Goal: Task Accomplishment & Management: Use online tool/utility

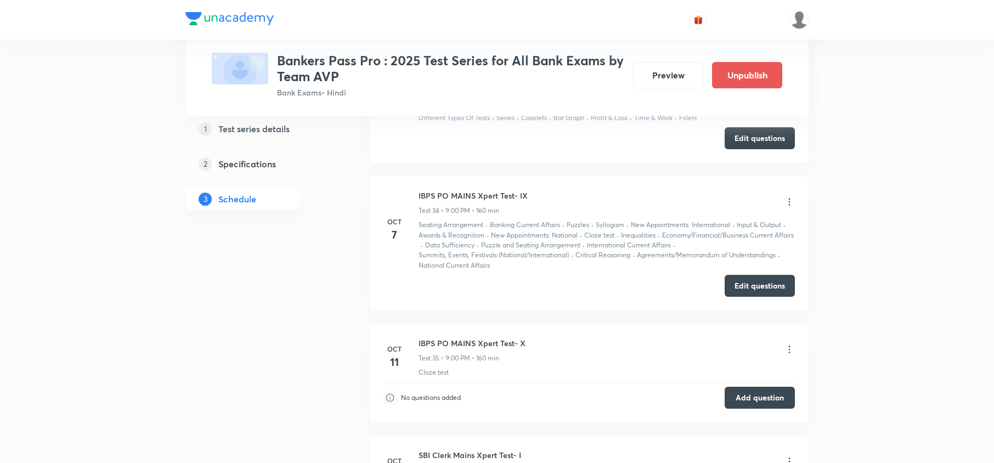
scroll to position [5779, 0]
click at [753, 290] on button "Edit questions" at bounding box center [760, 283] width 70 height 22
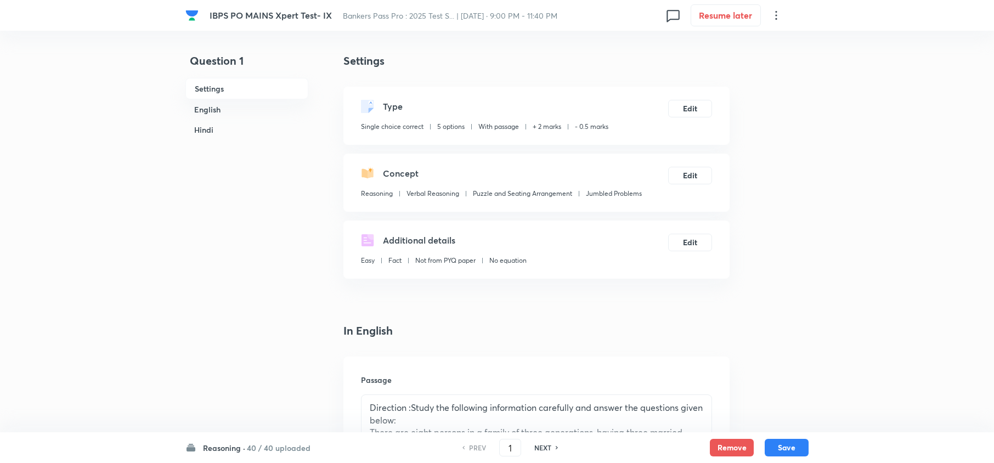
click at [225, 446] on h6 "Reasoning ·" at bounding box center [224, 448] width 42 height 12
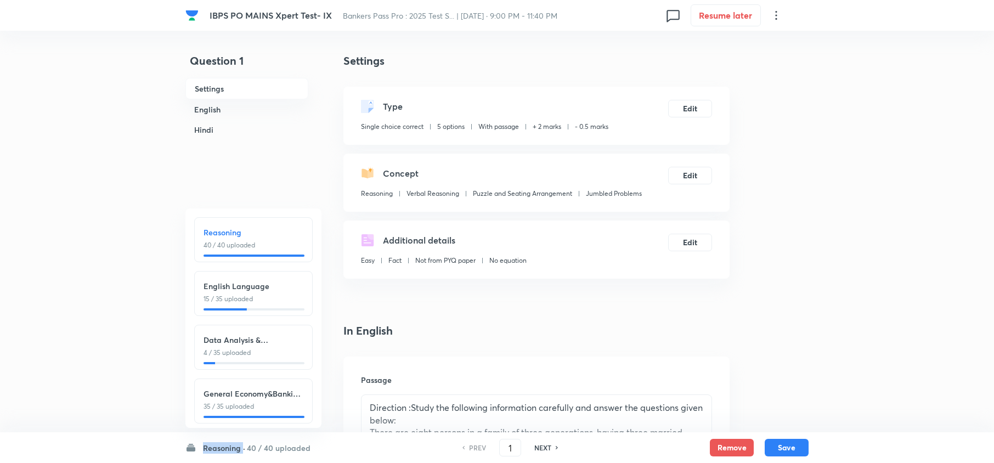
click at [224, 446] on h6 "Reasoning ·" at bounding box center [224, 448] width 42 height 12
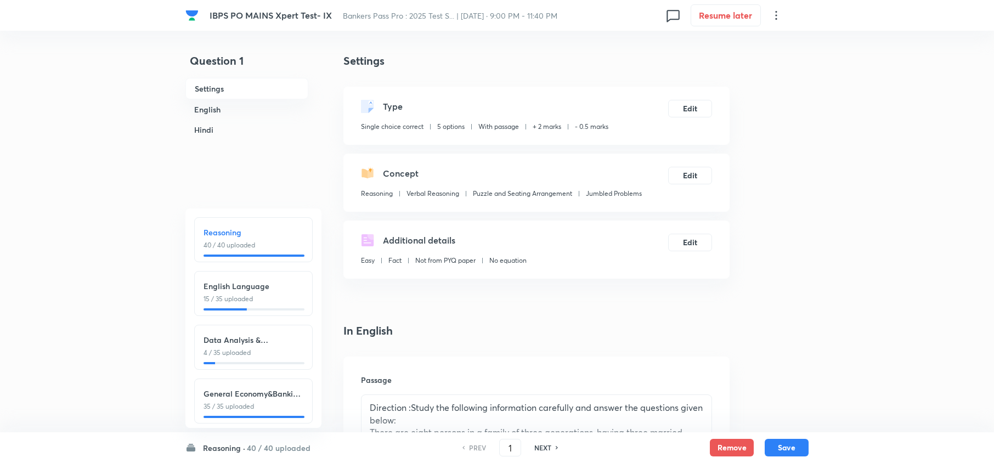
click at [294, 229] on h6 "Reasoning" at bounding box center [254, 233] width 100 height 12
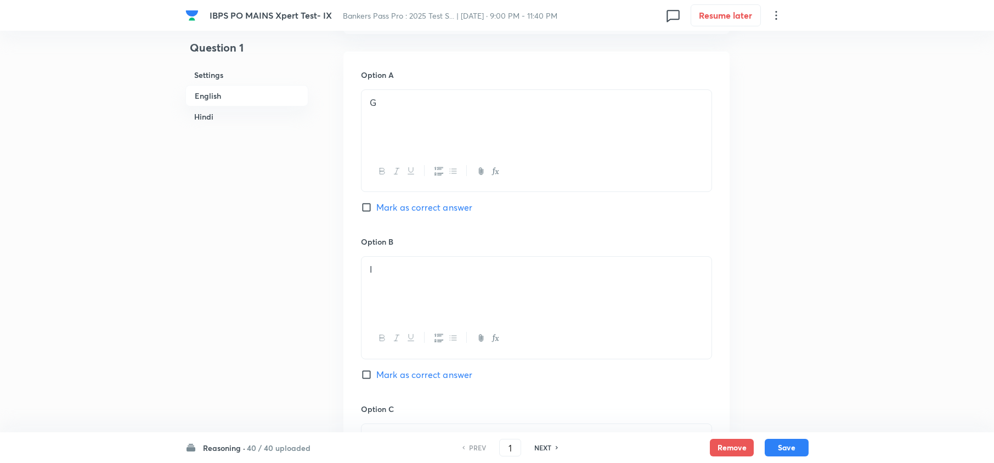
scroll to position [878, 0]
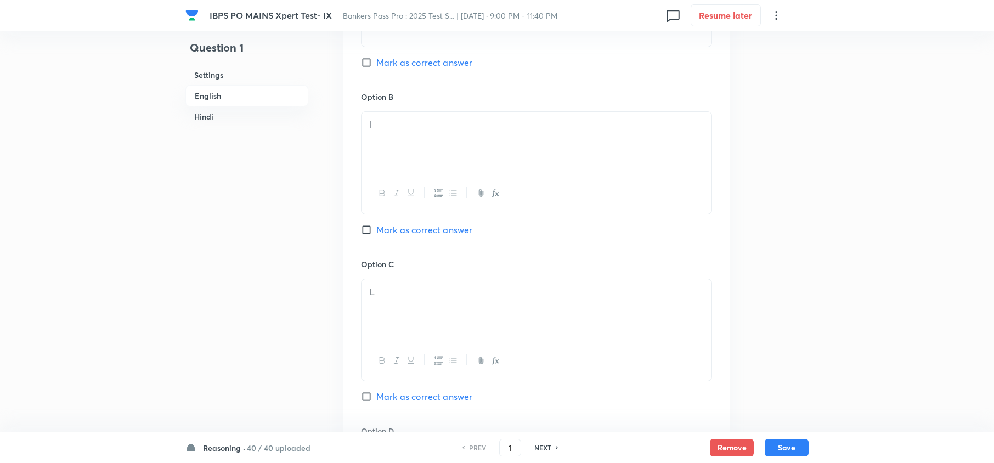
click at [544, 451] on h6 "NEXT" at bounding box center [542, 448] width 17 height 10
type input "2"
checkbox input "false"
checkbox input "true"
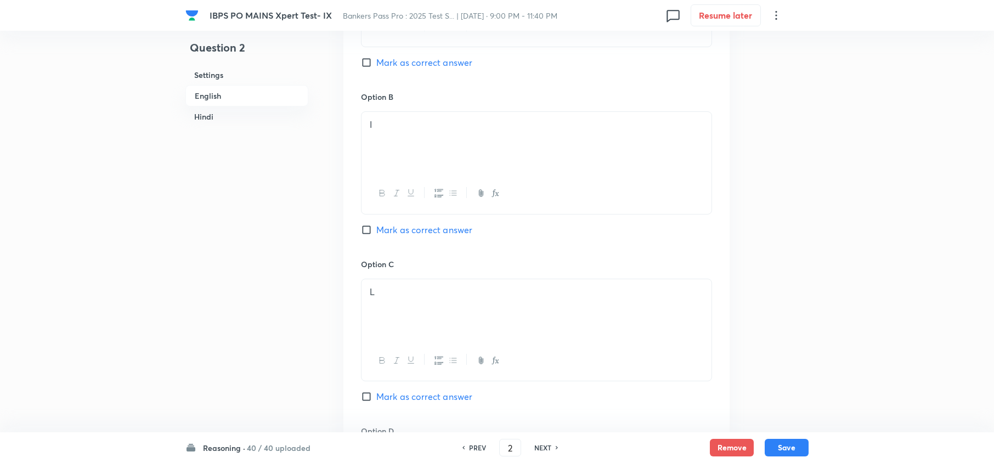
checkbox input "true"
click at [544, 451] on h6 "NEXT" at bounding box center [542, 448] width 17 height 10
type input "3"
checkbox input "false"
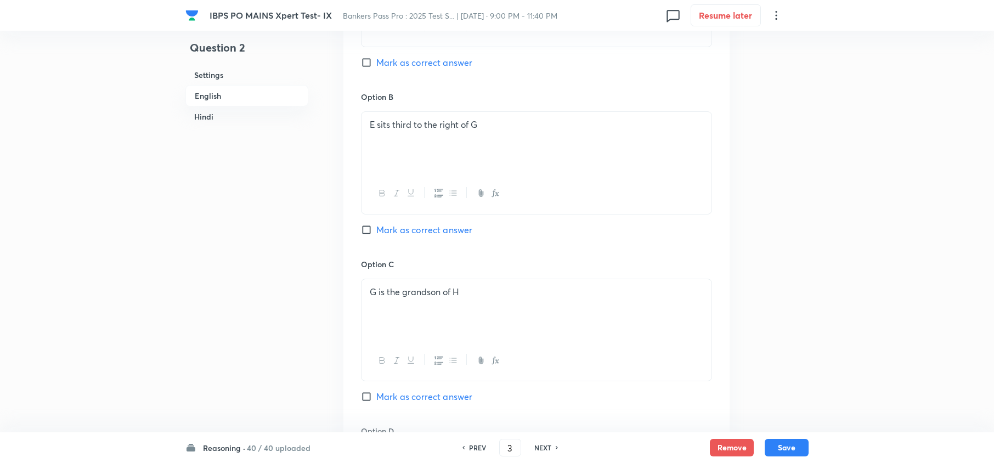
checkbox input "true"
click at [544, 451] on h6 "NEXT" at bounding box center [542, 448] width 17 height 10
type input "4"
click at [544, 451] on h6 "NEXT" at bounding box center [542, 448] width 17 height 10
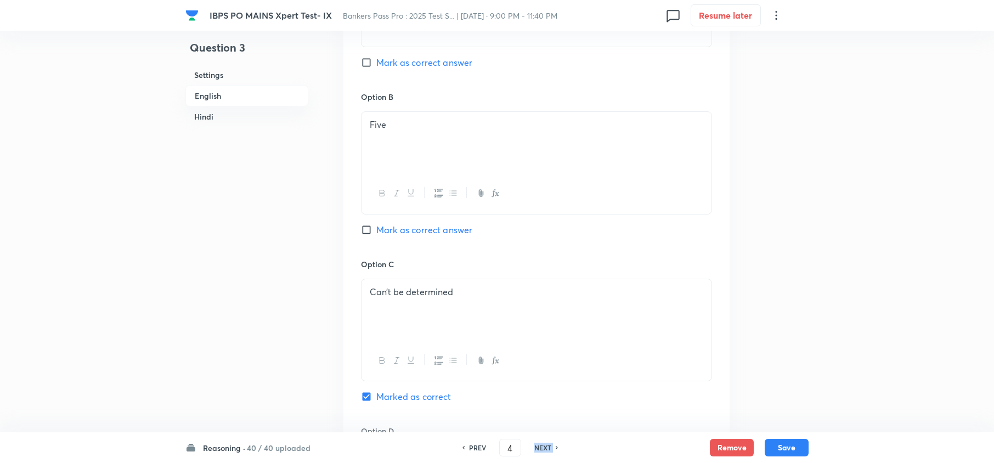
checkbox input "false"
checkbox input "true"
type input "5"
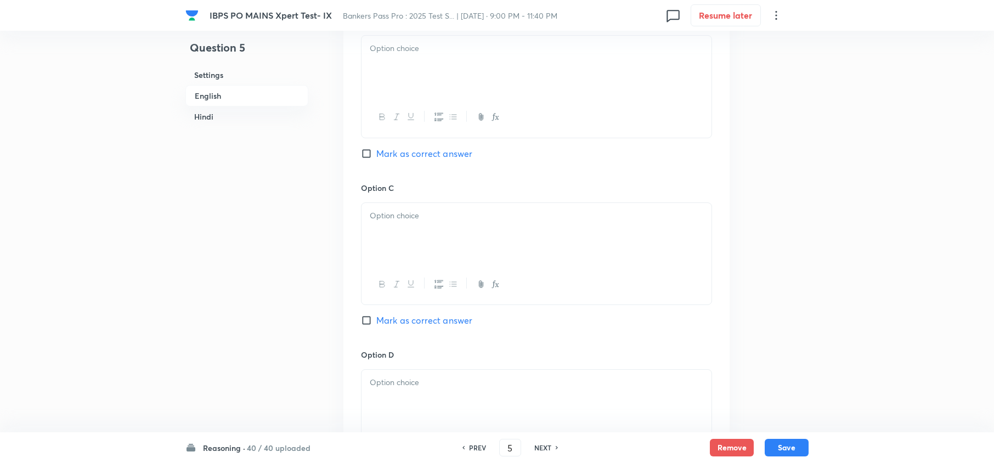
checkbox input "false"
checkbox input "true"
click at [544, 451] on h6 "NEXT" at bounding box center [542, 448] width 17 height 10
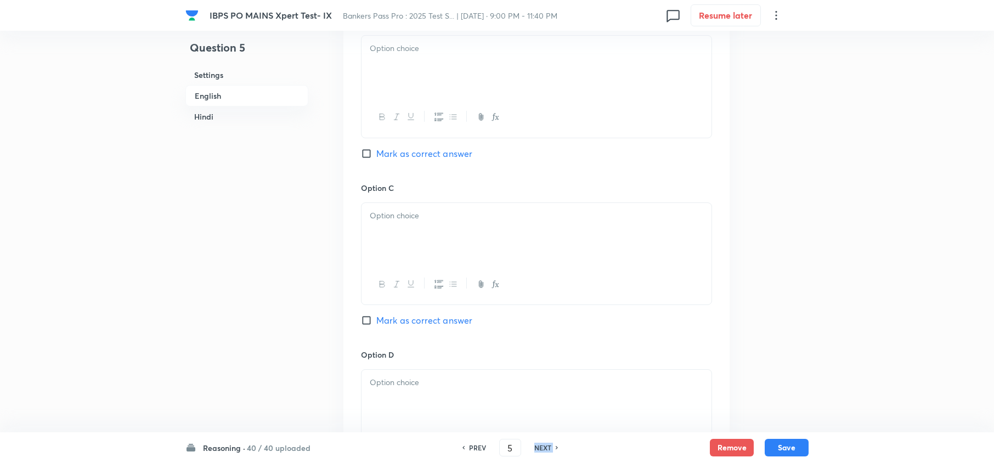
type input "6"
click at [544, 451] on h6 "NEXT" at bounding box center [542, 448] width 17 height 10
checkbox input "false"
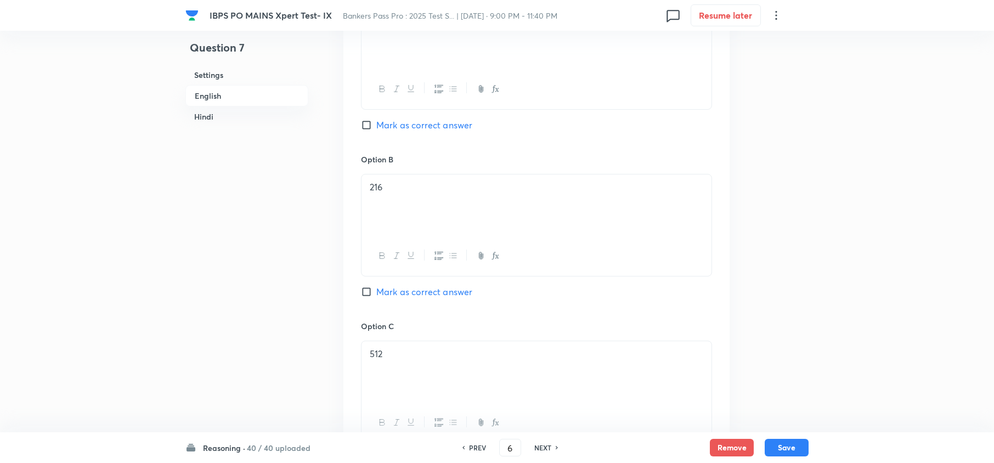
checkbox input "true"
type input "7"
checkbox input "false"
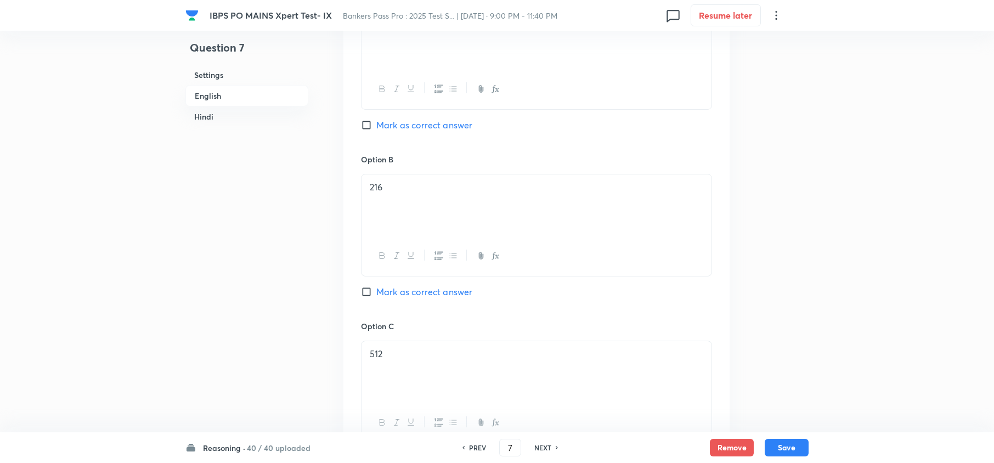
checkbox input "true"
click at [544, 451] on h6 "NEXT" at bounding box center [542, 448] width 17 height 10
type input "8"
checkbox input "false"
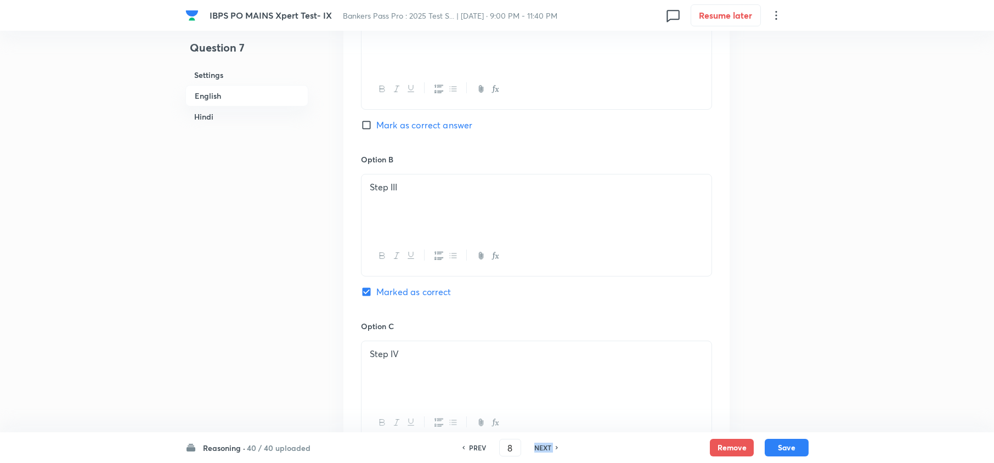
checkbox input "false"
checkbox input "true"
click at [544, 451] on h6 "NEXT" at bounding box center [542, 448] width 17 height 10
type input "9"
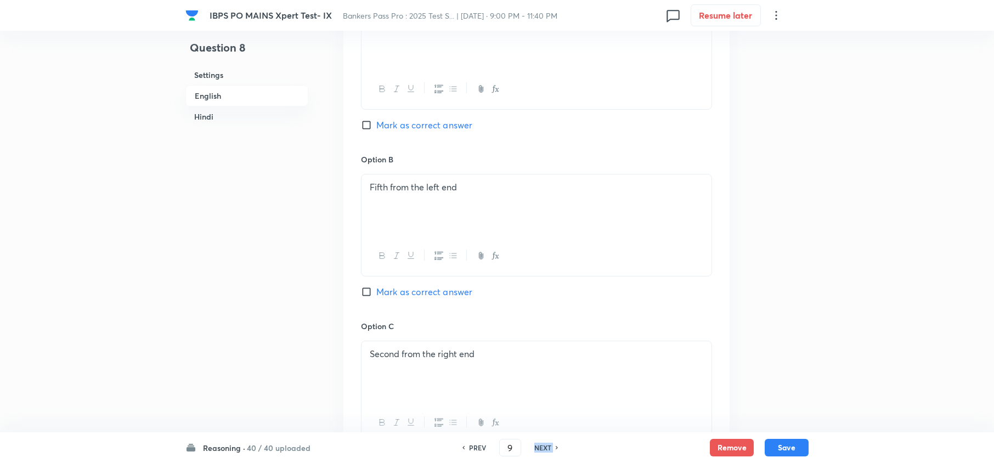
click at [544, 451] on h6 "NEXT" at bounding box center [542, 448] width 17 height 10
checkbox input "false"
checkbox input "true"
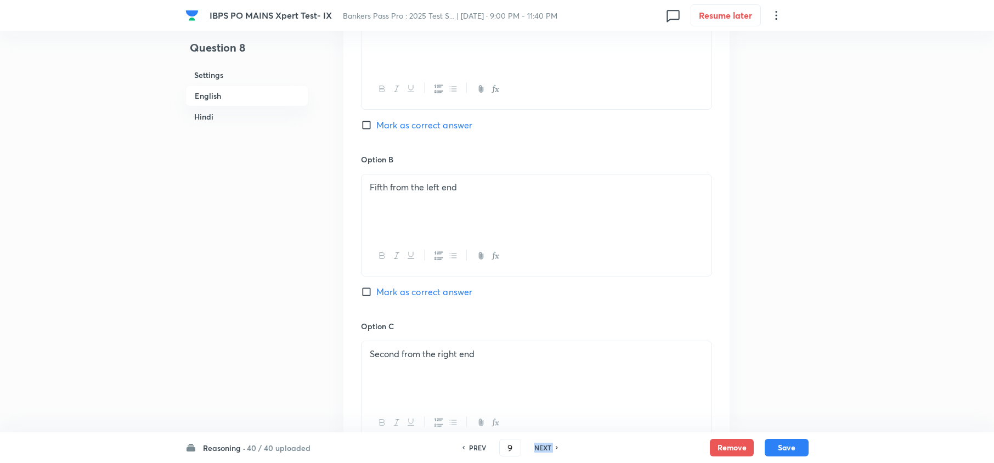
type input "10"
checkbox input "false"
checkbox input "true"
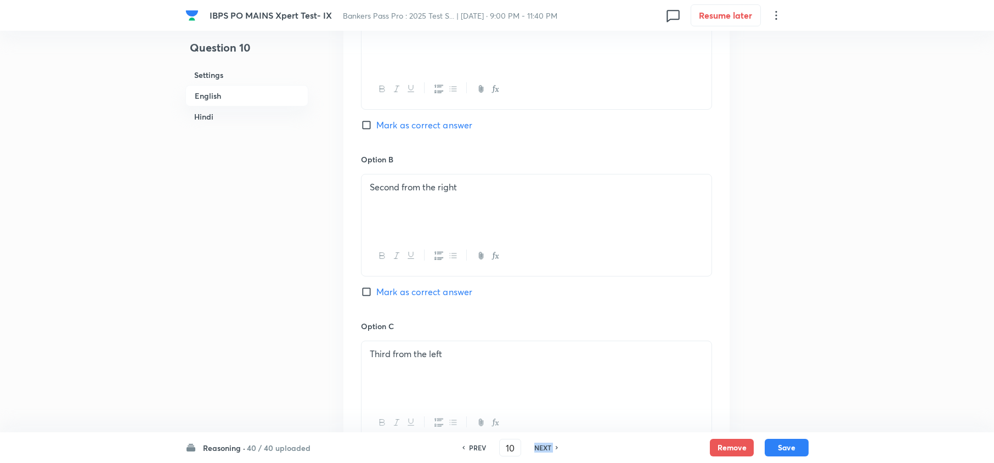
click at [544, 451] on h6 "NEXT" at bounding box center [542, 448] width 17 height 10
type input "11"
checkbox input "false"
checkbox input "true"
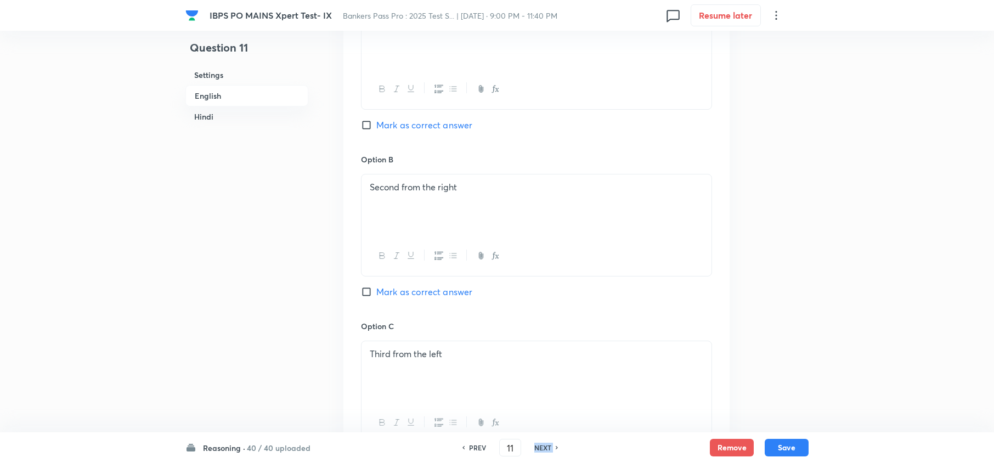
checkbox input "true"
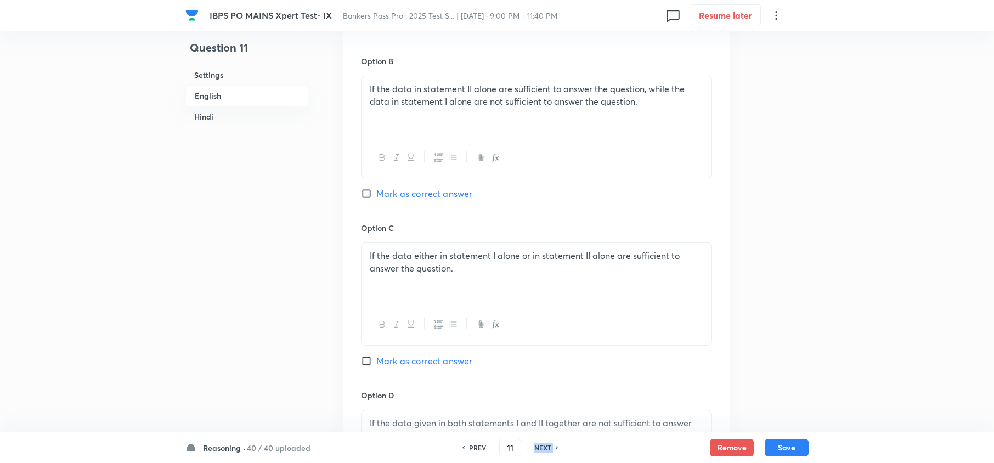
click at [544, 451] on h6 "NEXT" at bounding box center [542, 448] width 17 height 10
type input "12"
checkbox input "false"
checkbox input "true"
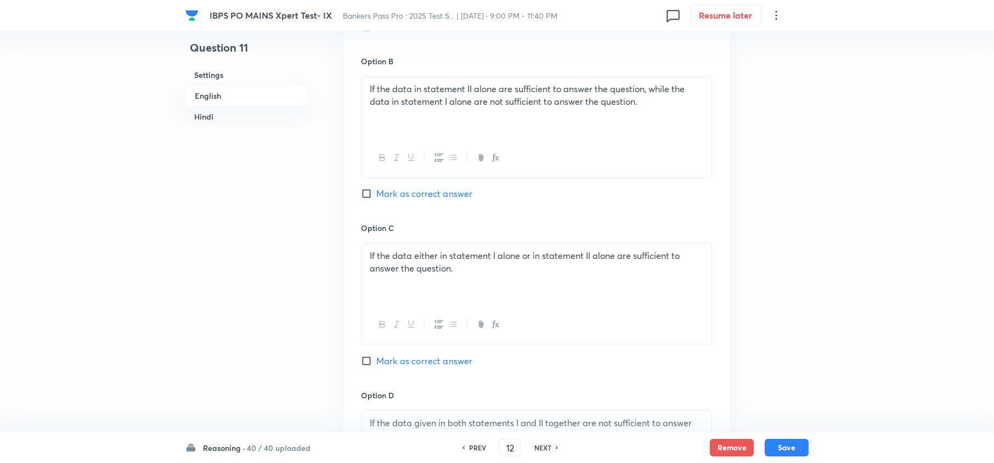
checkbox input "true"
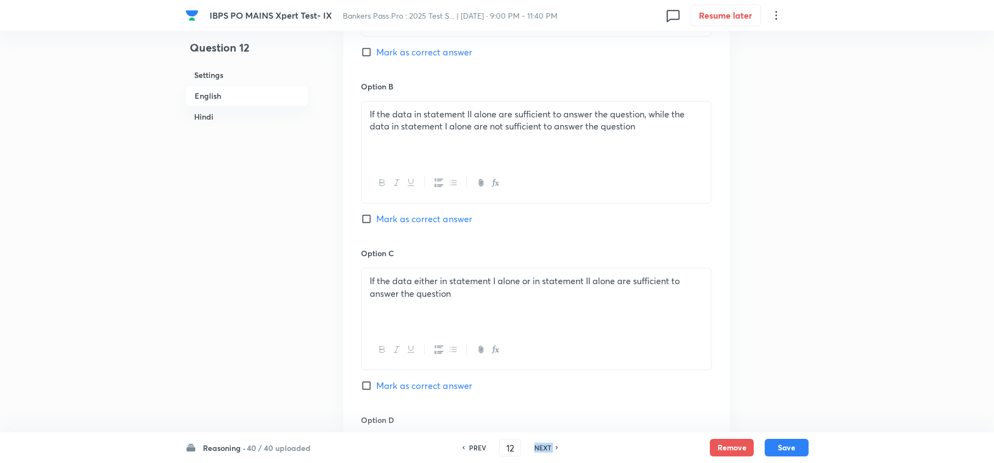
click at [544, 451] on h6 "NEXT" at bounding box center [542, 448] width 17 height 10
type input "13"
click at [544, 451] on h6 "NEXT" at bounding box center [542, 448] width 17 height 10
checkbox input "false"
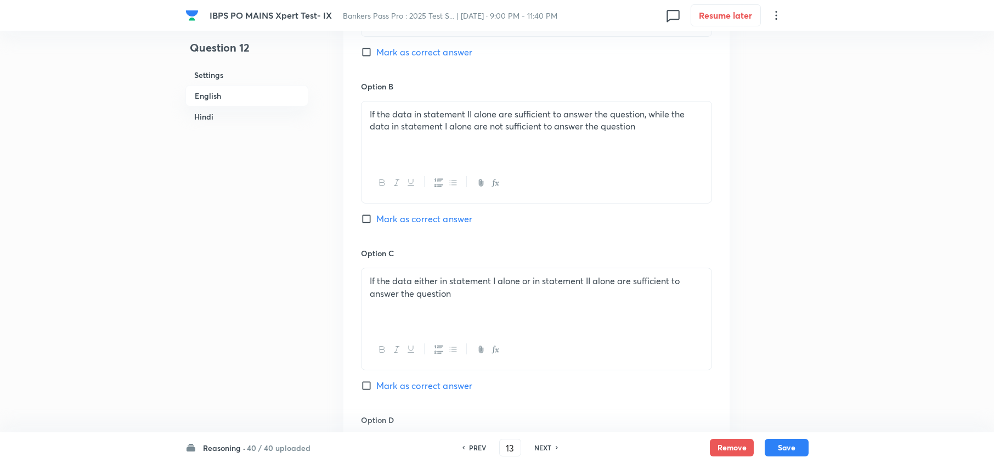
checkbox input "true"
type input "14"
checkbox input "false"
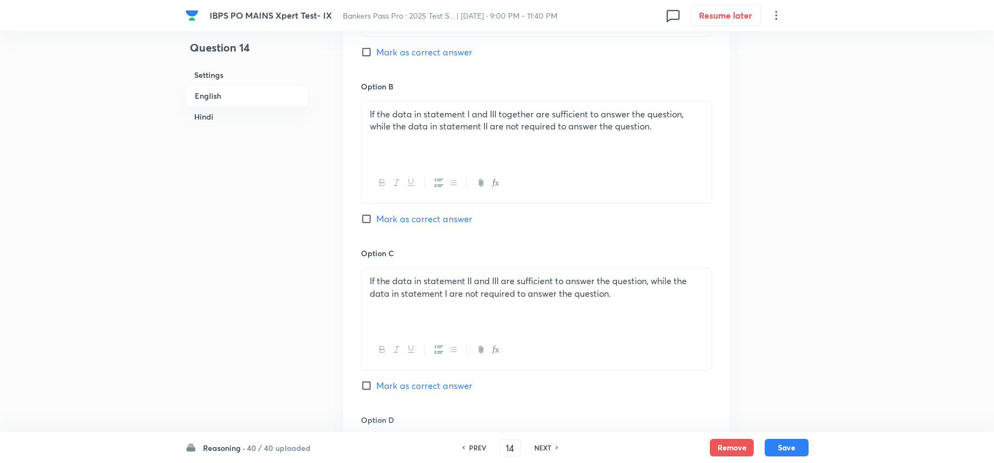
checkbox input "true"
click at [544, 451] on h6 "NEXT" at bounding box center [542, 448] width 17 height 10
type input "15"
checkbox input "false"
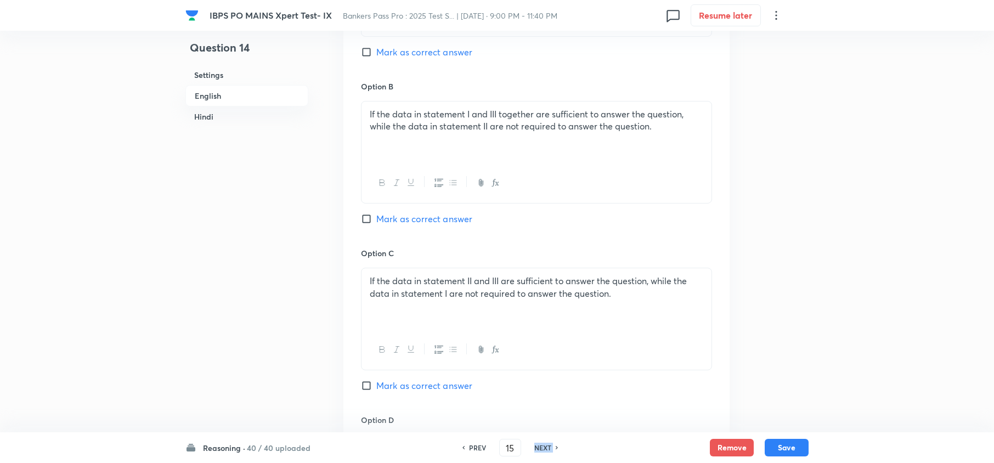
checkbox input "false"
checkbox input "true"
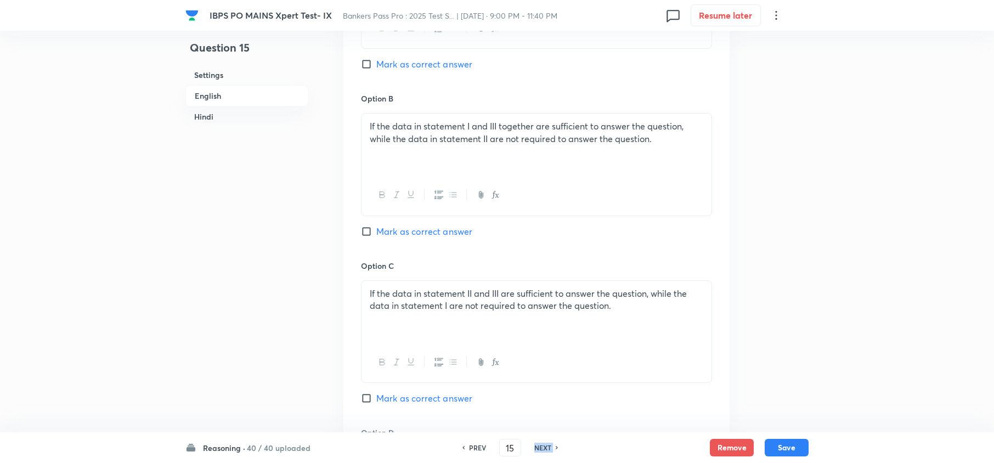
click at [544, 451] on h6 "NEXT" at bounding box center [542, 448] width 17 height 10
type input "16"
checkbox input "false"
checkbox input "true"
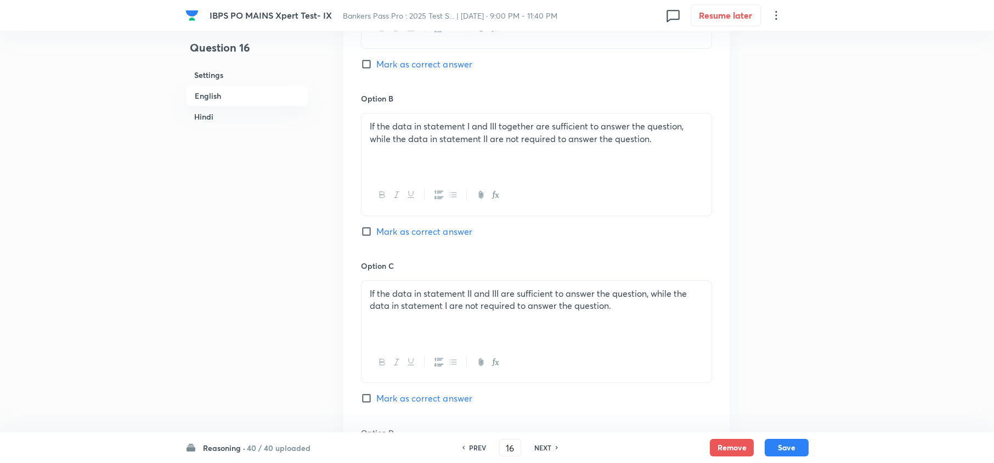
checkbox input "true"
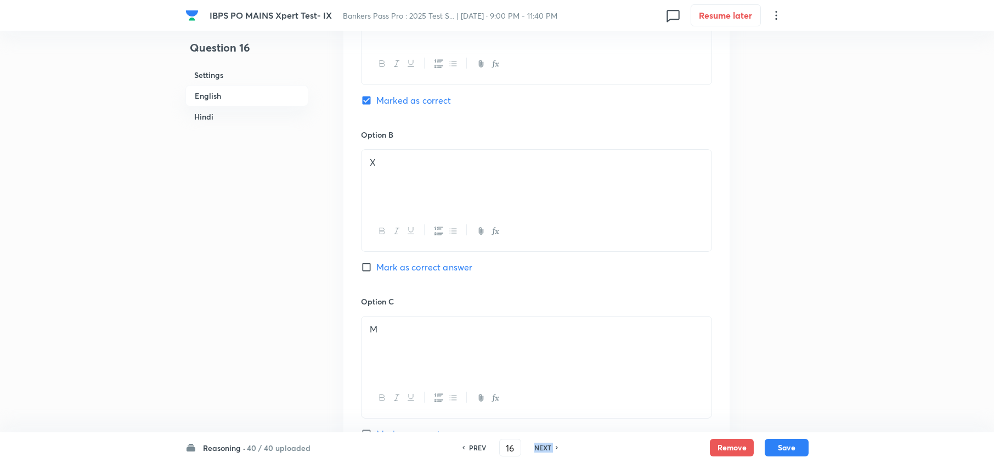
click at [544, 451] on h6 "NEXT" at bounding box center [542, 448] width 17 height 10
type input "17"
checkbox input "false"
checkbox input "true"
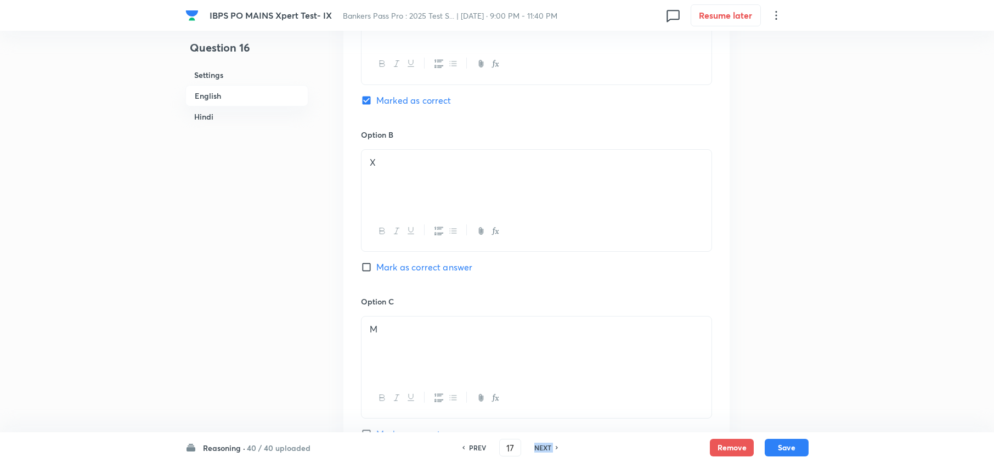
checkbox input "true"
click at [544, 451] on h6 "NEXT" at bounding box center [542, 448] width 17 height 10
type input "18"
checkbox input "false"
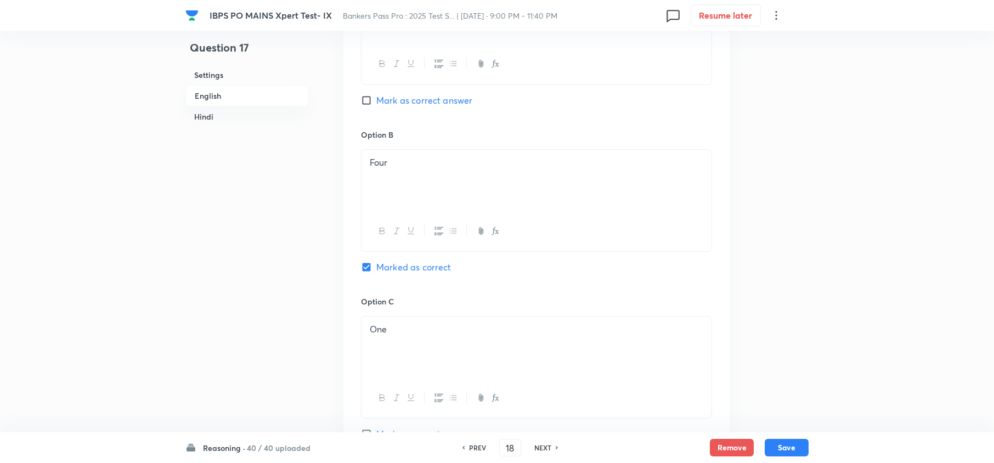
checkbox input "true"
click at [544, 451] on h6 "NEXT" at bounding box center [542, 448] width 17 height 10
type input "19"
checkbox input "false"
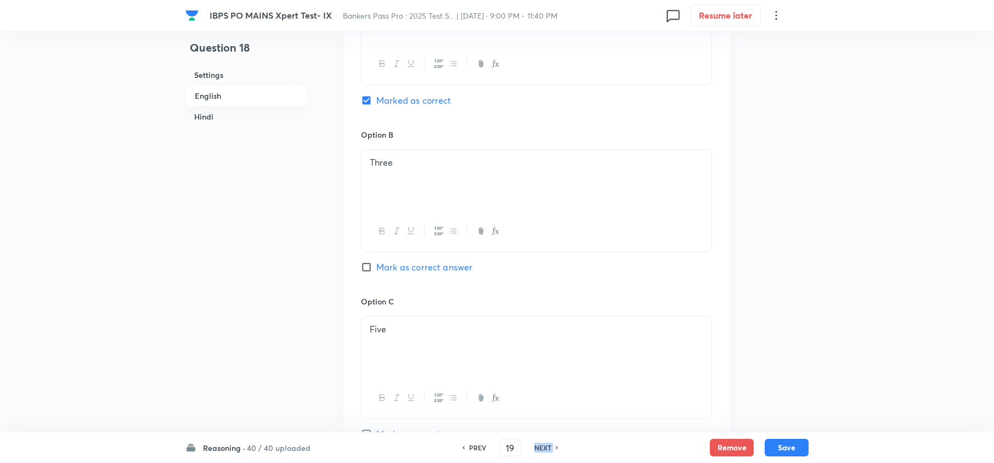
checkbox input "false"
checkbox input "true"
click at [544, 452] on h6 "NEXT" at bounding box center [542, 448] width 17 height 10
type input "20"
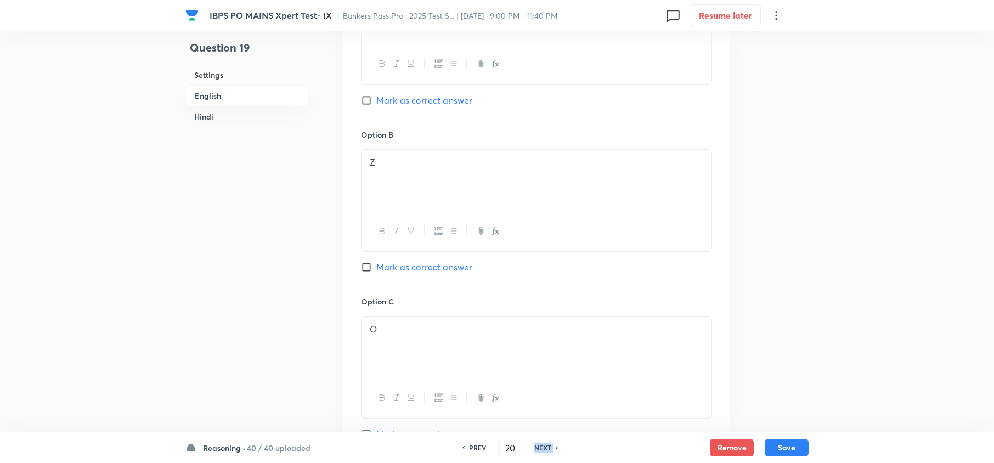
checkbox input "false"
checkbox input "true"
click at [545, 454] on div "PREV 20 ​ NEXT" at bounding box center [510, 448] width 142 height 18
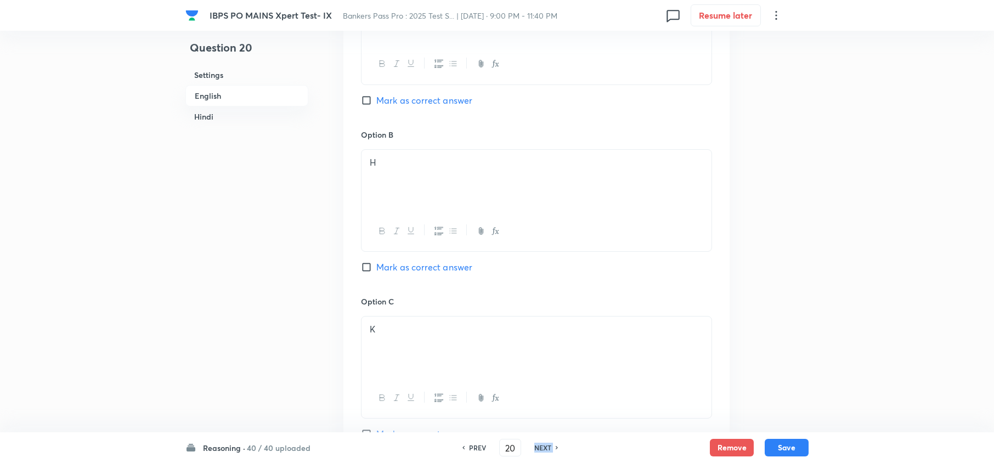
click at [545, 454] on div "PREV 20 ​ NEXT" at bounding box center [510, 448] width 142 height 18
click at [537, 447] on h6 "NEXT" at bounding box center [542, 448] width 17 height 10
type input "21"
checkbox input "false"
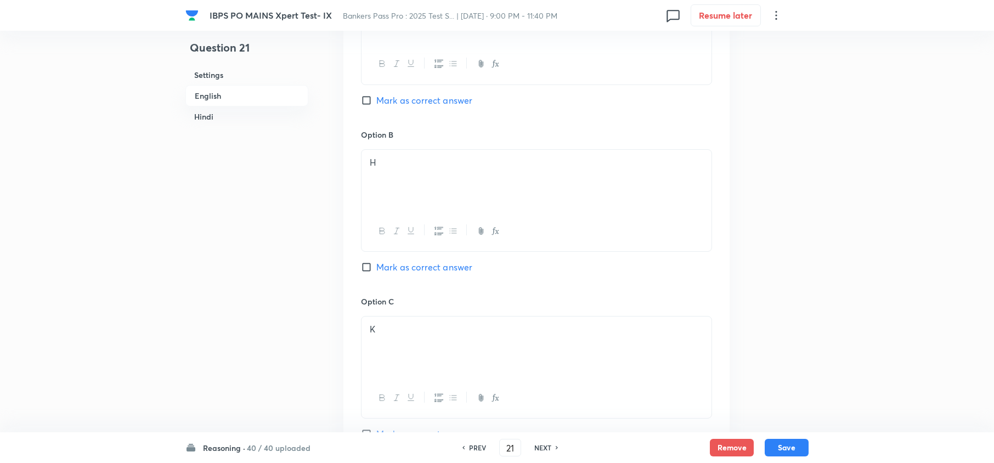
checkbox input "true"
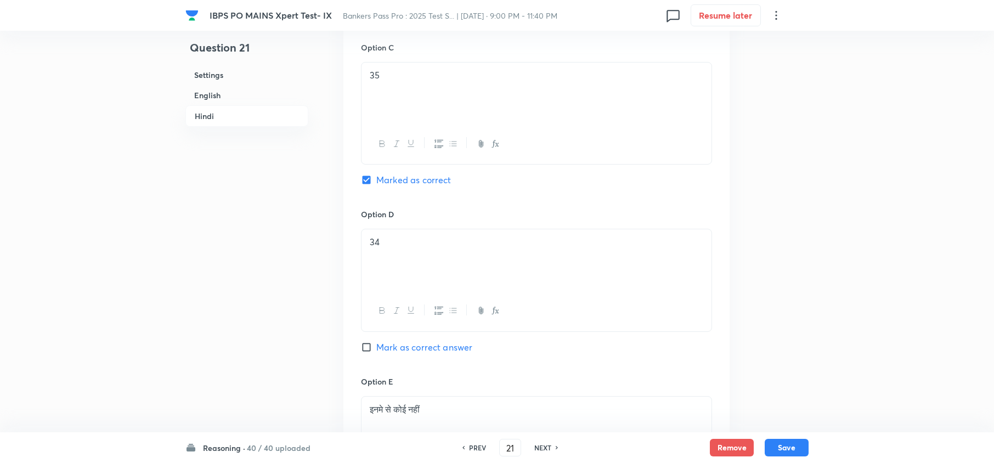
scroll to position [2121, 0]
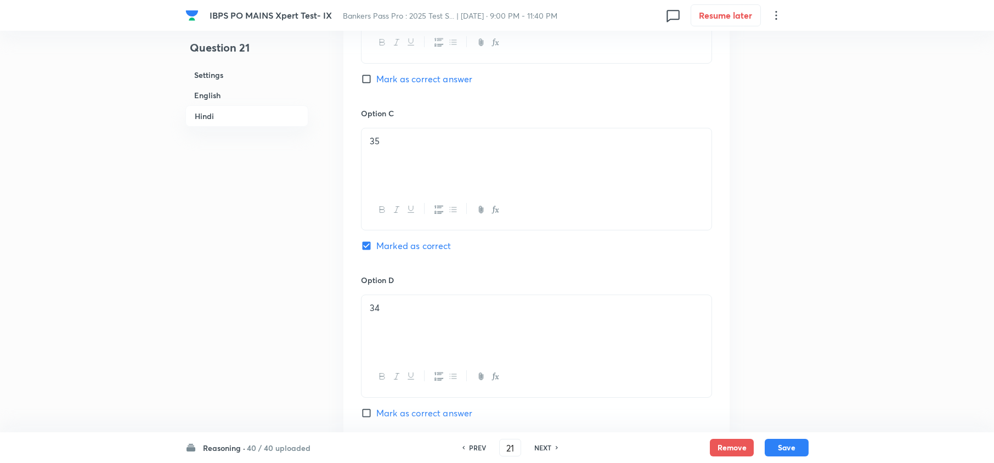
click at [545, 443] on h6 "NEXT" at bounding box center [542, 448] width 17 height 10
type input "22"
checkbox input "false"
checkbox input "true"
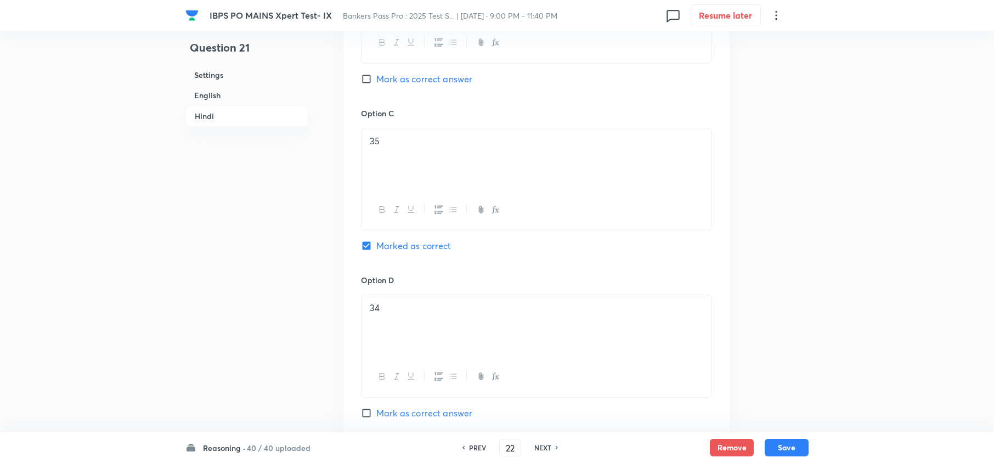
checkbox input "true"
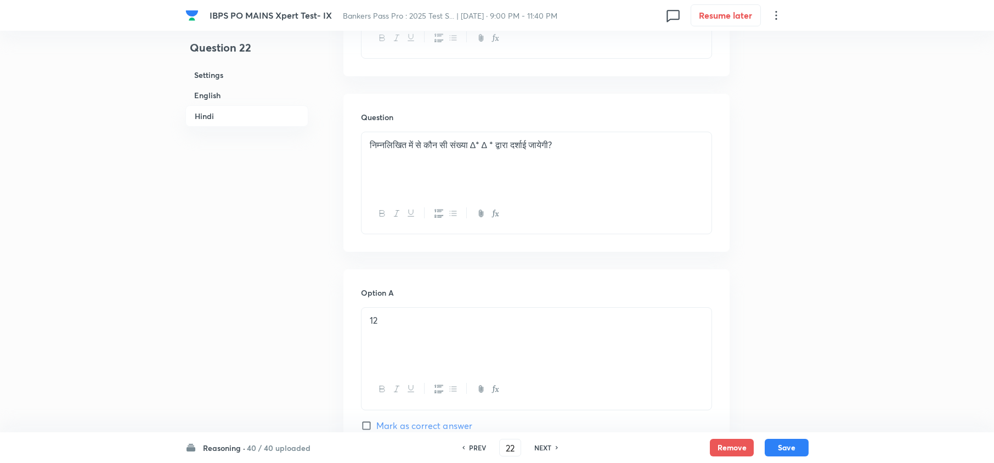
click at [544, 448] on h6 "NEXT" at bounding box center [542, 448] width 17 height 10
type input "23"
checkbox input "false"
checkbox input "true"
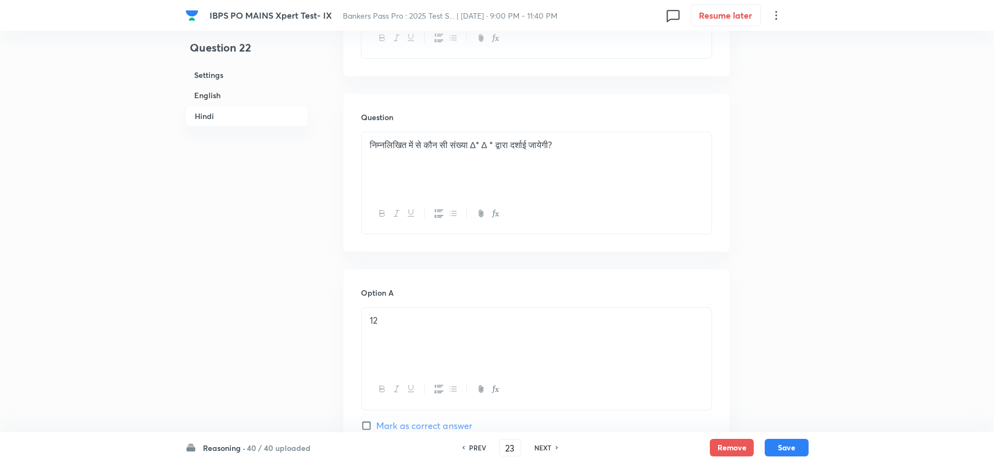
checkbox input "true"
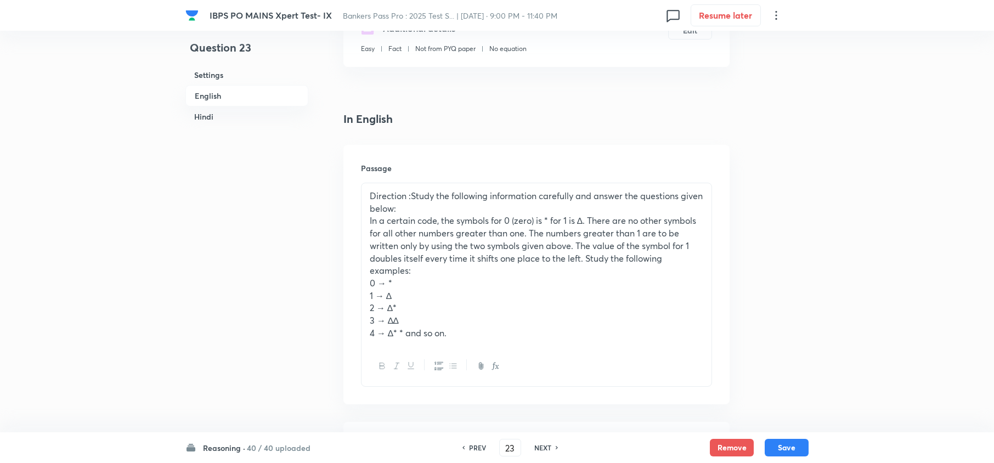
scroll to position [292, 0]
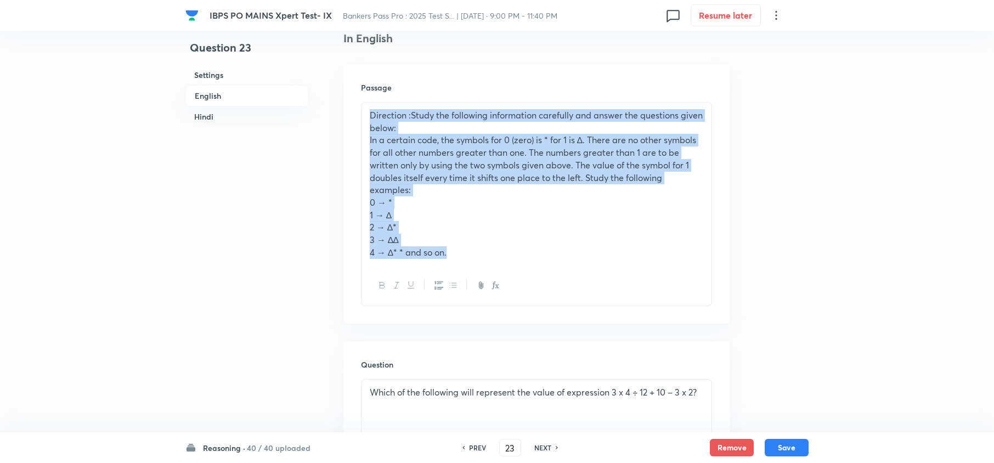
drag, startPoint x: 364, startPoint y: 119, endPoint x: 460, endPoint y: 272, distance: 180.9
click at [460, 272] on div "Direction :Study the following information carefully and answer the questions g…" at bounding box center [536, 204] width 351 height 204
copy div "Direction :Study the following information carefully and answer the questions g…"
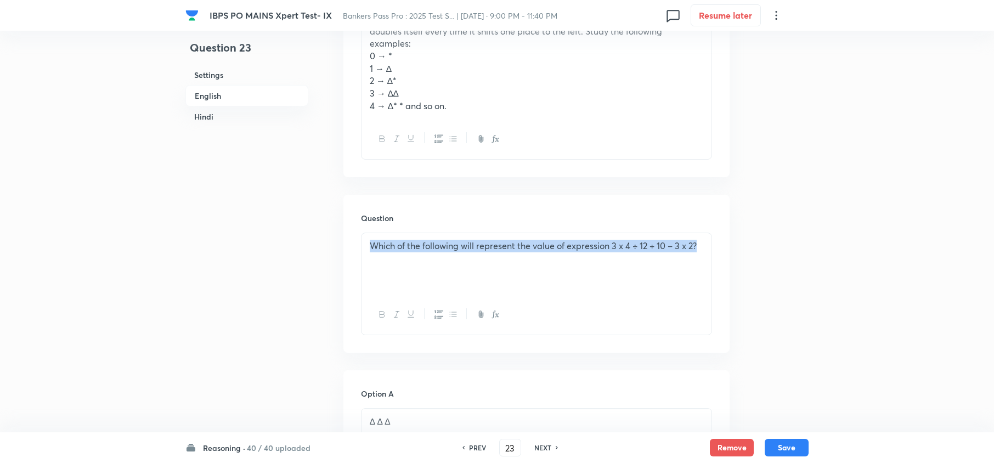
drag, startPoint x: 370, startPoint y: 251, endPoint x: 714, endPoint y: 244, distance: 344.1
click at [714, 244] on div "Question Which of the following will represent the value of expression 3 x 4 ÷ …" at bounding box center [536, 274] width 386 height 158
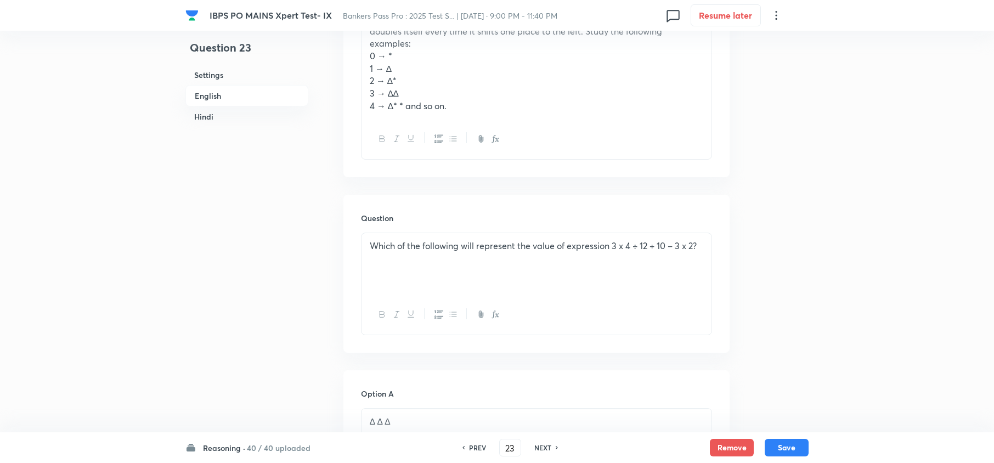
click at [714, 244] on div "Question Which of the following will represent the value of expression 3 x 4 ÷ …" at bounding box center [536, 274] width 386 height 158
click at [459, 249] on p "Which of the following will represent the value of expression 3 x 4 ÷ 12 + 10 –…" at bounding box center [537, 246] width 334 height 13
click at [460, 246] on p "Which of the following will represent the value of expression 3 x 4 ÷ 12 + 10 –…" at bounding box center [537, 246] width 334 height 13
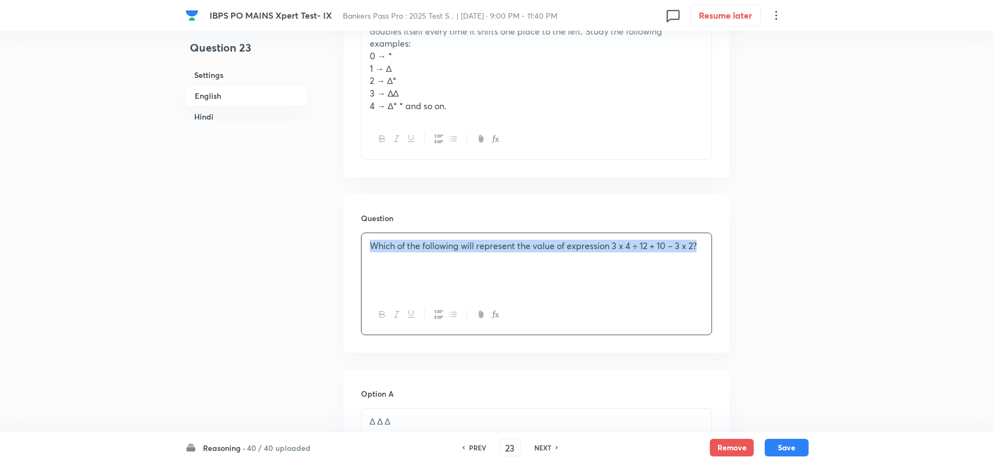
click at [460, 246] on p "Which of the following will represent the value of expression 3 x 4 ÷ 12 + 10 –…" at bounding box center [537, 246] width 334 height 13
copy p "Which of the following will represent the value of expression 3 x 4 ÷ 12 + 10 –…"
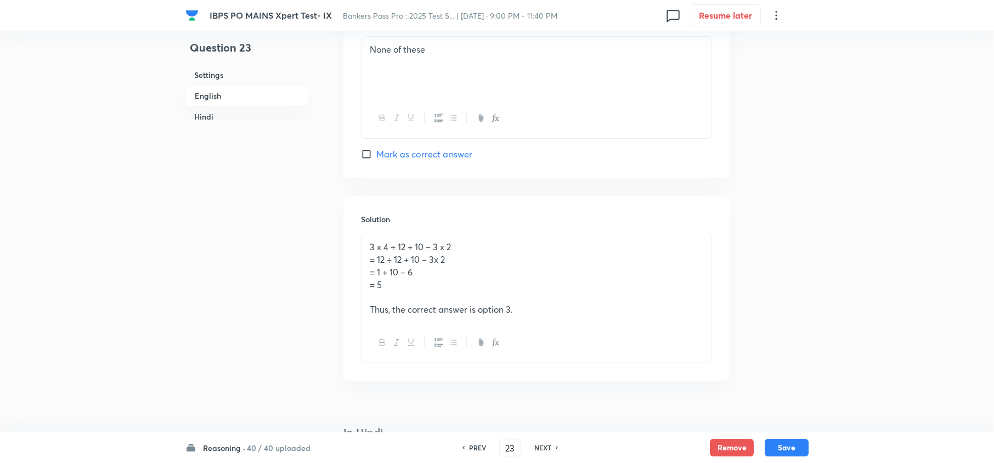
scroll to position [1609, 0]
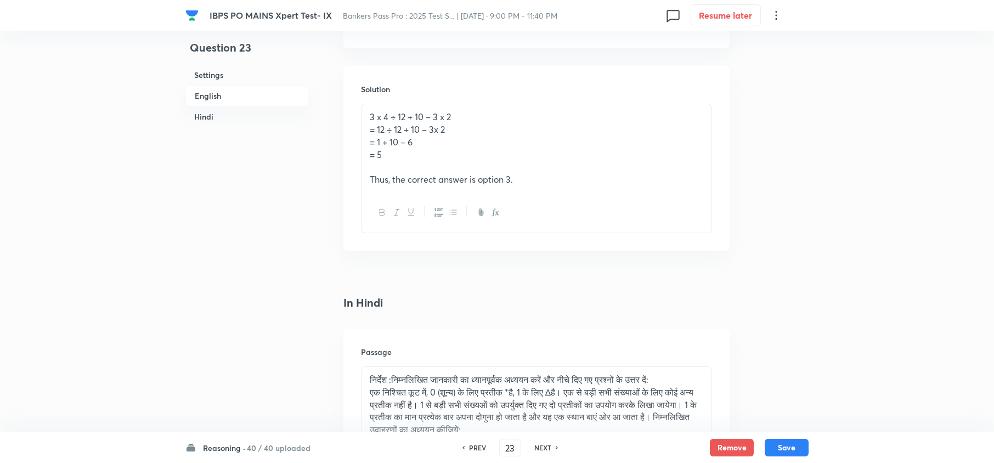
click at [538, 446] on h6 "NEXT" at bounding box center [542, 448] width 17 height 10
type input "24"
checkbox input "false"
checkbox input "true"
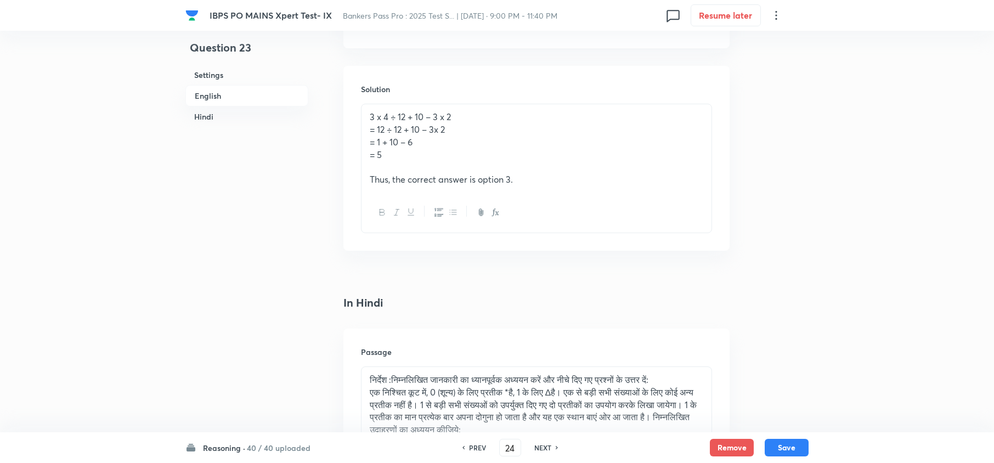
checkbox input "true"
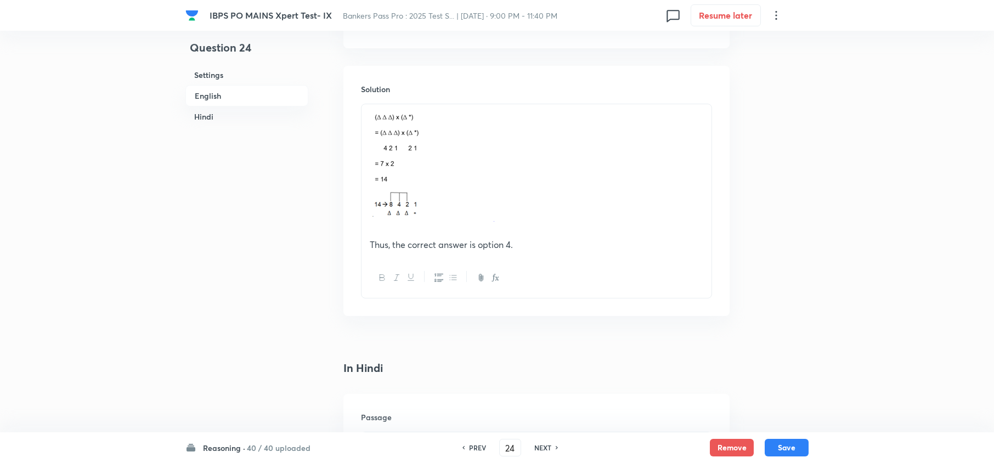
click at [538, 446] on h6 "NEXT" at bounding box center [542, 448] width 17 height 10
type input "25"
checkbox input "false"
checkbox input "true"
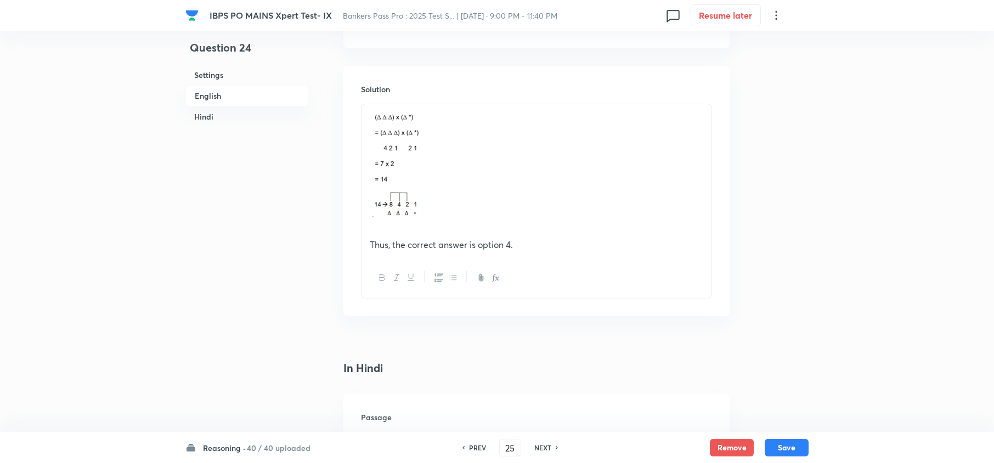
checkbox input "true"
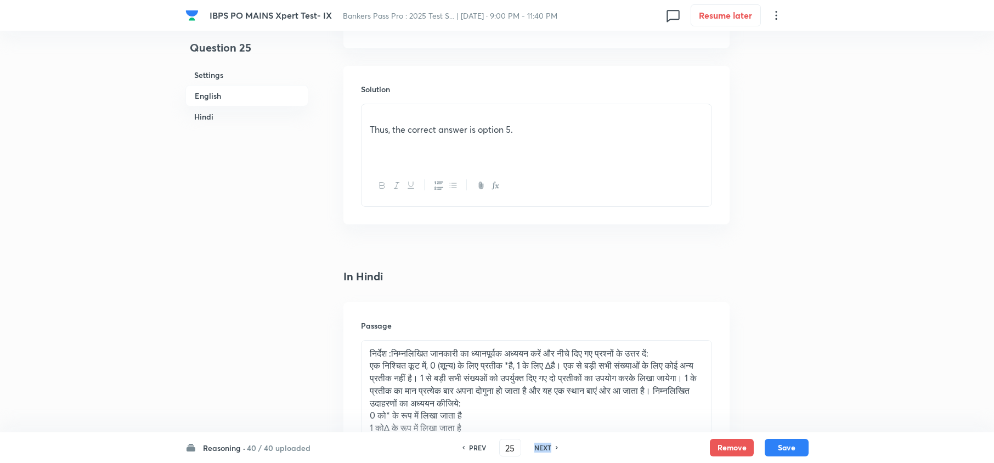
click at [538, 446] on h6 "NEXT" at bounding box center [542, 448] width 17 height 10
type input "26"
checkbox input "false"
checkbox input "true"
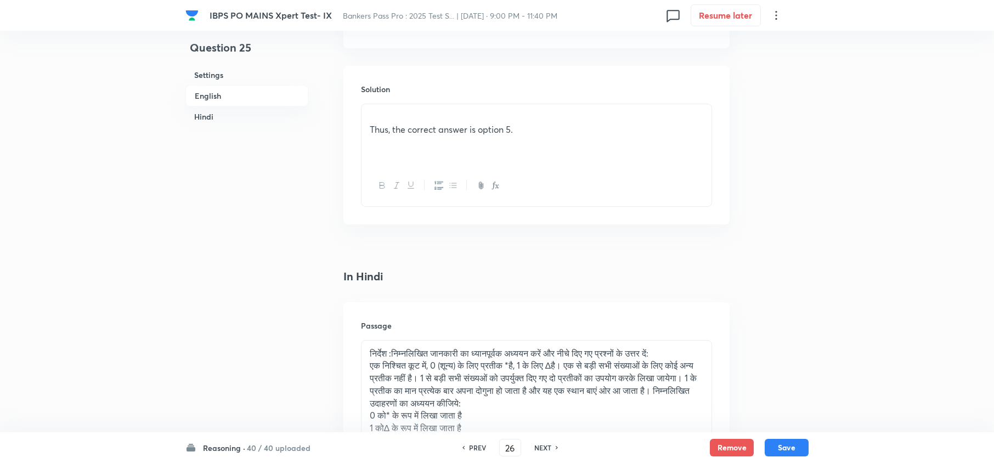
checkbox input "true"
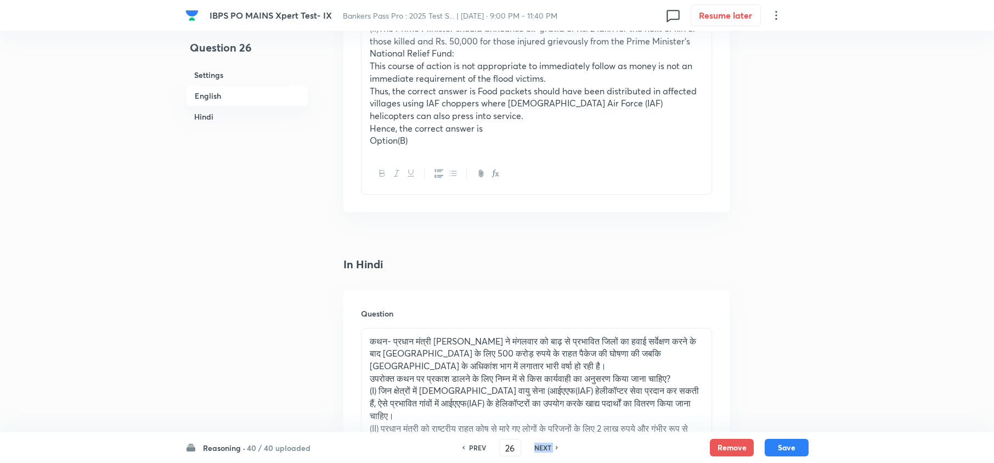
click at [538, 446] on h6 "NEXT" at bounding box center [542, 448] width 17 height 10
type input "27"
checkbox input "false"
checkbox input "true"
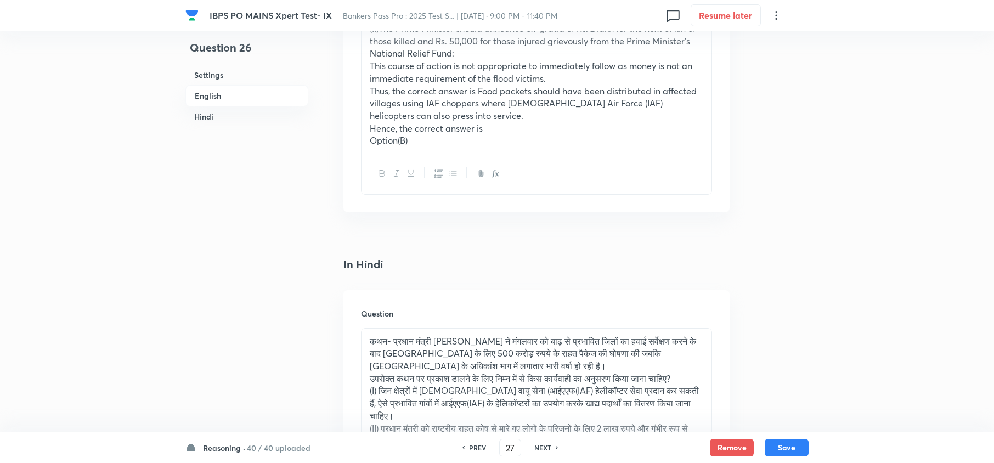
checkbox input "true"
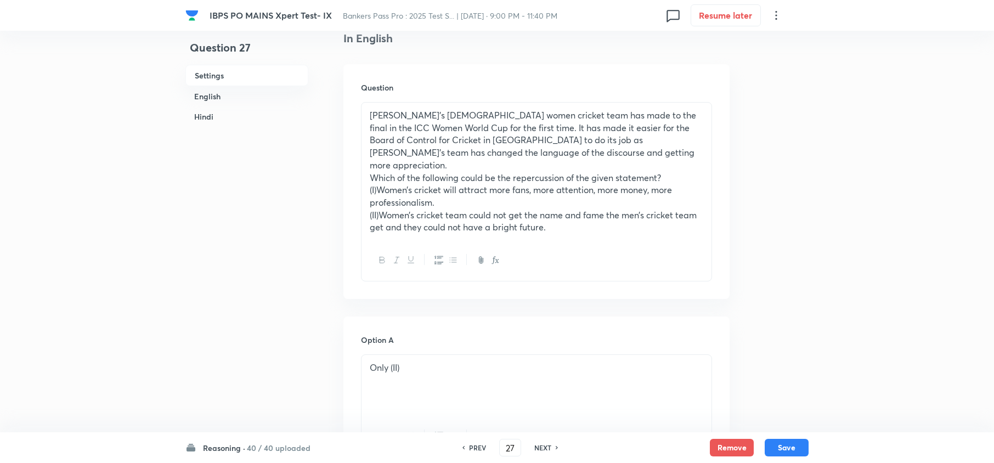
scroll to position [219, 0]
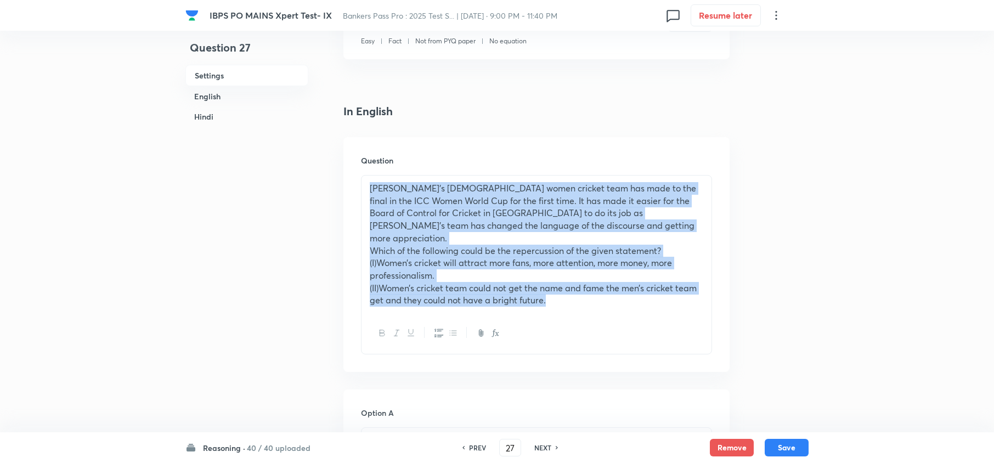
drag, startPoint x: 367, startPoint y: 185, endPoint x: 553, endPoint y: 292, distance: 215.3
click at [573, 307] on div "[PERSON_NAME]’s [DEMOGRAPHIC_DATA] women cricket team has made to the final in …" at bounding box center [536, 264] width 351 height 179
copy div "[PERSON_NAME]’s [DEMOGRAPHIC_DATA] women cricket team has made to the final in …"
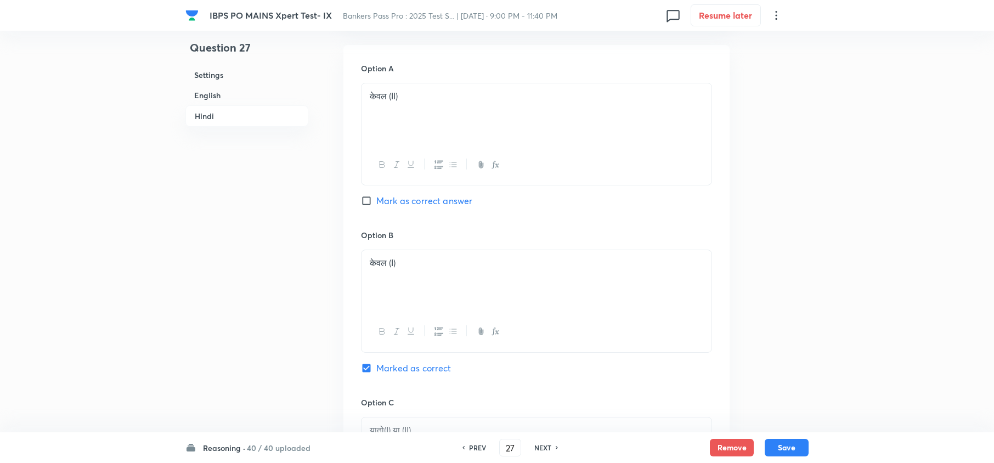
scroll to position [1975, 0]
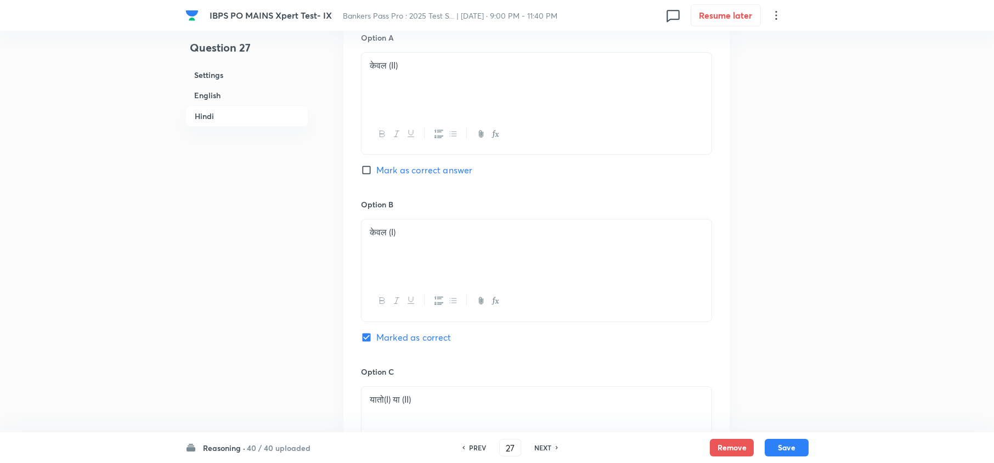
click at [542, 448] on h6 "NEXT" at bounding box center [542, 448] width 17 height 10
type input "28"
checkbox input "false"
checkbox input "true"
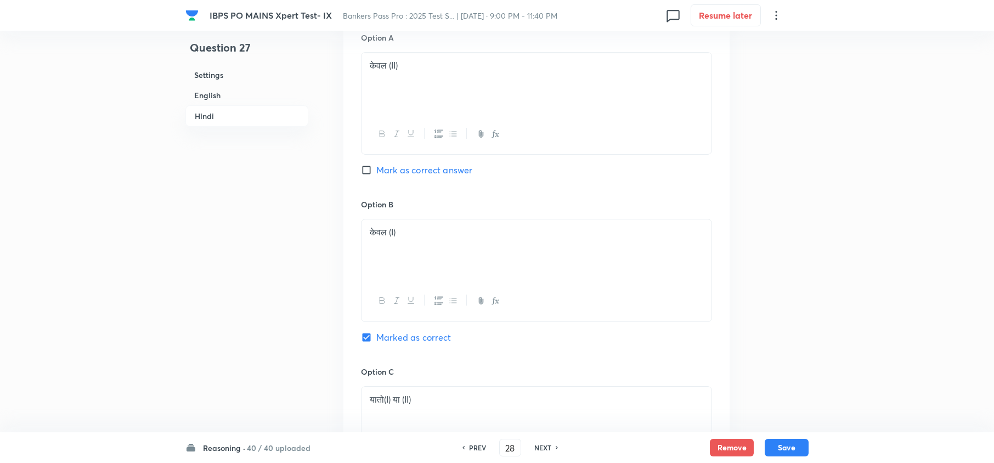
checkbox input "true"
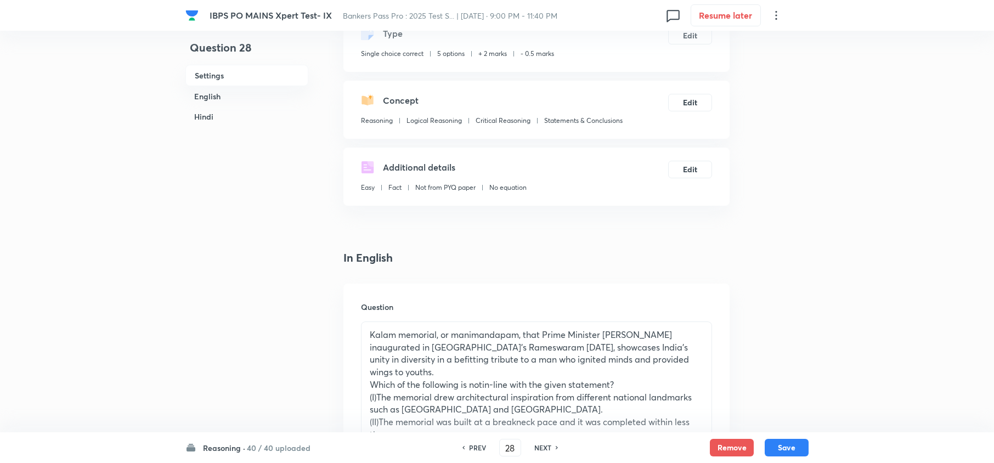
scroll to position [219, 0]
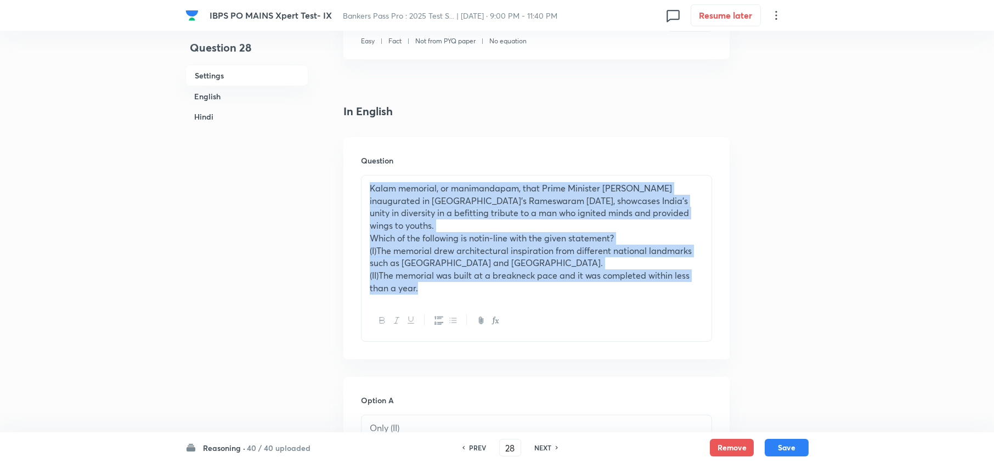
drag, startPoint x: 361, startPoint y: 180, endPoint x: 446, endPoint y: 292, distance: 141.0
click at [446, 292] on div "Kalam memorial, or manimandapam, that Prime Minister [PERSON_NAME] inaugurated …" at bounding box center [537, 238] width 350 height 125
click at [446, 292] on p "(II)The memorial was built at a breakneck pace and it was completed within less…" at bounding box center [537, 281] width 334 height 25
drag, startPoint x: 365, startPoint y: 190, endPoint x: 407, endPoint y: 303, distance: 120.5
click at [407, 303] on div "Kalam memorial, or manimandapam, that Prime Minister [PERSON_NAME] inaugurated …" at bounding box center [536, 258] width 351 height 167
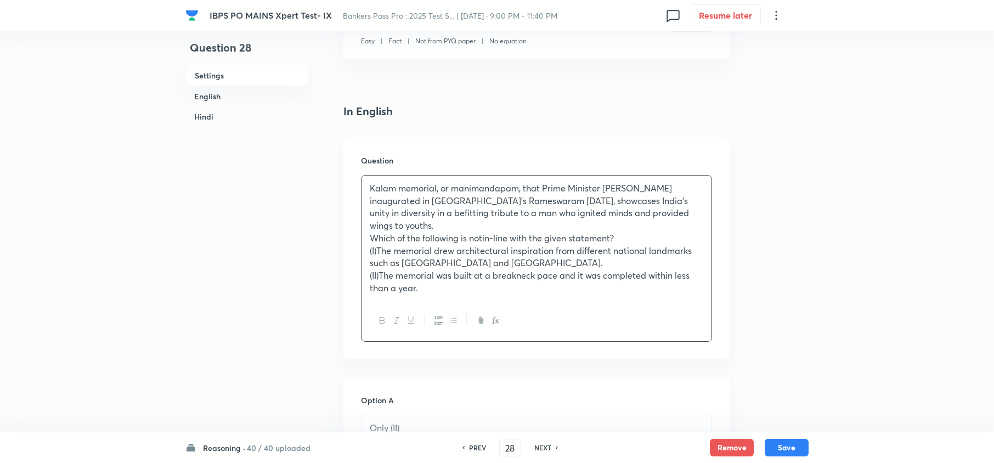
click at [426, 292] on p "(II)The memorial was built at a breakneck pace and it was completed within less…" at bounding box center [537, 281] width 334 height 25
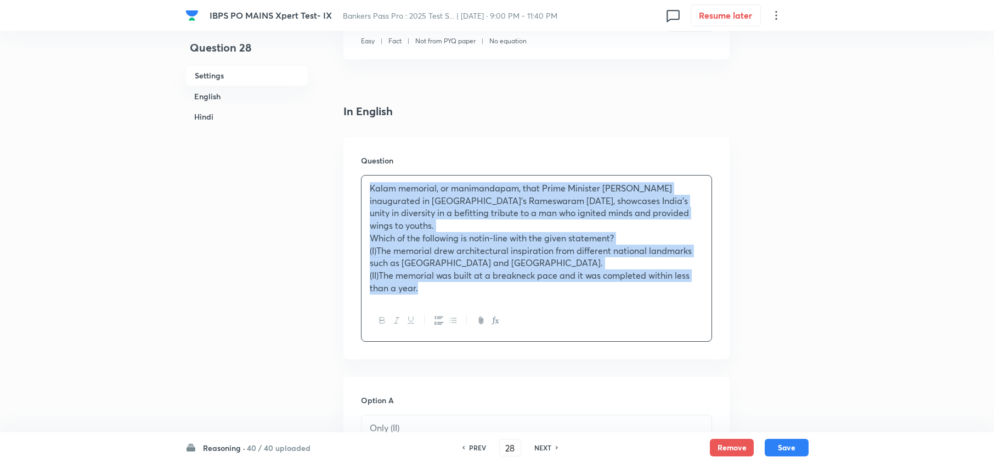
drag, startPoint x: 369, startPoint y: 189, endPoint x: 455, endPoint y: 268, distance: 117.3
click at [482, 293] on div "Kalam memorial, or manimandapam, that Prime Minister [PERSON_NAME] inaugurated …" at bounding box center [537, 238] width 350 height 125
copy div "Kalam memorial, or manimandapam, that Prime Minister [PERSON_NAME] inaugurated …"
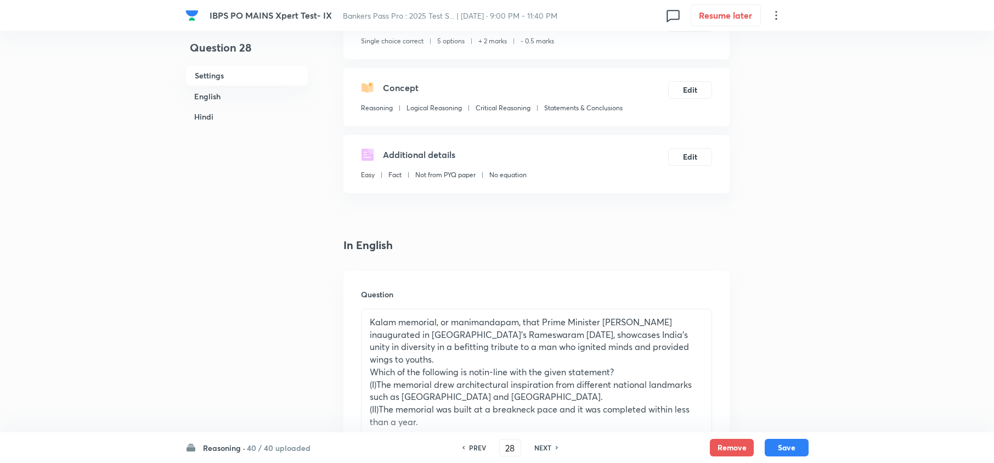
scroll to position [146, 0]
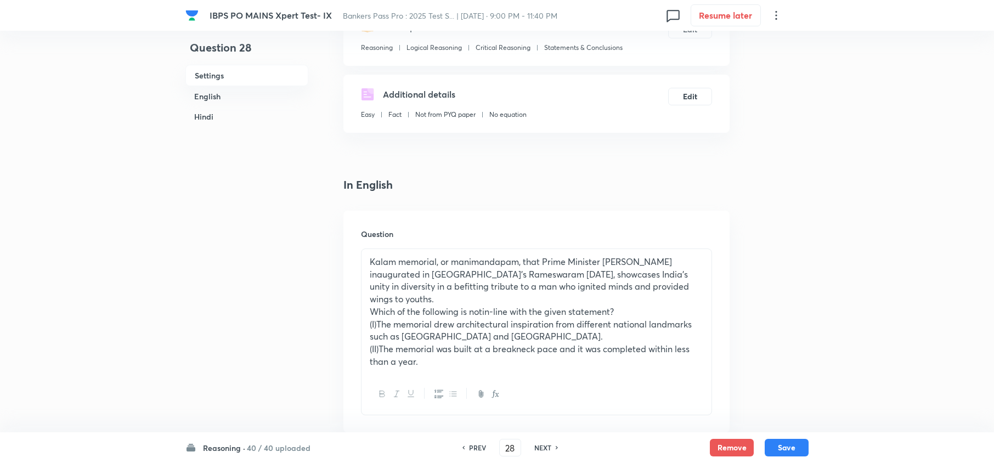
click at [365, 263] on div "Kalam memorial, or manimandapam, that Prime Minister [PERSON_NAME] inaugurated …" at bounding box center [537, 311] width 350 height 125
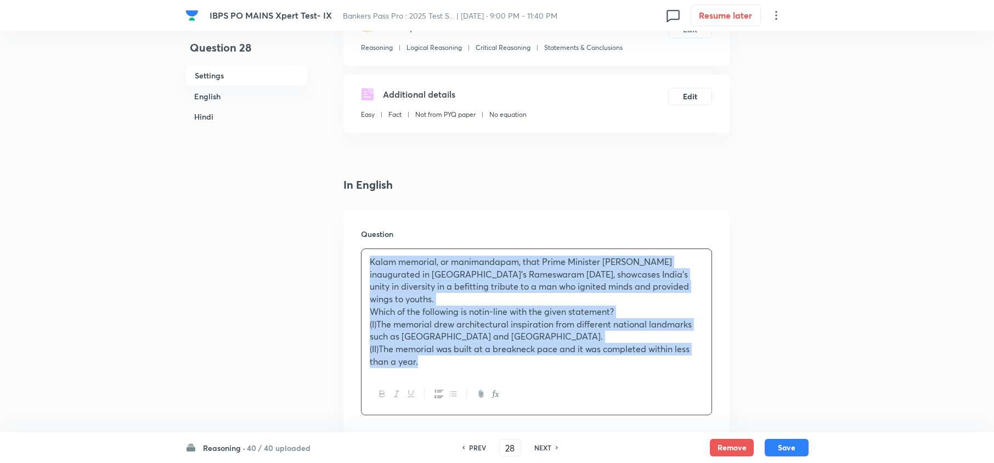
drag, startPoint x: 365, startPoint y: 263, endPoint x: 416, endPoint y: 381, distance: 127.8
click at [416, 381] on div "Kalam memorial, or manimandapam, that Prime Minister [PERSON_NAME] inaugurated …" at bounding box center [536, 332] width 351 height 167
copy div "Kalam memorial, or manimandapam, that Prime Minister [PERSON_NAME] inaugurated …"
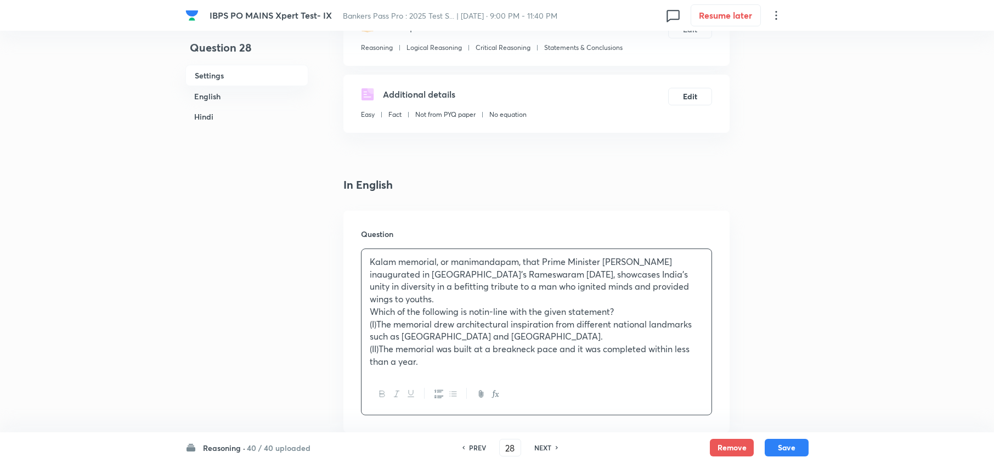
click at [554, 447] on div "NEXT" at bounding box center [544, 448] width 29 height 10
type input "29"
checkbox input "false"
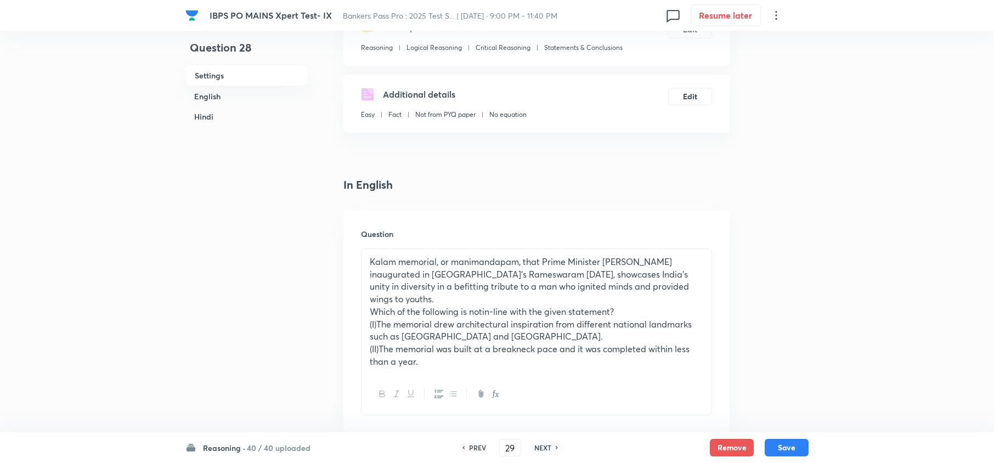
checkbox input "true"
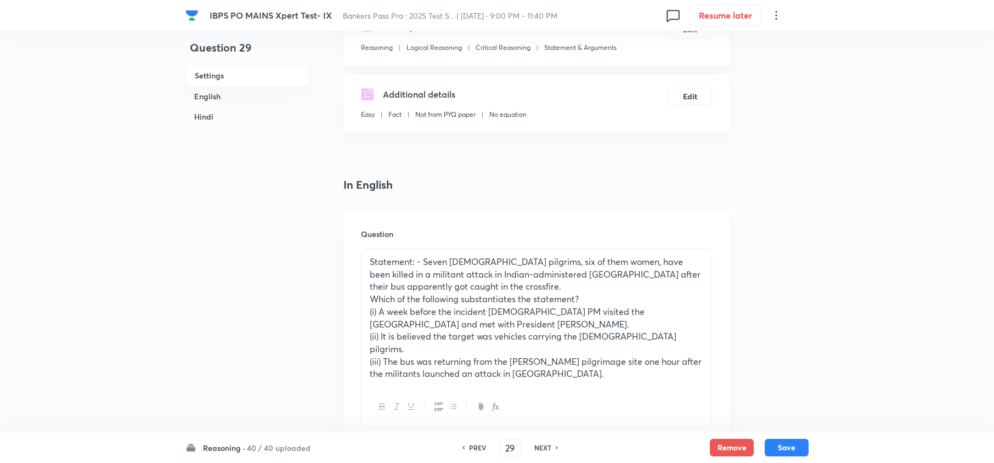
click at [554, 447] on div "NEXT" at bounding box center [544, 448] width 29 height 10
type input "30"
checkbox input "false"
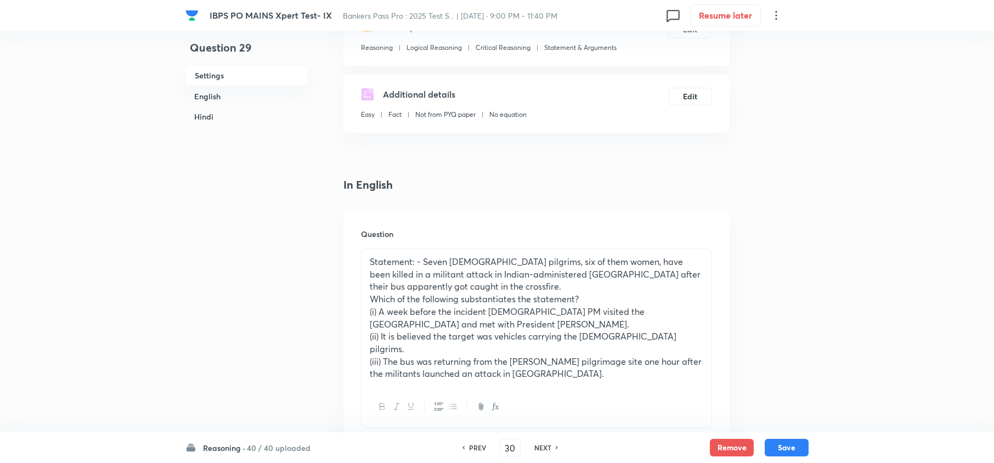
type input "31"
checkbox input "true"
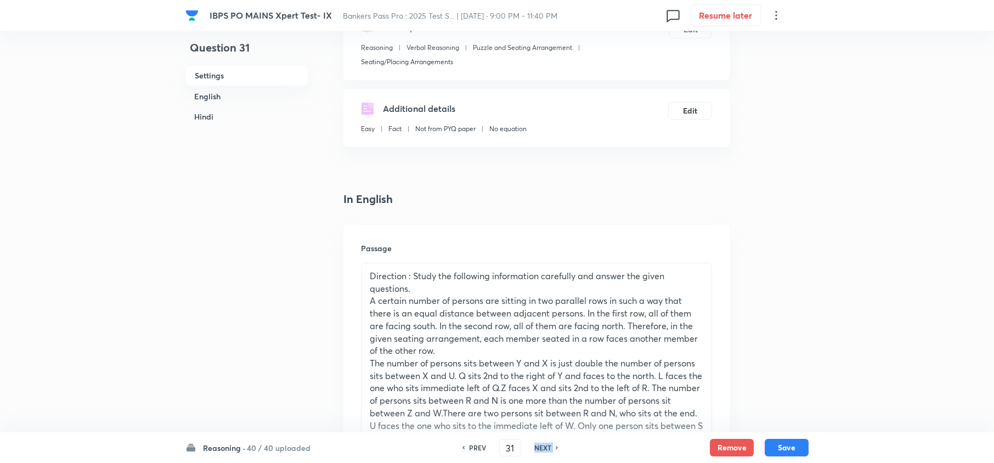
click at [554, 447] on div "NEXT" at bounding box center [544, 448] width 29 height 10
type input "32"
checkbox input "false"
checkbox input "true"
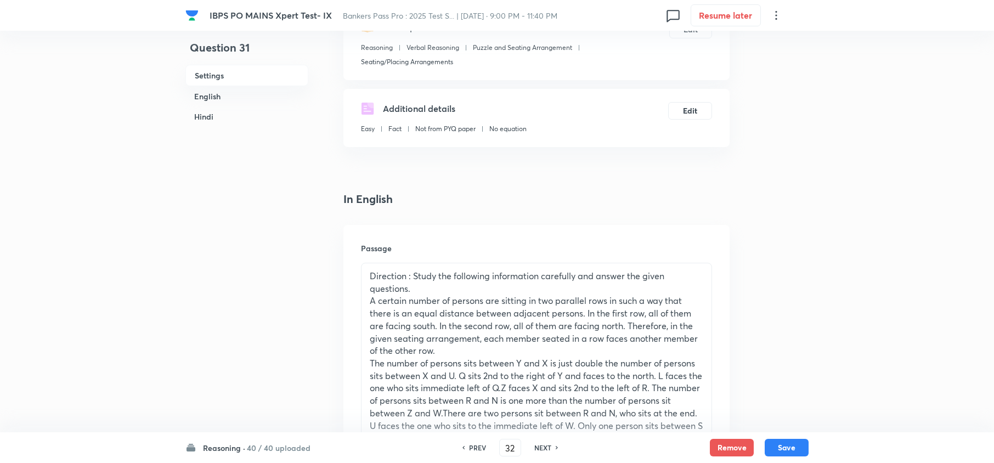
checkbox input "true"
click at [554, 447] on div "NEXT" at bounding box center [544, 448] width 29 height 10
type input "33"
checkbox input "false"
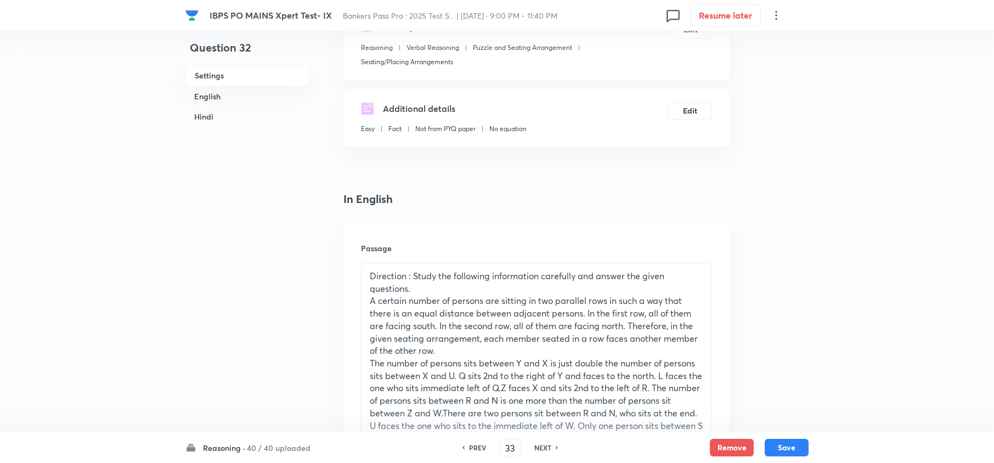
checkbox input "true"
click at [554, 447] on div "NEXT" at bounding box center [544, 448] width 29 height 10
type input "34"
click at [554, 447] on div "NEXT" at bounding box center [544, 448] width 29 height 10
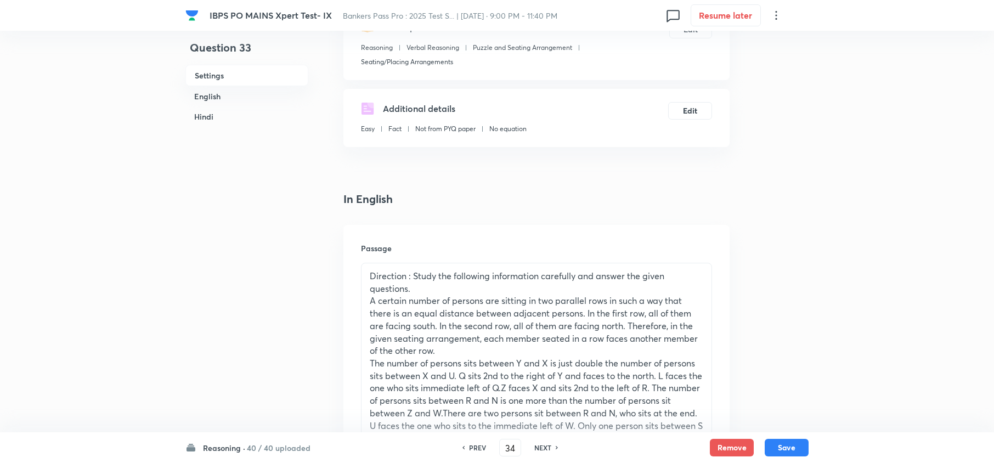
checkbox input "false"
checkbox input "true"
type input "35"
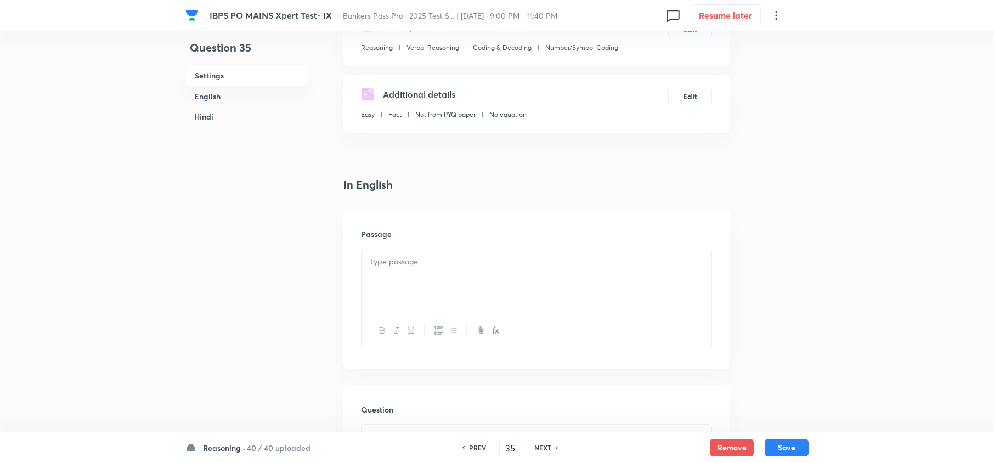
checkbox input "false"
checkbox input "true"
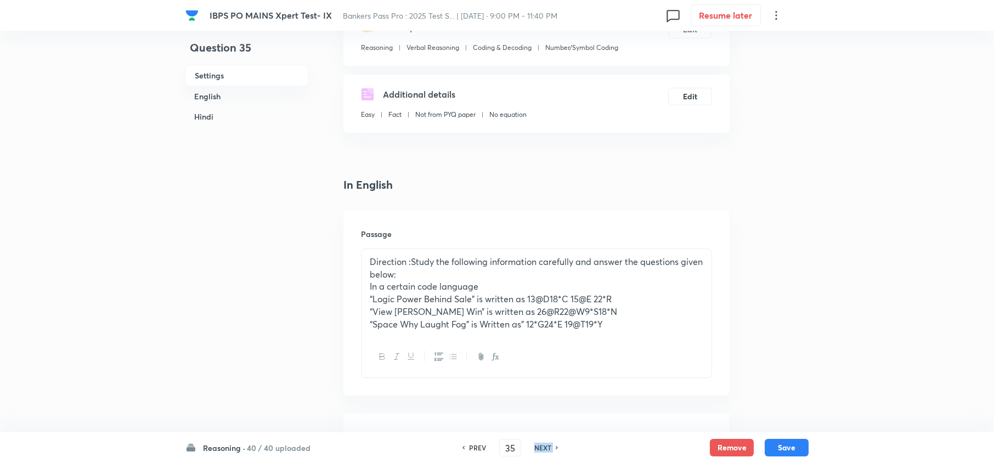
click at [554, 447] on div "NEXT" at bounding box center [544, 448] width 29 height 10
type input "36"
checkbox input "false"
checkbox input "true"
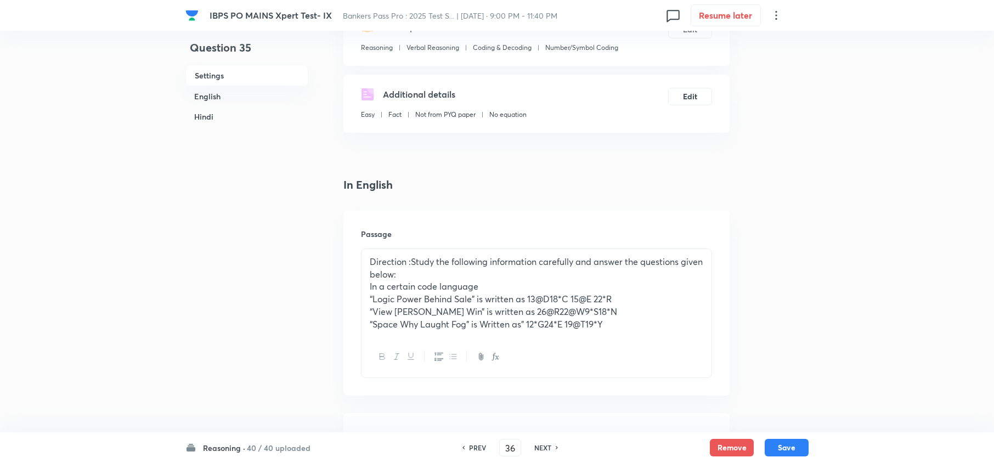
checkbox input "true"
click at [481, 450] on h6 "PREV" at bounding box center [477, 448] width 17 height 10
type input "35"
checkbox input "false"
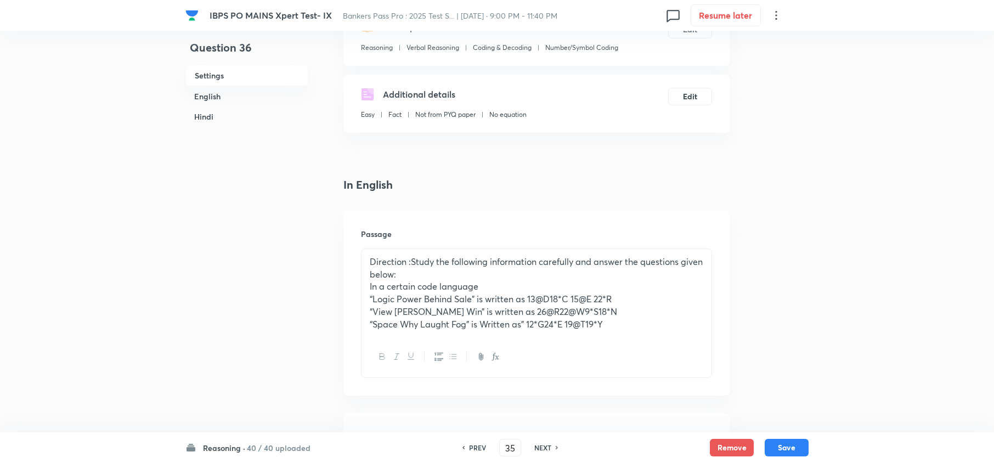
checkbox input "true"
click at [542, 448] on h6 "NEXT" at bounding box center [542, 448] width 17 height 10
type input "36"
checkbox input "false"
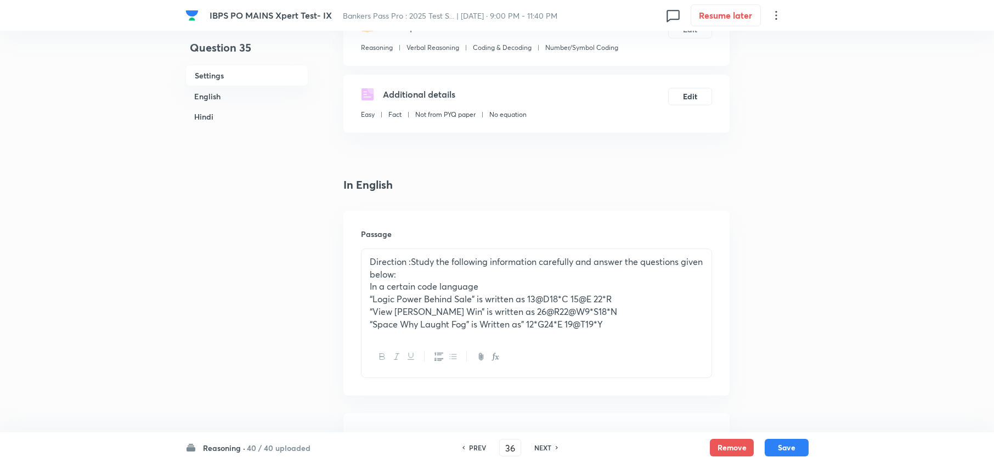
checkbox input "false"
checkbox input "true"
click at [542, 448] on h6 "NEXT" at bounding box center [542, 448] width 17 height 10
type input "37"
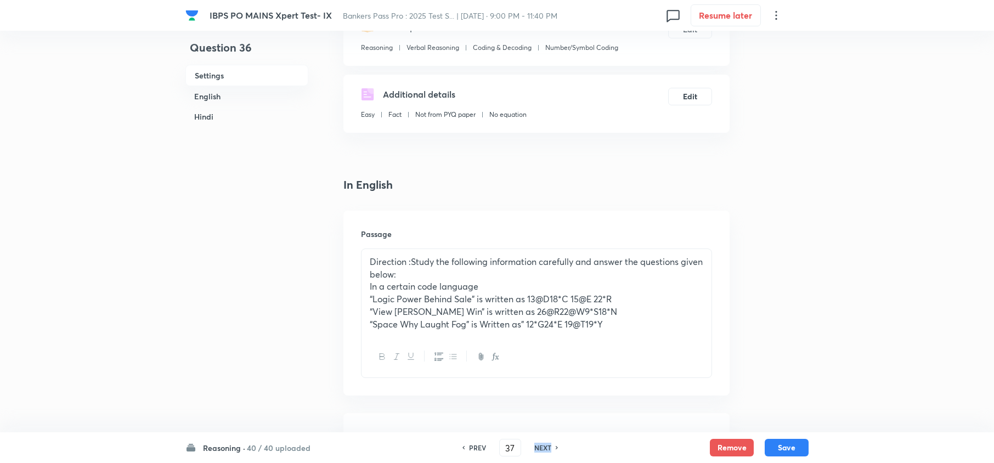
checkbox input "false"
checkbox input "true"
click at [543, 448] on h6 "NEXT" at bounding box center [542, 448] width 17 height 10
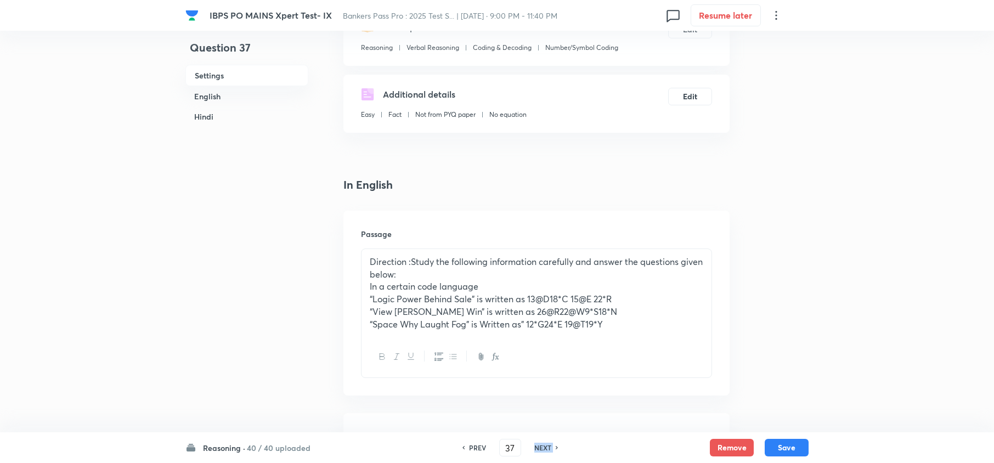
type input "38"
checkbox input "false"
checkbox input "true"
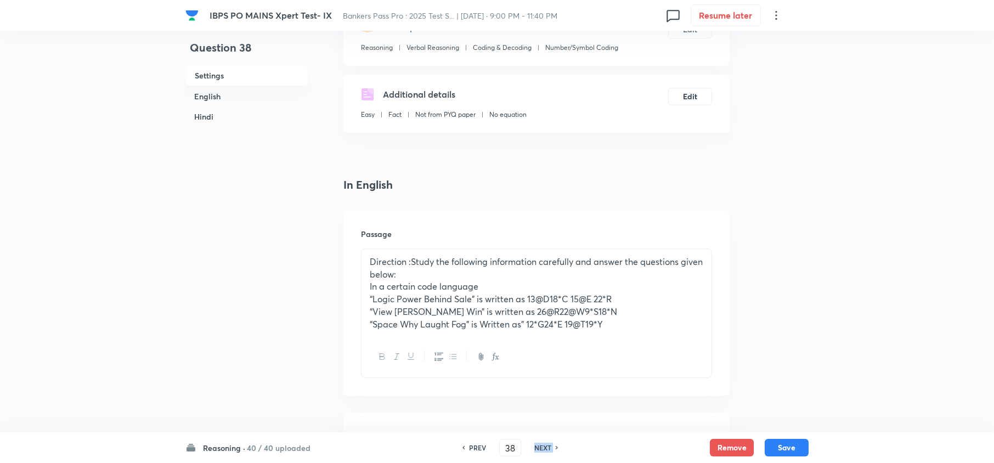
click at [543, 448] on h6 "NEXT" at bounding box center [542, 448] width 17 height 10
type input "39"
click at [543, 448] on h6 "NEXT" at bounding box center [542, 448] width 17 height 10
checkbox input "false"
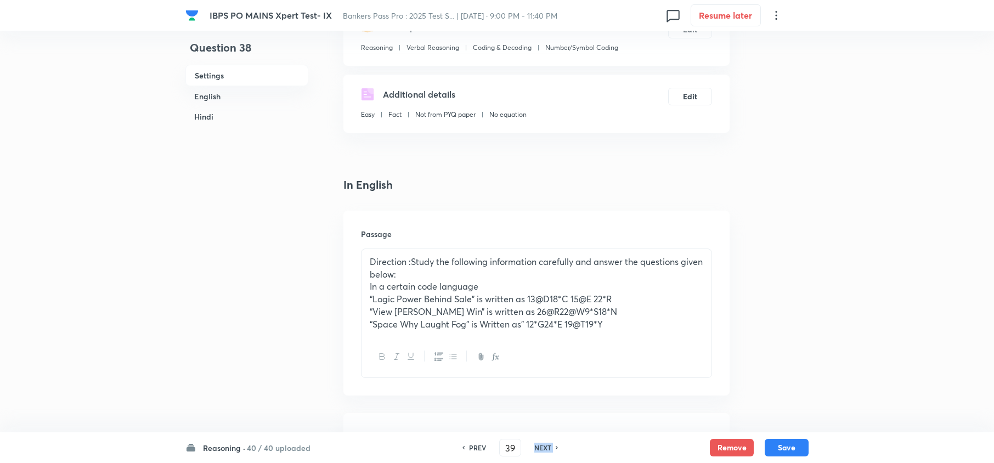
checkbox input "true"
type input "40"
checkbox input "false"
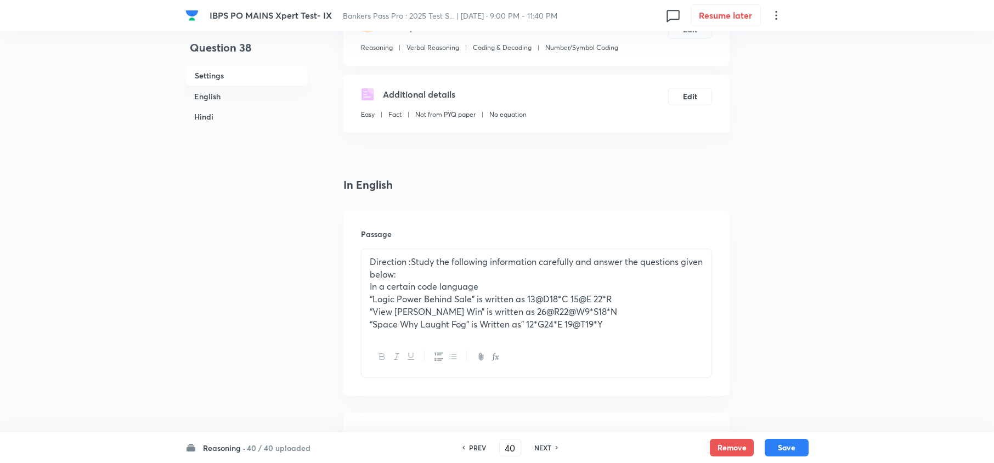
checkbox input "true"
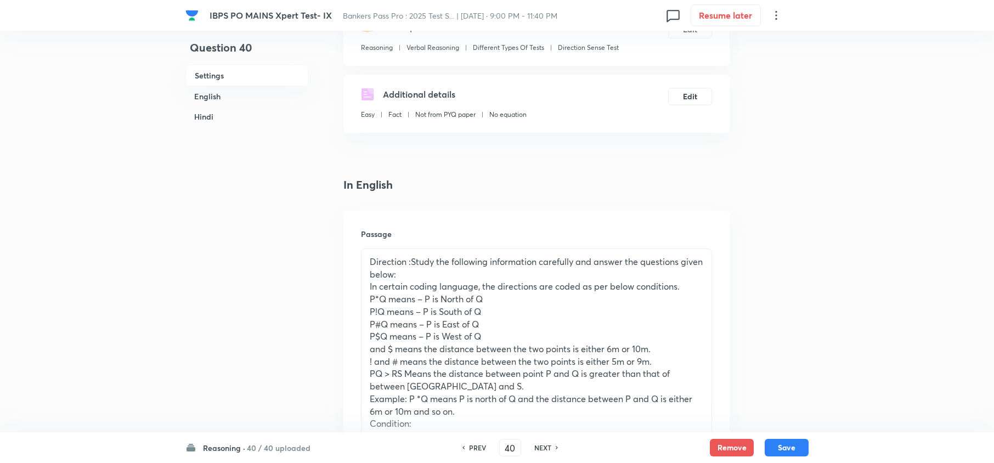
click at [477, 446] on h6 "PREV" at bounding box center [477, 448] width 17 height 10
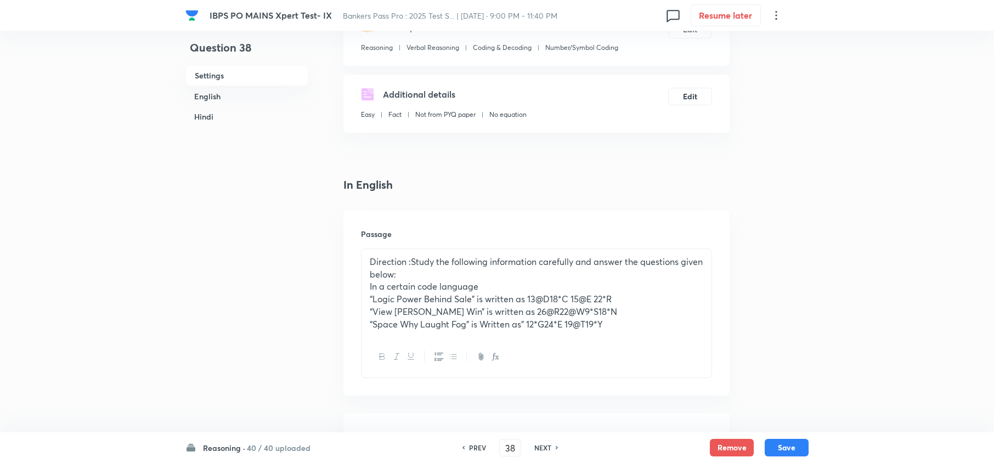
click at [544, 448] on h6 "NEXT" at bounding box center [542, 448] width 17 height 10
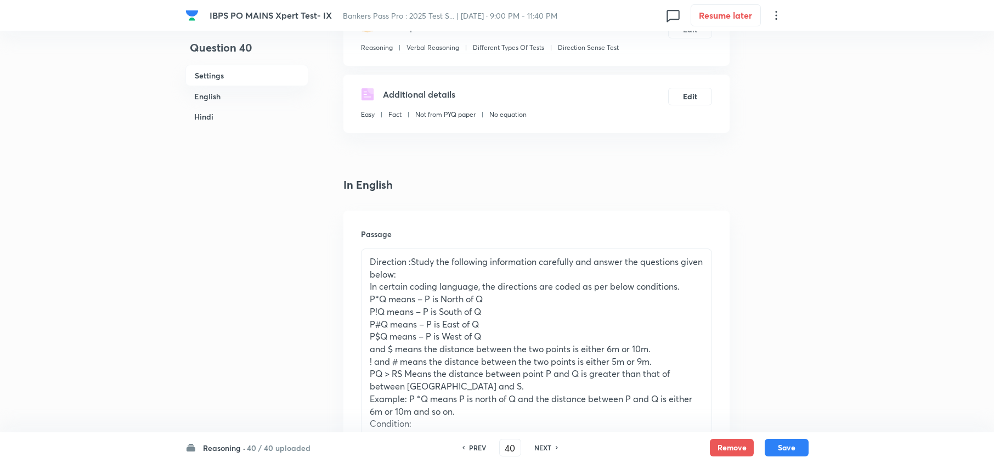
click at [545, 448] on h6 "NEXT" at bounding box center [542, 448] width 17 height 10
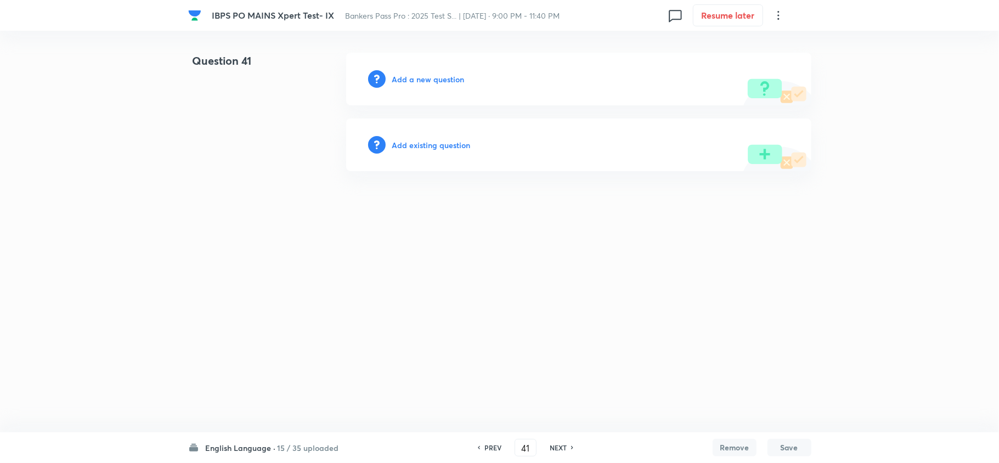
click at [490, 450] on h6 "PREV" at bounding box center [492, 448] width 17 height 10
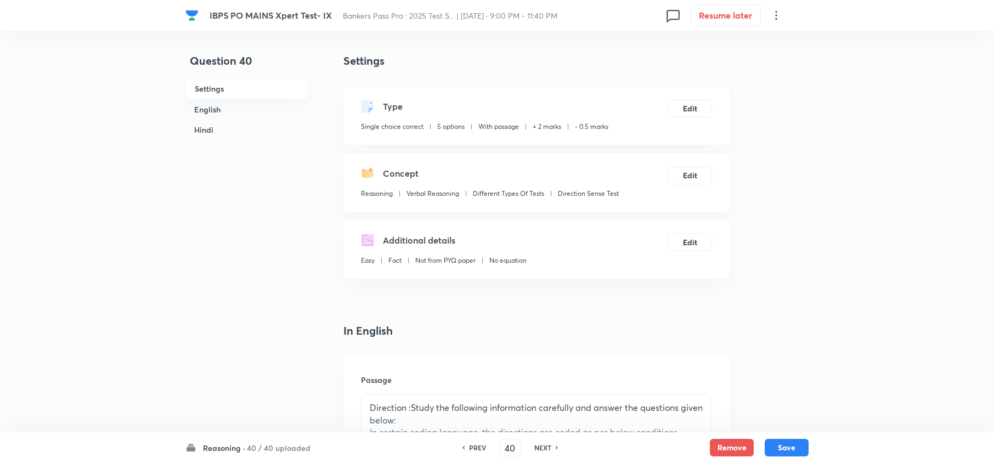
click at [482, 448] on h6 "PREV" at bounding box center [477, 448] width 17 height 10
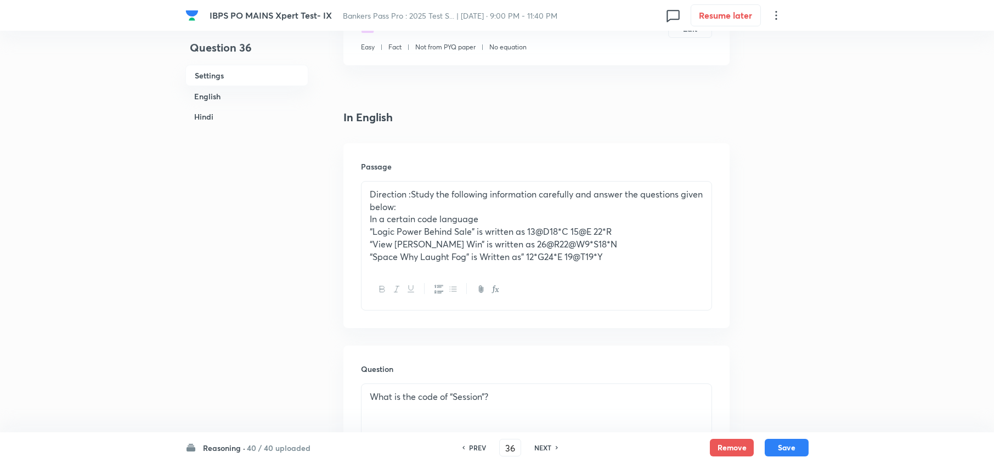
scroll to position [219, 0]
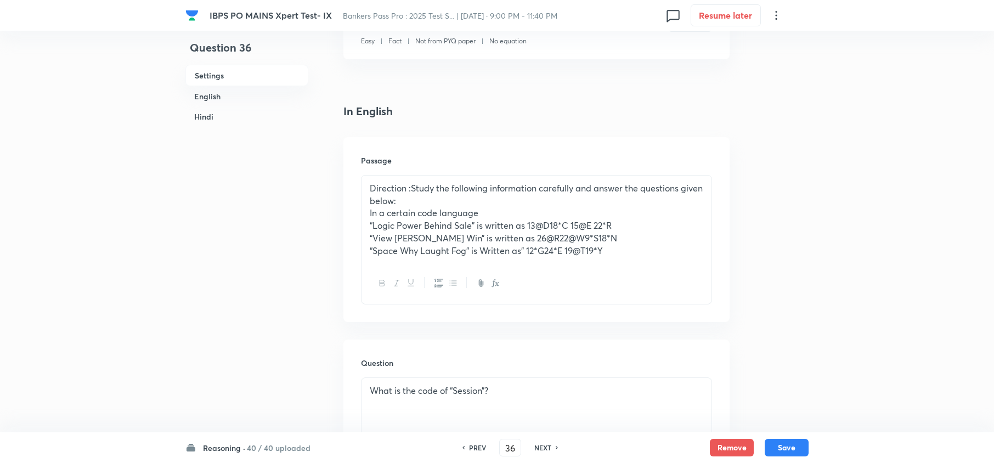
click at [478, 450] on h6 "PREV" at bounding box center [477, 448] width 17 height 10
click at [483, 450] on h6 "PREV" at bounding box center [477, 448] width 17 height 10
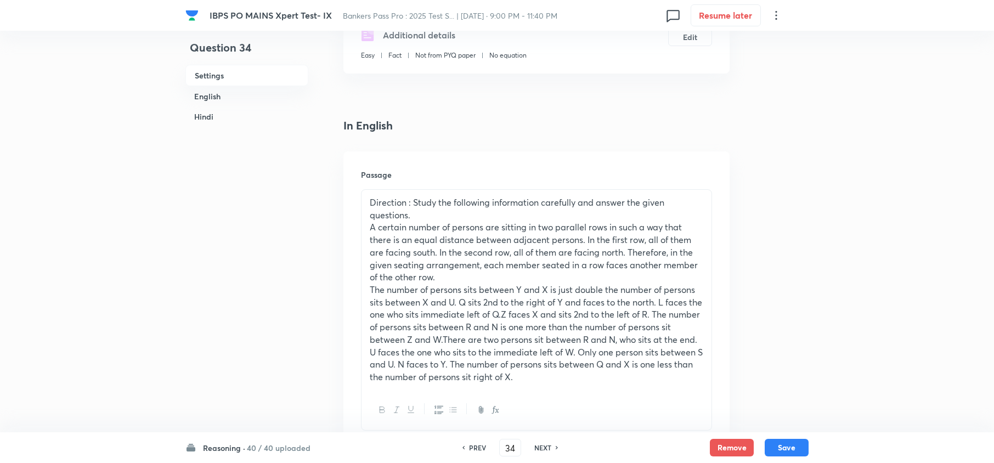
click at [541, 448] on h6 "NEXT" at bounding box center [542, 448] width 17 height 10
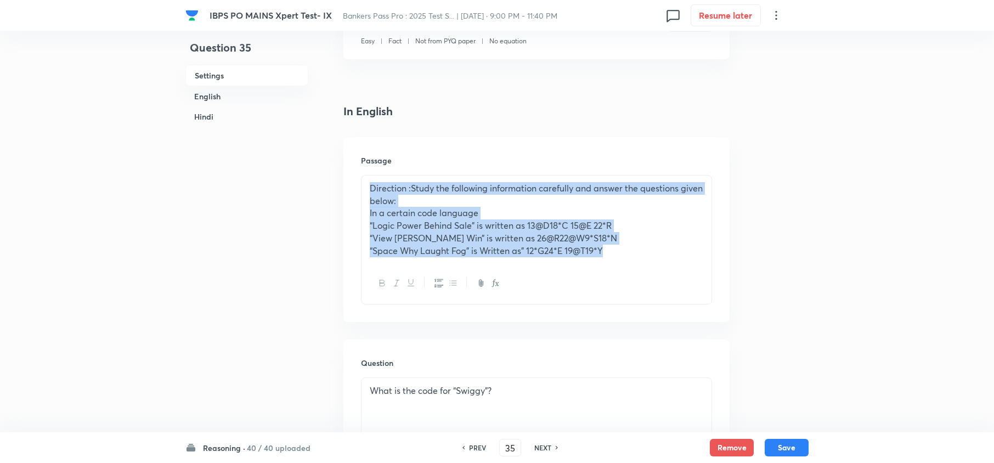
drag, startPoint x: 369, startPoint y: 188, endPoint x: 620, endPoint y: 255, distance: 259.5
click at [620, 255] on div "Direction :Study the following information carefully and answer the questions g…" at bounding box center [537, 220] width 350 height 88
copy div "Direction :Study the following information carefully and answer the questions g…"
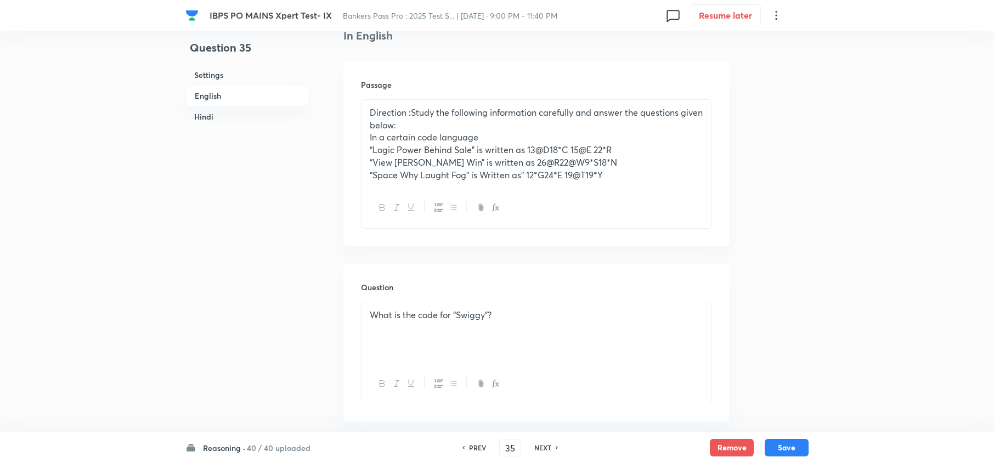
scroll to position [365, 0]
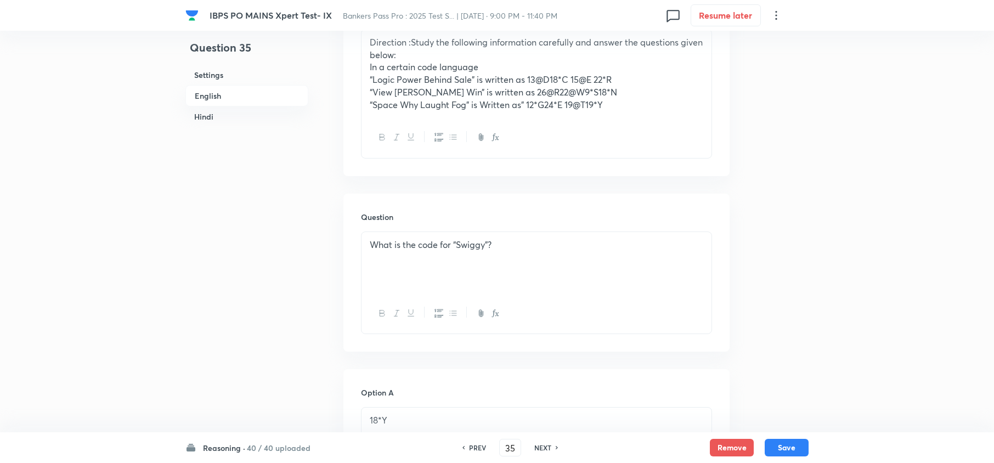
click at [415, 243] on p "What is the code for “Swiggy”?" at bounding box center [537, 245] width 334 height 13
copy p "What is the code for “Swiggy”?"
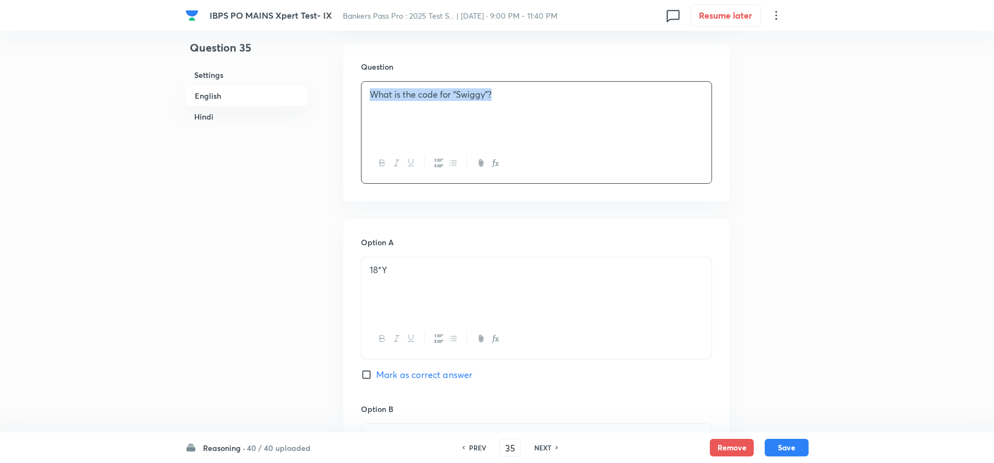
scroll to position [439, 0]
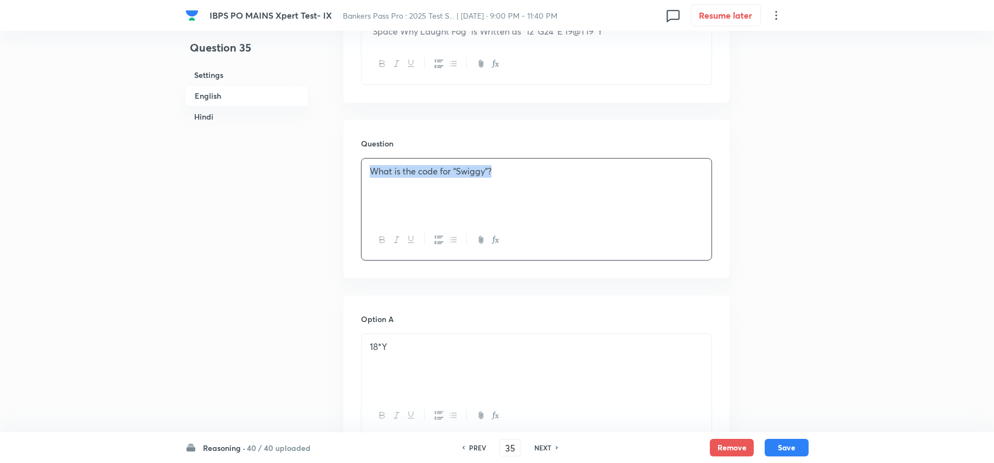
click at [567, 213] on div "What is the code for “Swiggy”?" at bounding box center [537, 189] width 350 height 61
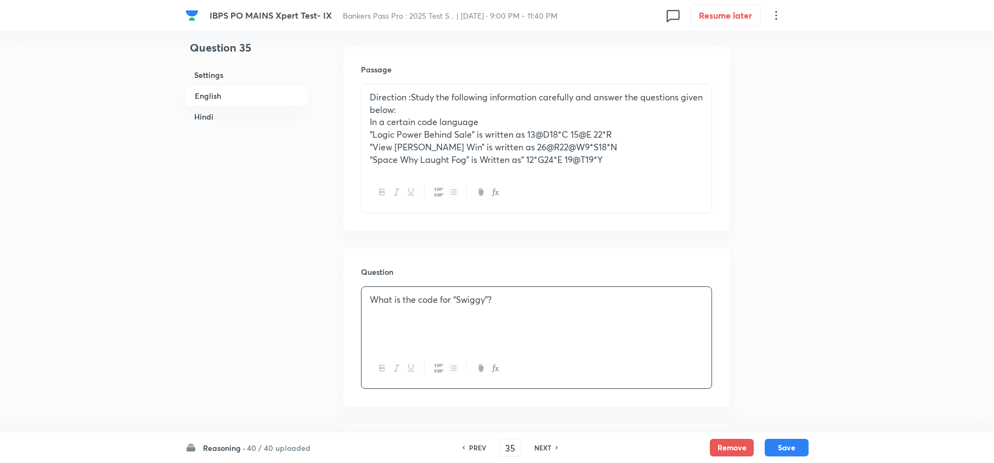
scroll to position [238, 0]
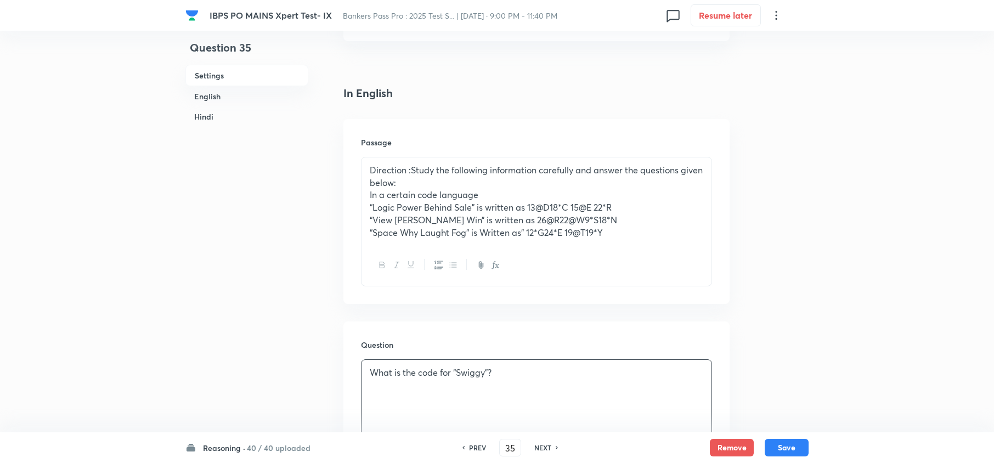
click at [542, 448] on h6 "NEXT" at bounding box center [542, 448] width 17 height 10
click at [542, 444] on h6 "NEXT" at bounding box center [542, 448] width 17 height 10
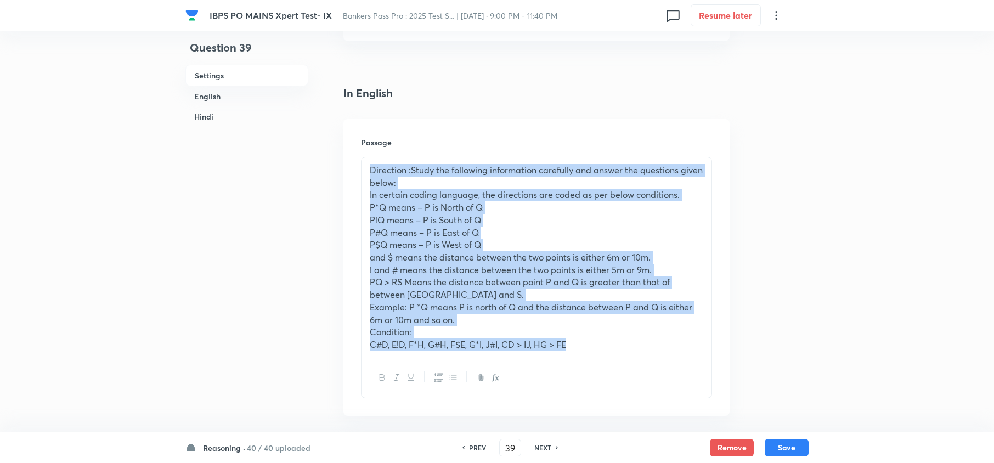
drag, startPoint x: 369, startPoint y: 171, endPoint x: 577, endPoint y: 351, distance: 275.4
click at [577, 351] on div "Direction :Study the following information carefully and answer the questions g…" at bounding box center [537, 257] width 350 height 200
copy div "Direction :Study the following information carefully and answer the questions g…"
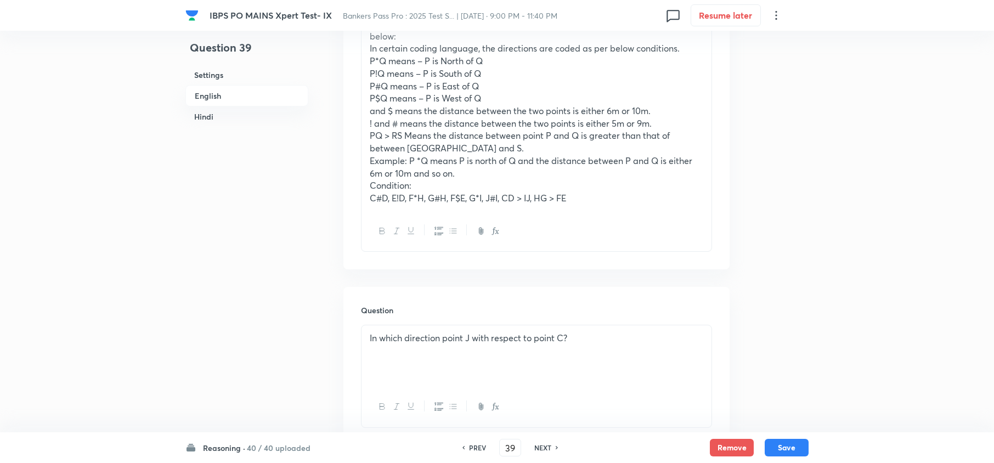
scroll to position [530, 0]
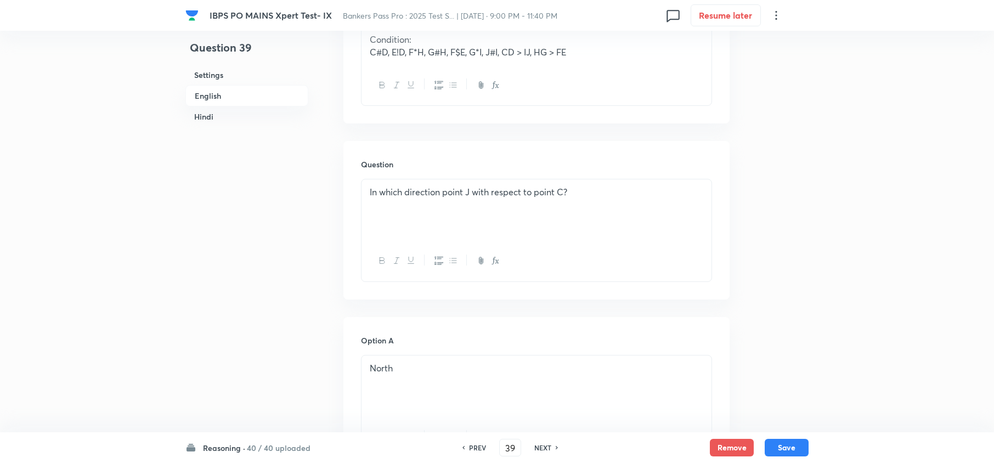
click at [489, 195] on p "In which direction point J with respect to point C?" at bounding box center [537, 192] width 334 height 13
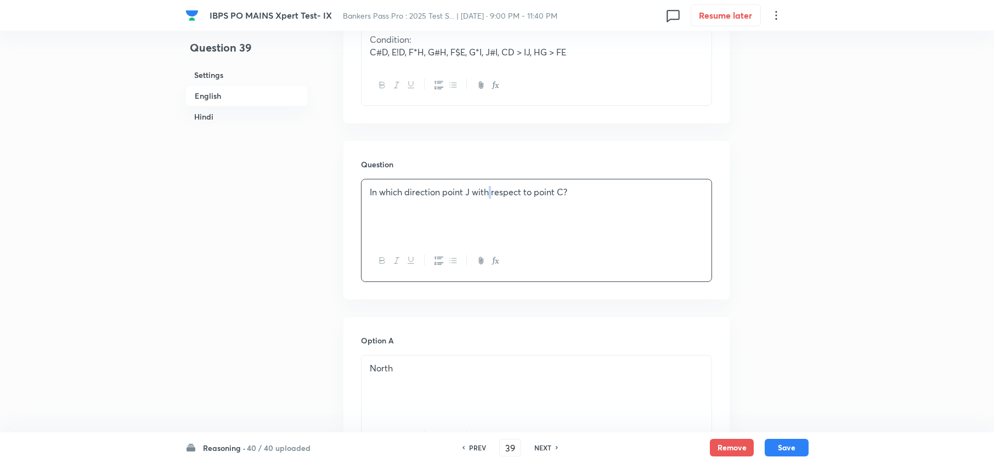
click at [489, 195] on p "In which direction point J with respect to point C?" at bounding box center [537, 192] width 334 height 13
copy p "In which direction point J with respect to point C?"
click at [593, 232] on div "In which direction point J with respect to point C?" at bounding box center [537, 209] width 350 height 61
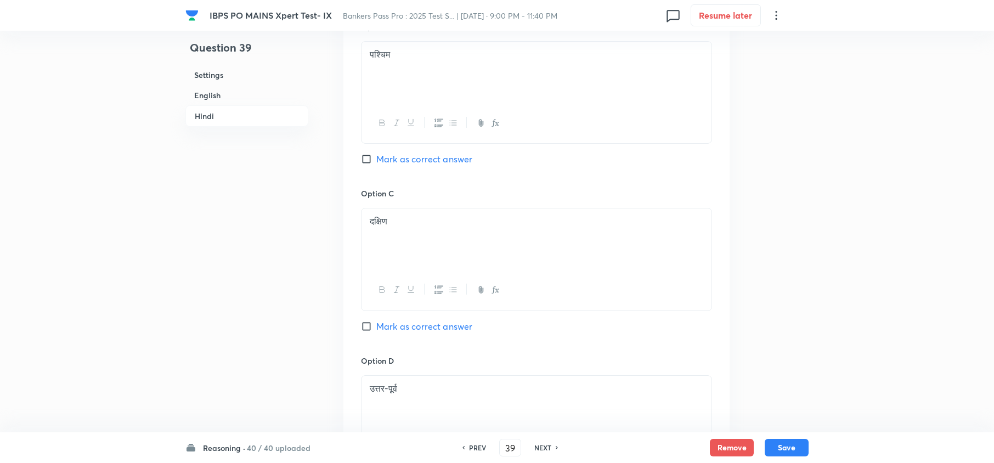
scroll to position [2713, 0]
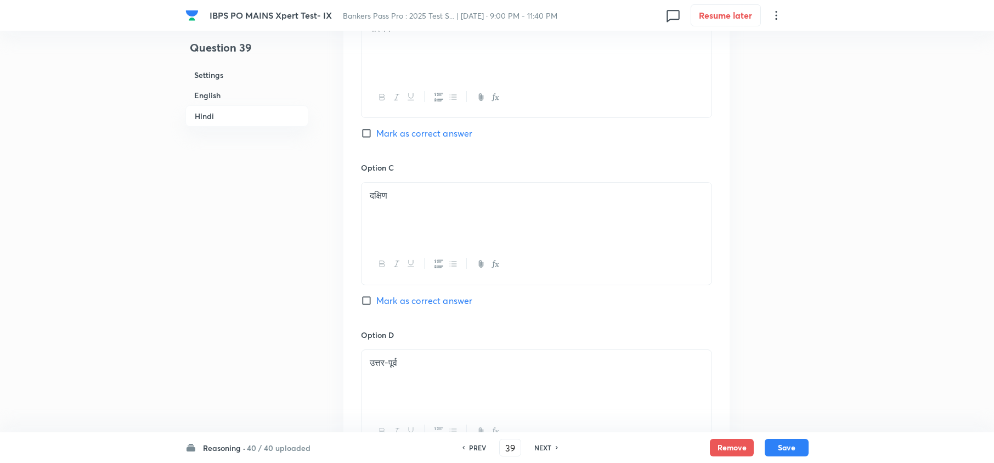
click at [551, 444] on h6 "NEXT" at bounding box center [542, 448] width 17 height 10
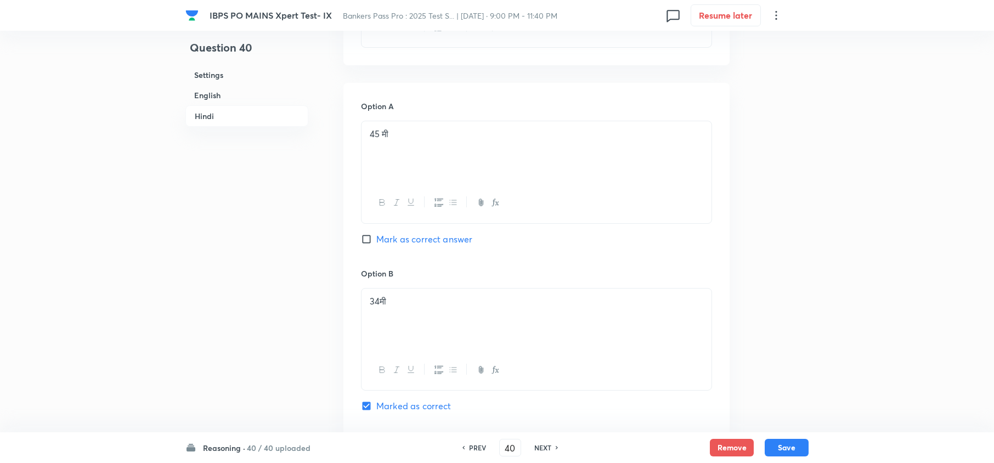
scroll to position [2421, 0]
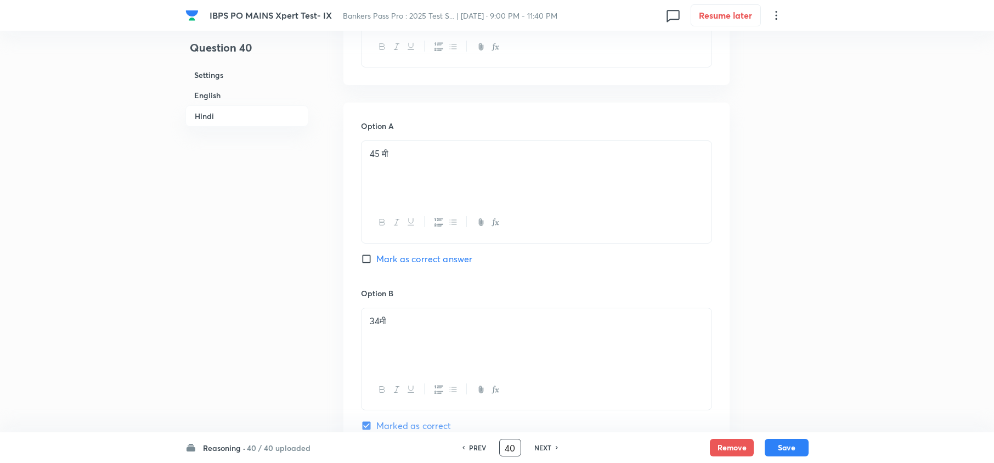
click at [514, 447] on input "40" at bounding box center [510, 447] width 21 height 19
click at [476, 440] on div "PREV ​ NEXT" at bounding box center [510, 448] width 142 height 18
click at [479, 444] on h6 "PREV" at bounding box center [477, 448] width 17 height 10
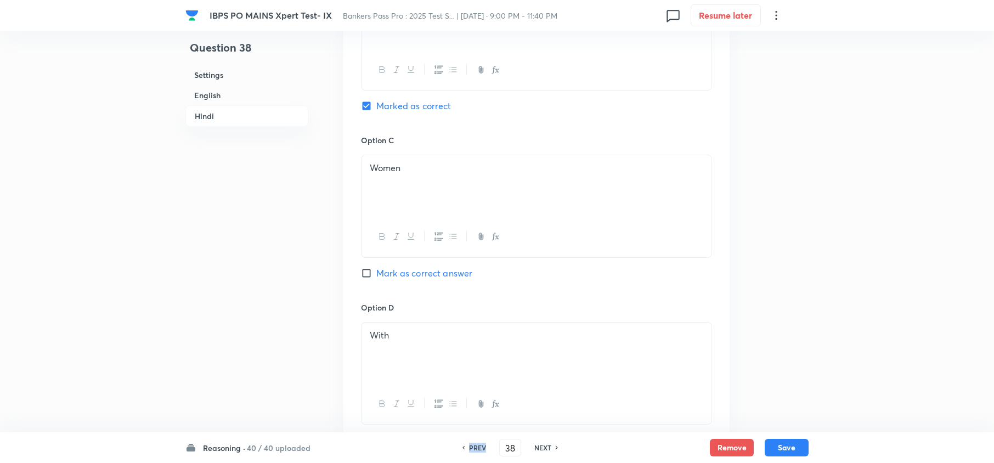
click at [479, 444] on h6 "PREV" at bounding box center [477, 448] width 17 height 10
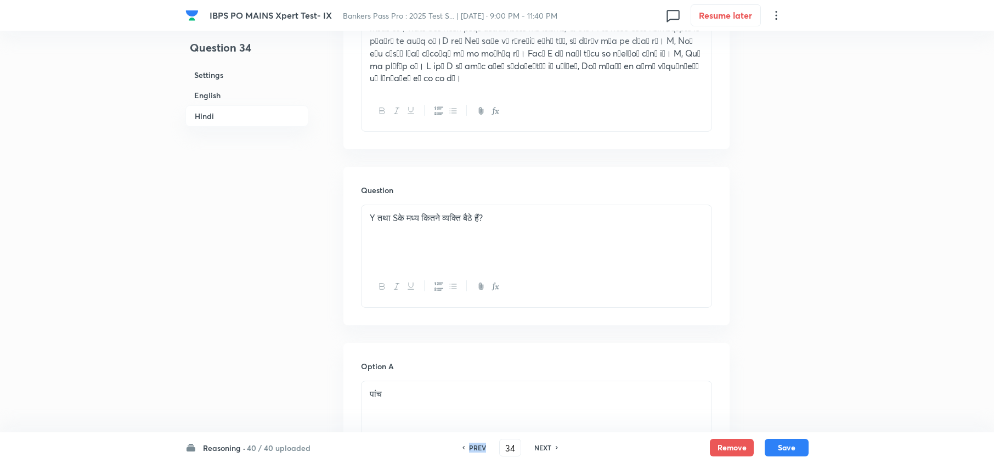
click at [479, 444] on h6 "PREV" at bounding box center [477, 448] width 17 height 10
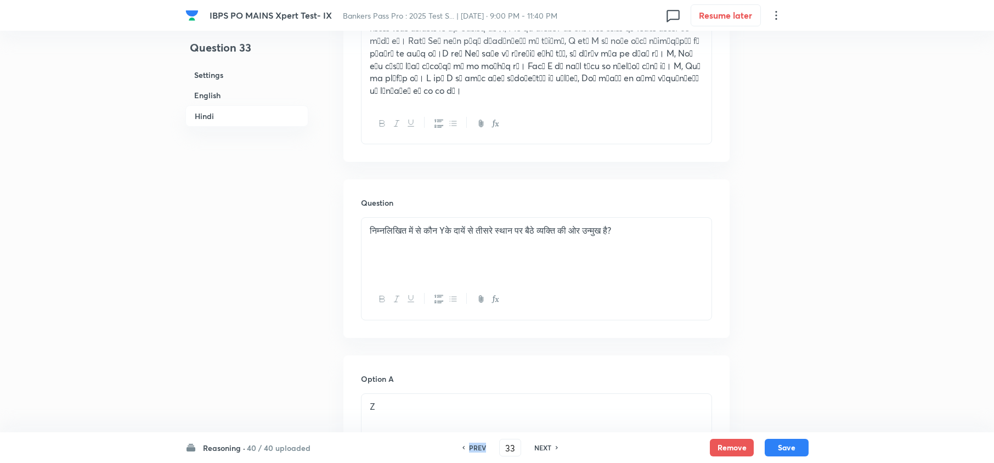
click at [479, 444] on h6 "PREV" at bounding box center [477, 448] width 17 height 10
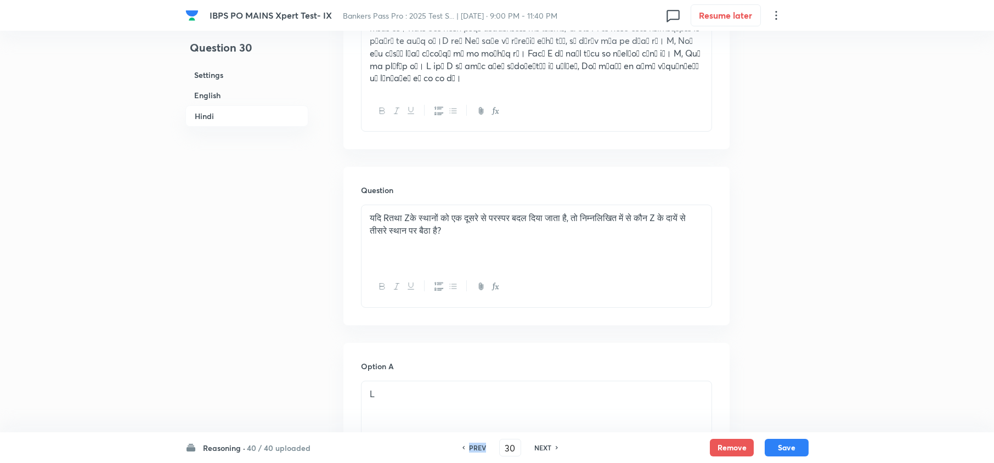
click at [479, 444] on h6 "PREV" at bounding box center [477, 448] width 17 height 10
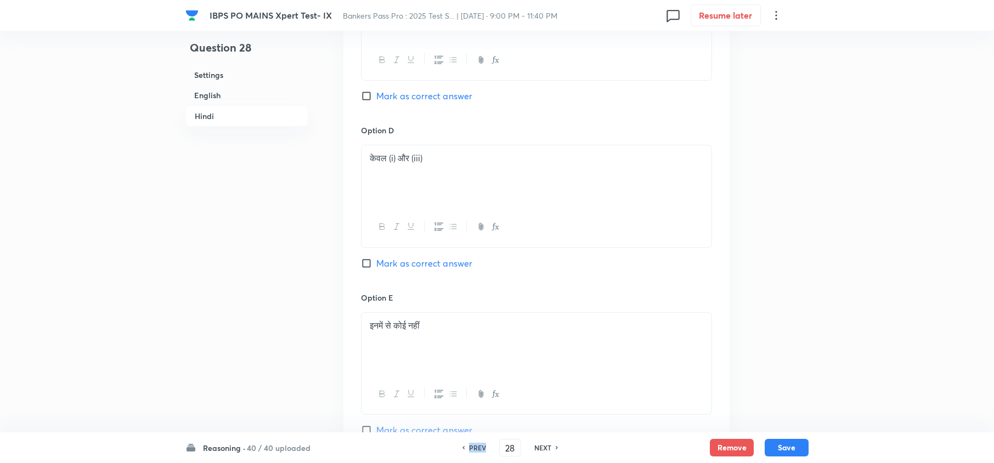
click at [479, 444] on h6 "PREV" at bounding box center [477, 448] width 17 height 10
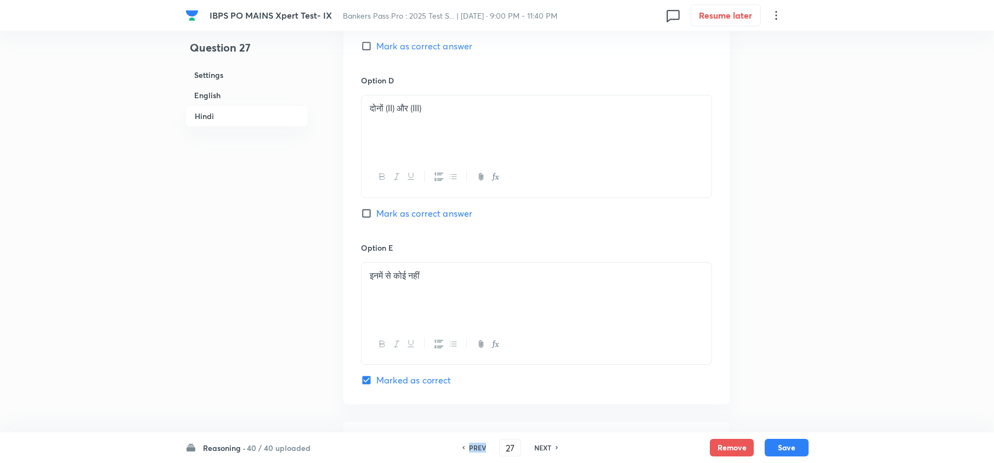
click at [479, 444] on h6 "PREV" at bounding box center [477, 448] width 17 height 10
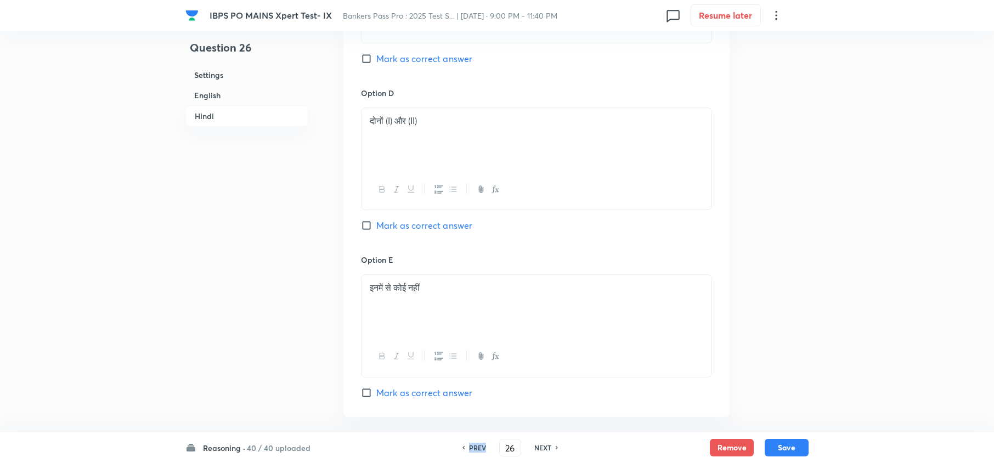
click at [479, 444] on h6 "PREV" at bounding box center [477, 448] width 17 height 10
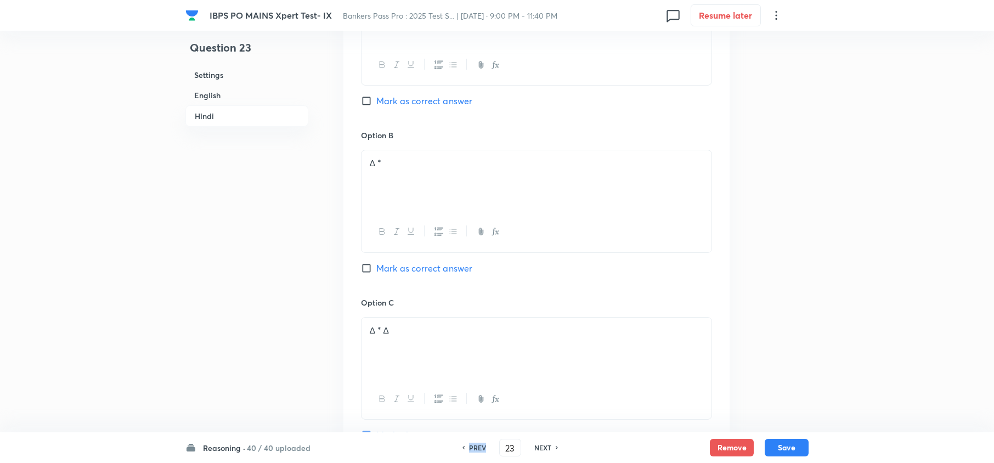
click at [479, 444] on h6 "PREV" at bounding box center [477, 448] width 17 height 10
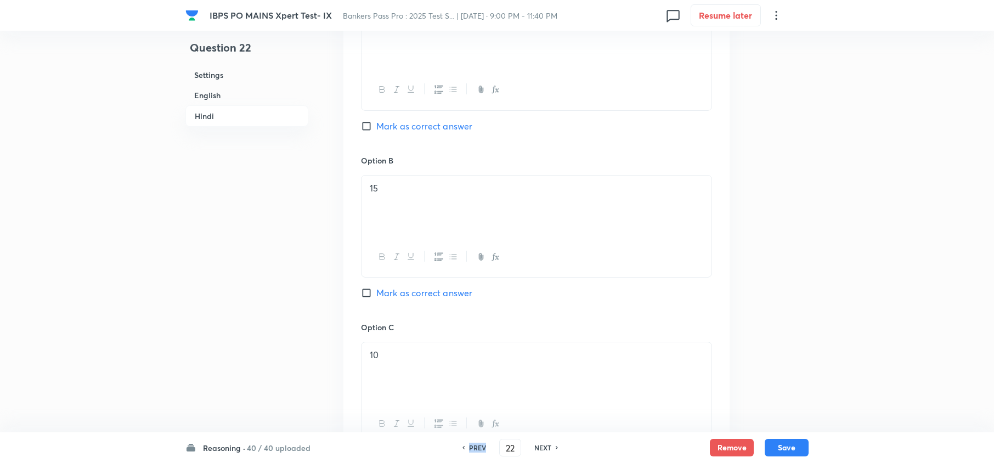
click at [479, 444] on h6 "PREV" at bounding box center [477, 448] width 17 height 10
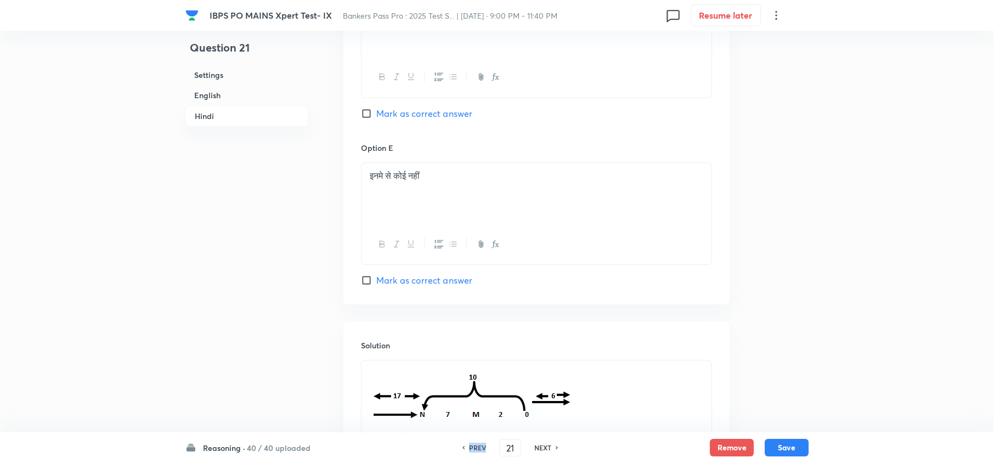
click at [479, 444] on h6 "PREV" at bounding box center [477, 448] width 17 height 10
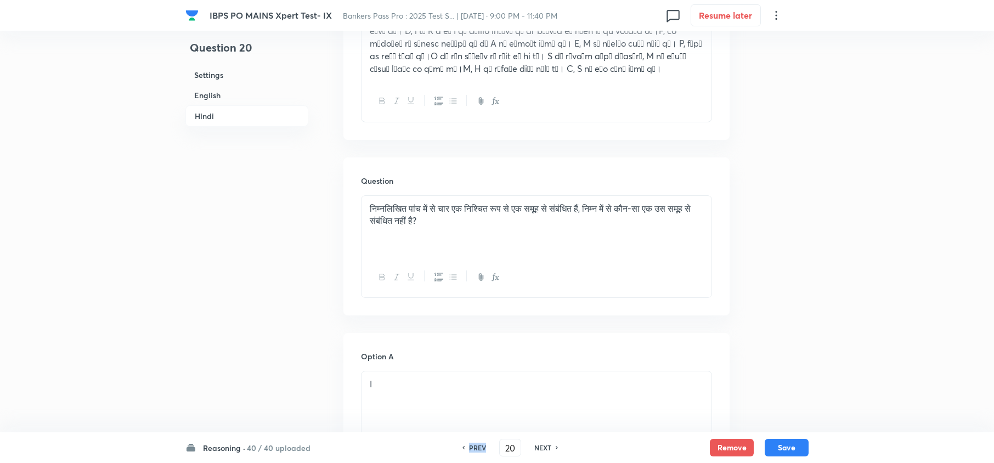
click at [479, 444] on h6 "PREV" at bounding box center [477, 448] width 17 height 10
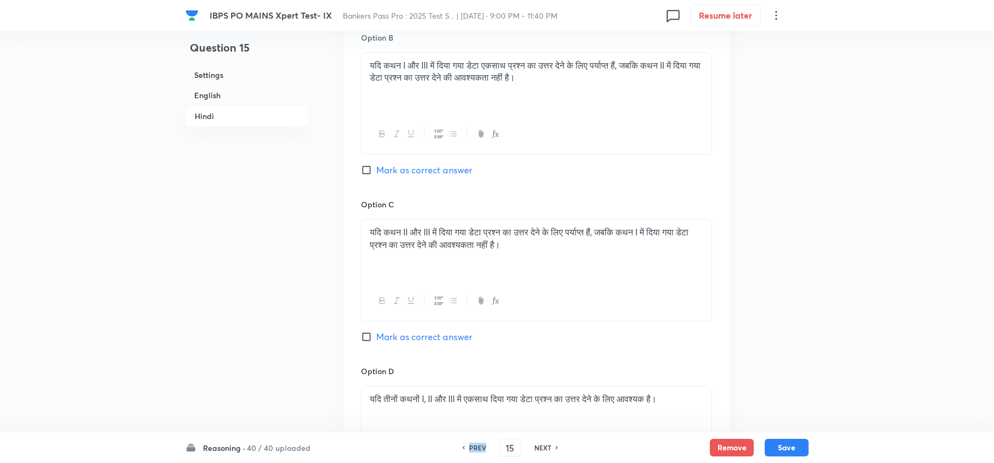
click at [479, 444] on h6 "PREV" at bounding box center [477, 448] width 17 height 10
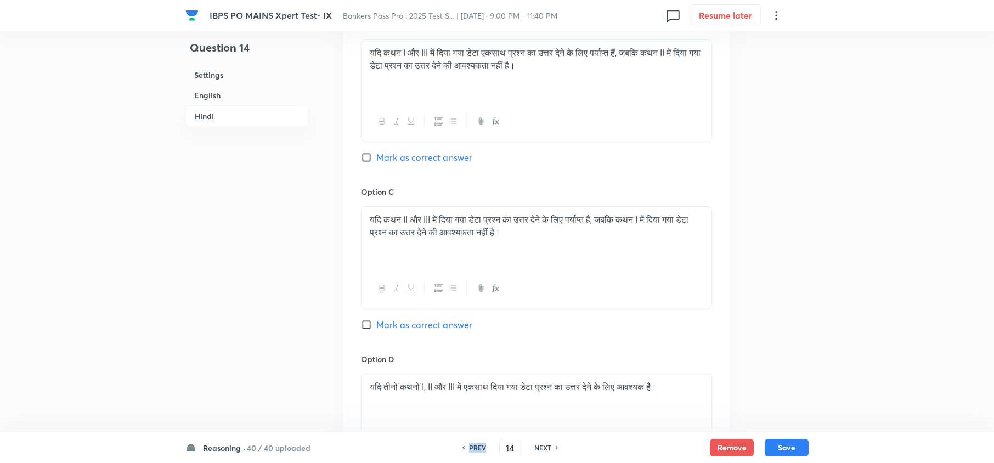
click at [479, 444] on h6 "PREV" at bounding box center [477, 448] width 17 height 10
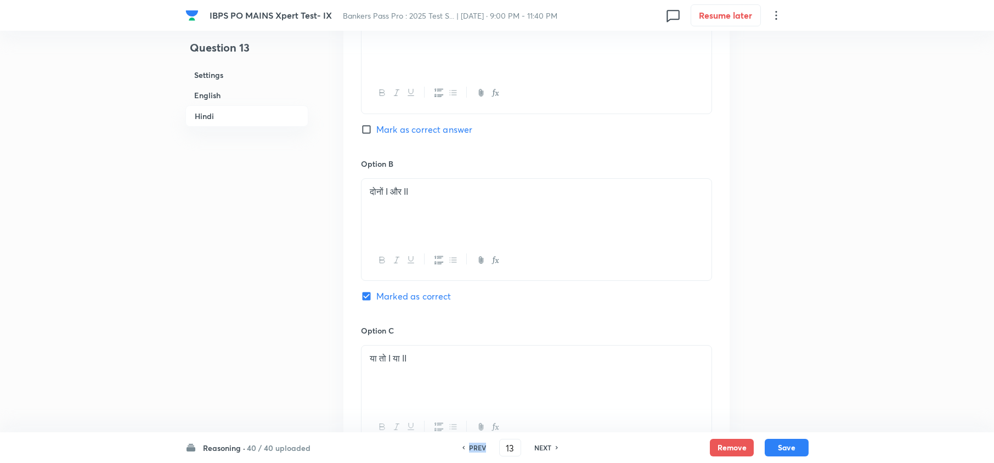
click at [479, 444] on h6 "PREV" at bounding box center [477, 448] width 17 height 10
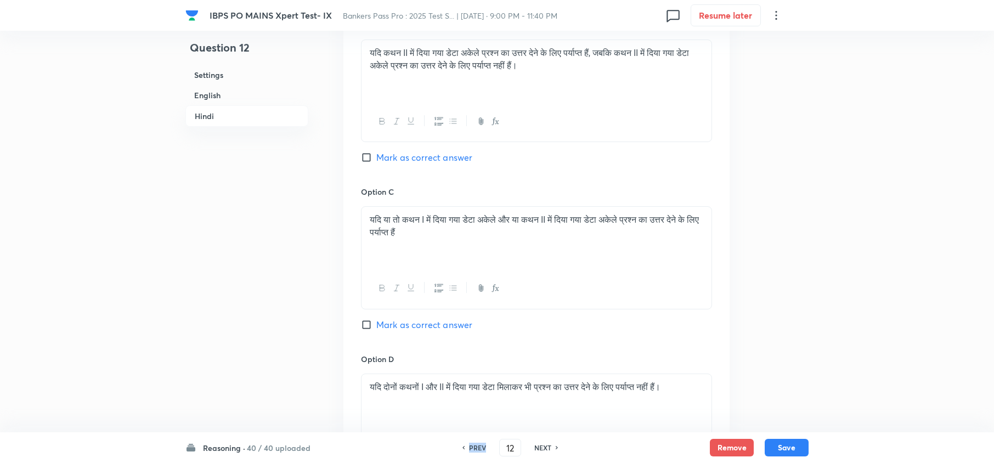
click at [479, 444] on h6 "PREV" at bounding box center [477, 448] width 17 height 10
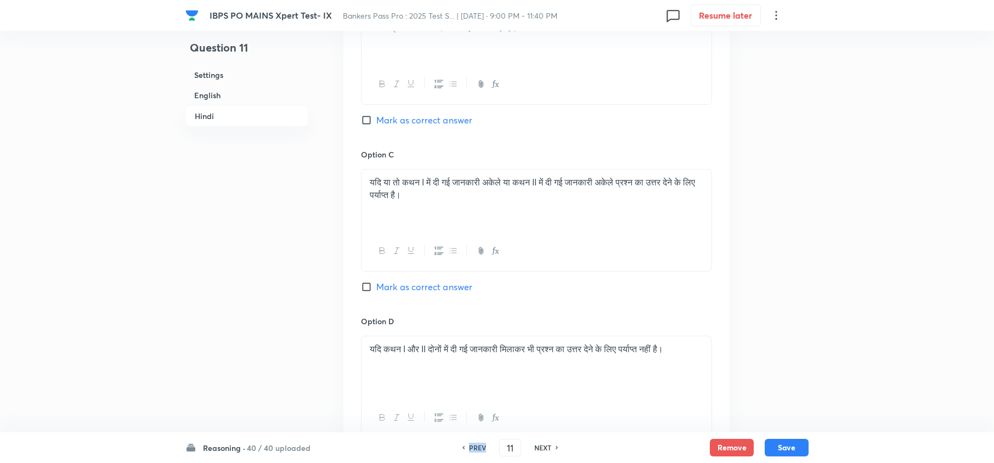
click at [479, 444] on h6 "PREV" at bounding box center [477, 448] width 17 height 10
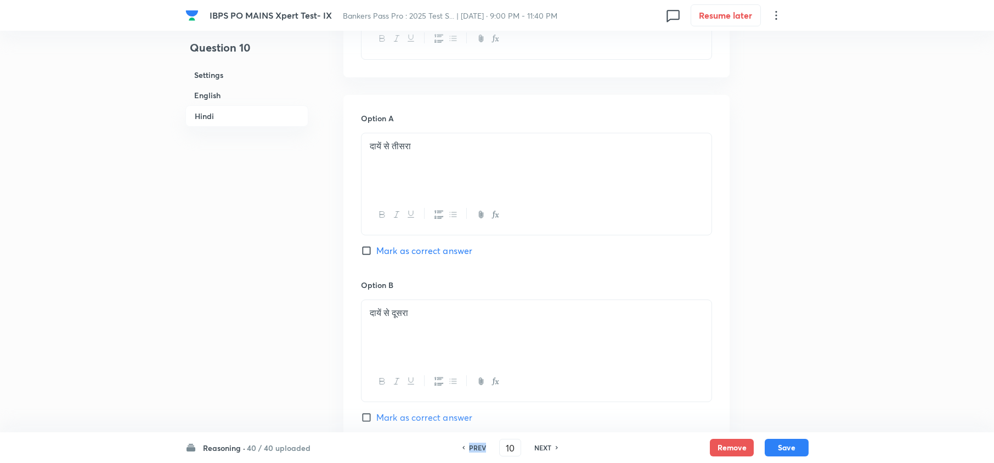
click at [479, 444] on h6 "PREV" at bounding box center [477, 448] width 17 height 10
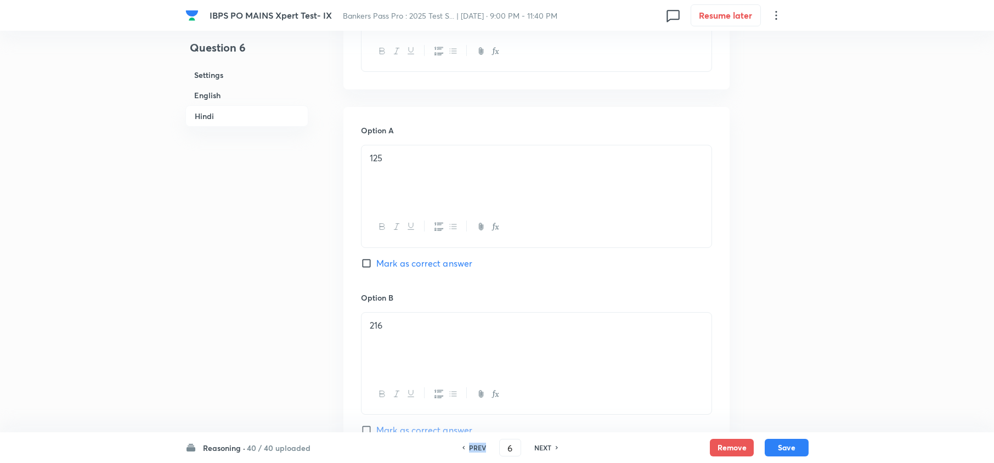
click at [479, 444] on h6 "PREV" at bounding box center [477, 448] width 17 height 10
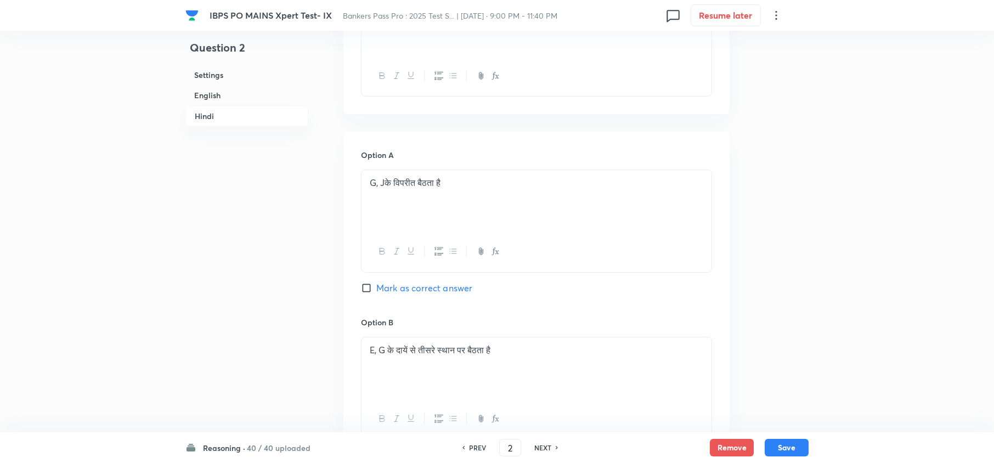
click at [479, 444] on h6 "PREV" at bounding box center [477, 448] width 17 height 10
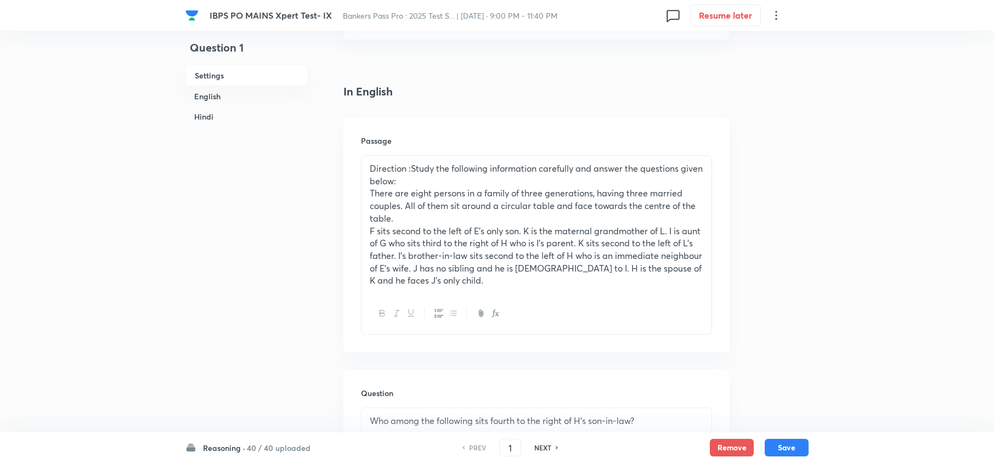
scroll to position [226, 0]
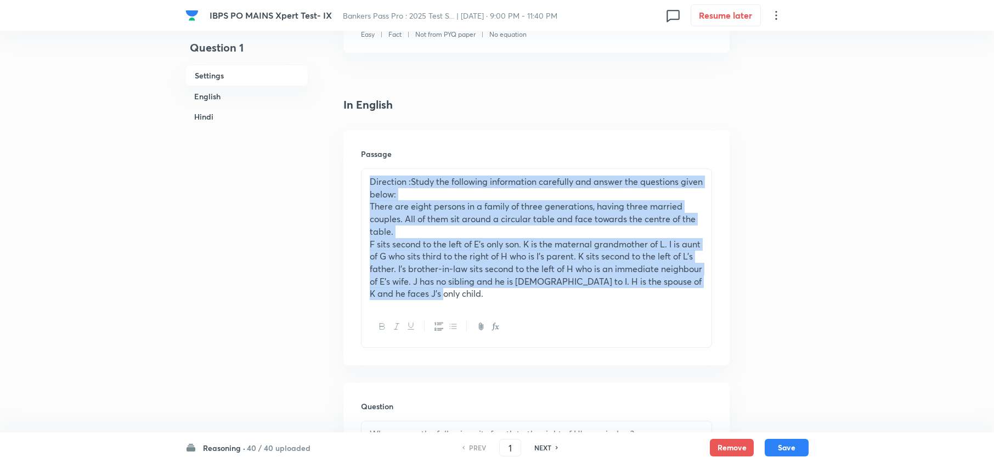
drag, startPoint x: 367, startPoint y: 180, endPoint x: 503, endPoint y: 297, distance: 179.7
click at [503, 297] on div "Direction :Study the following information carefully and answer the questions g…" at bounding box center [537, 238] width 350 height 138
copy div "Direction :Study the following information carefully and answer the questions g…"
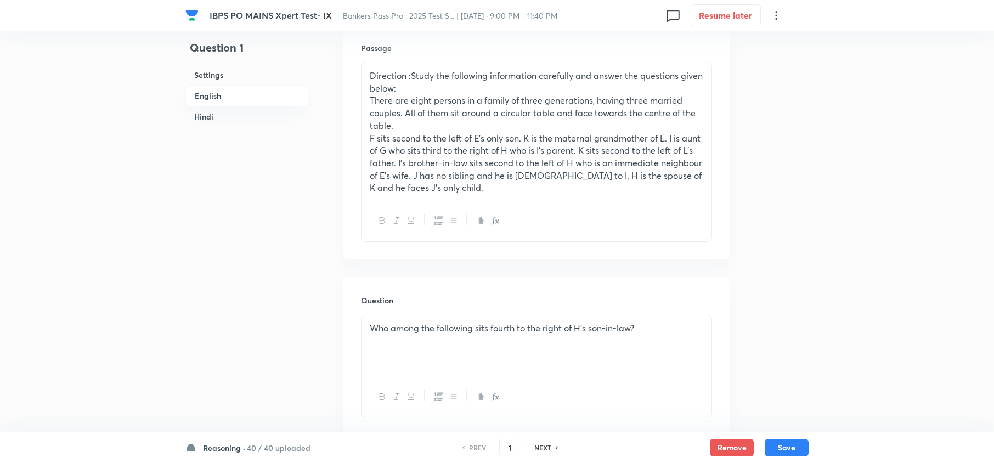
scroll to position [446, 0]
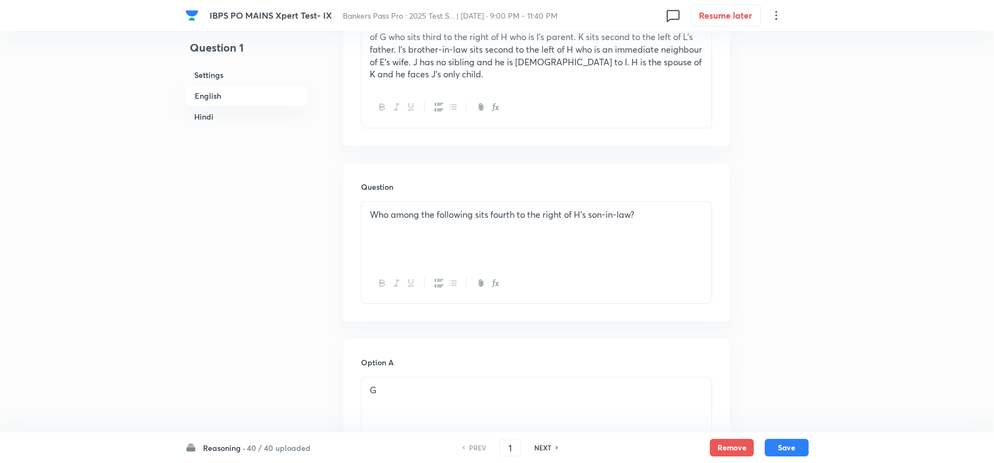
click at [461, 218] on p "Who among the following sits fourth to the right of H’s son-in-law?" at bounding box center [537, 214] width 334 height 13
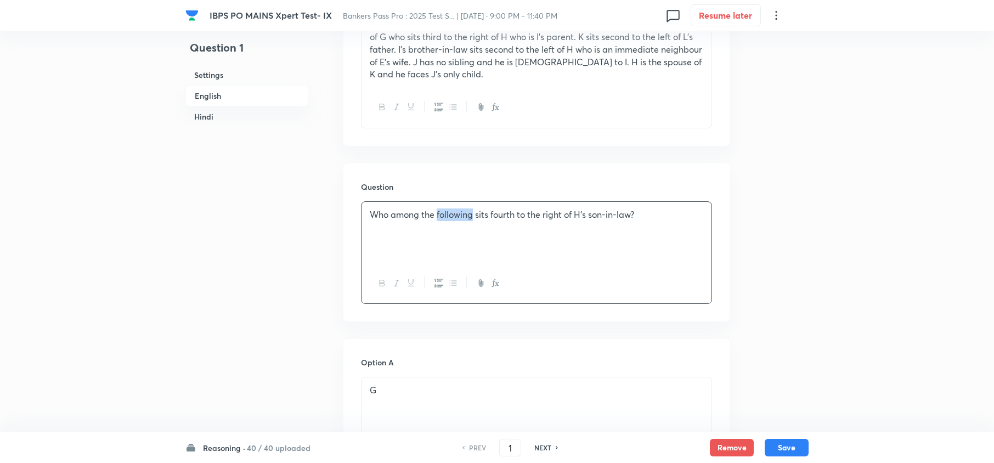
click at [461, 218] on p "Who among the following sits fourth to the right of H’s son-in-law?" at bounding box center [537, 214] width 334 height 13
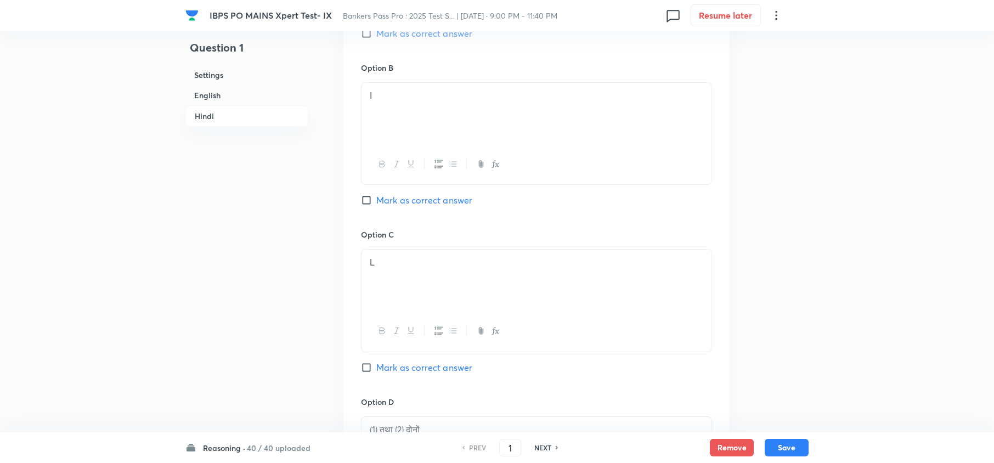
scroll to position [2860, 0]
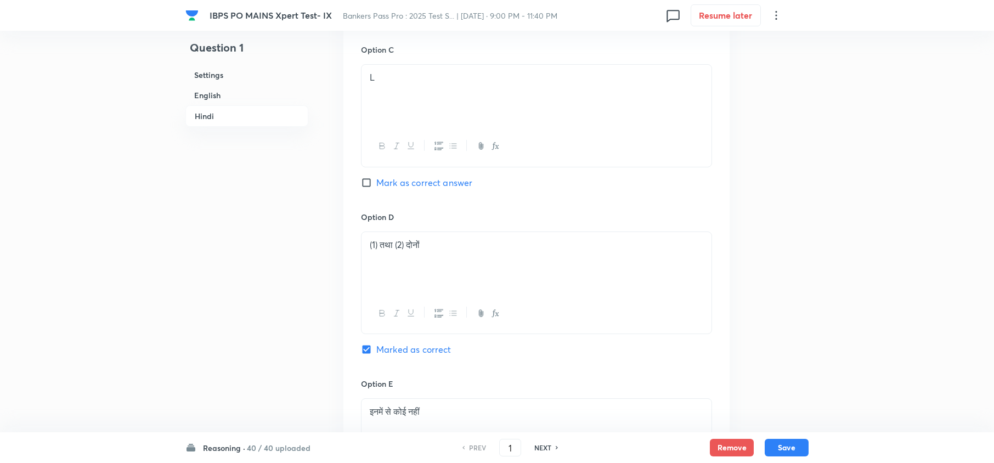
click at [545, 450] on h6 "NEXT" at bounding box center [542, 448] width 17 height 10
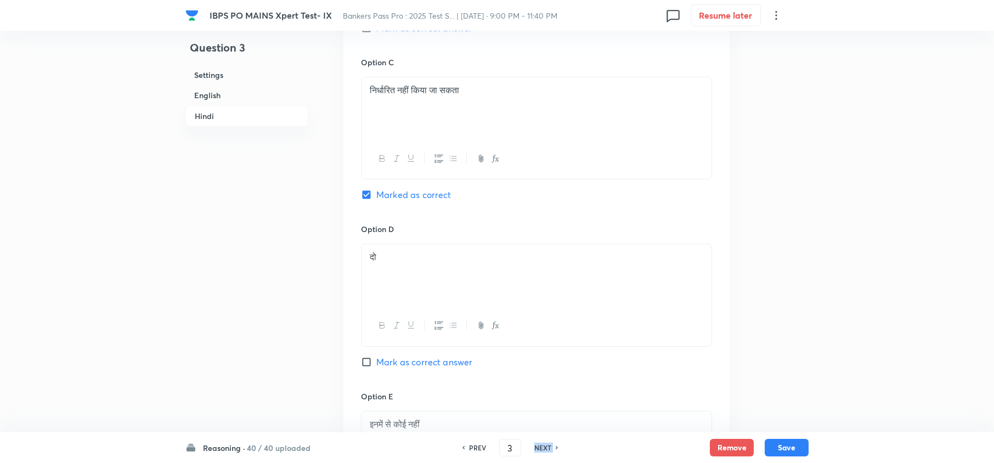
click at [545, 450] on h6 "NEXT" at bounding box center [542, 448] width 17 height 10
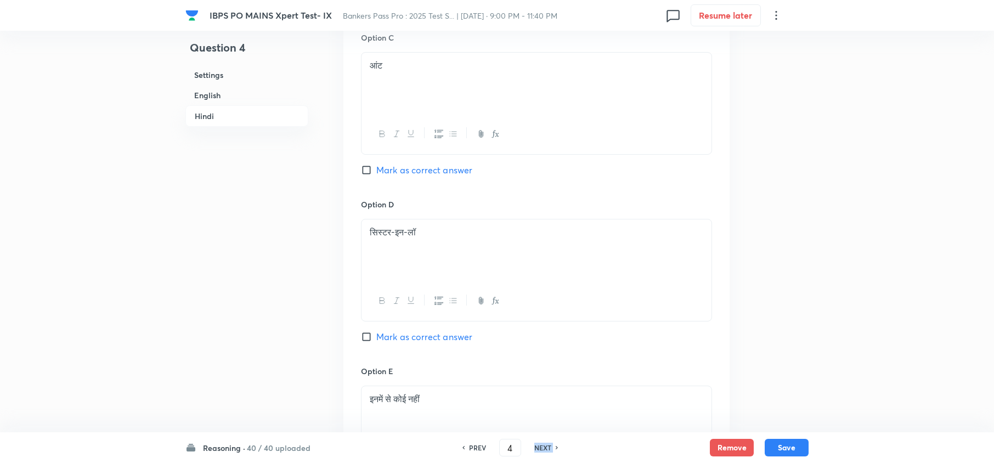
click at [545, 450] on h6 "NEXT" at bounding box center [542, 448] width 17 height 10
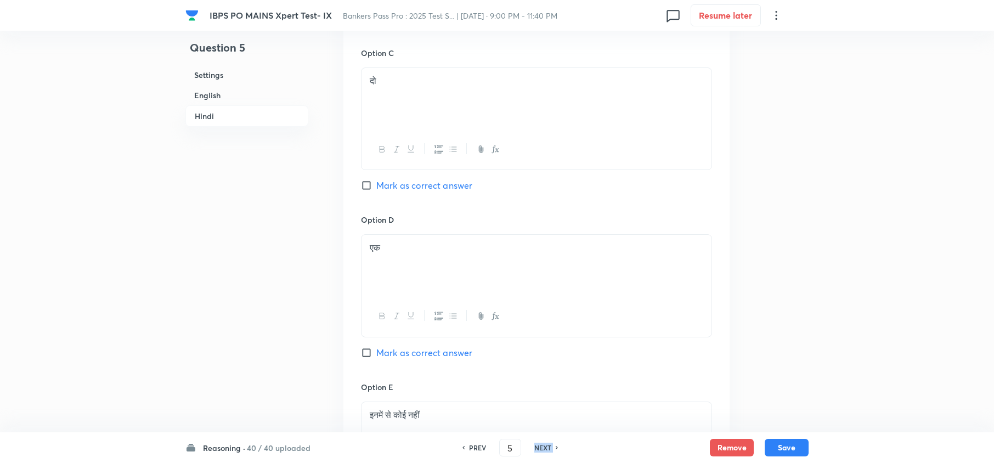
click at [545, 450] on h6 "NEXT" at bounding box center [542, 448] width 17 height 10
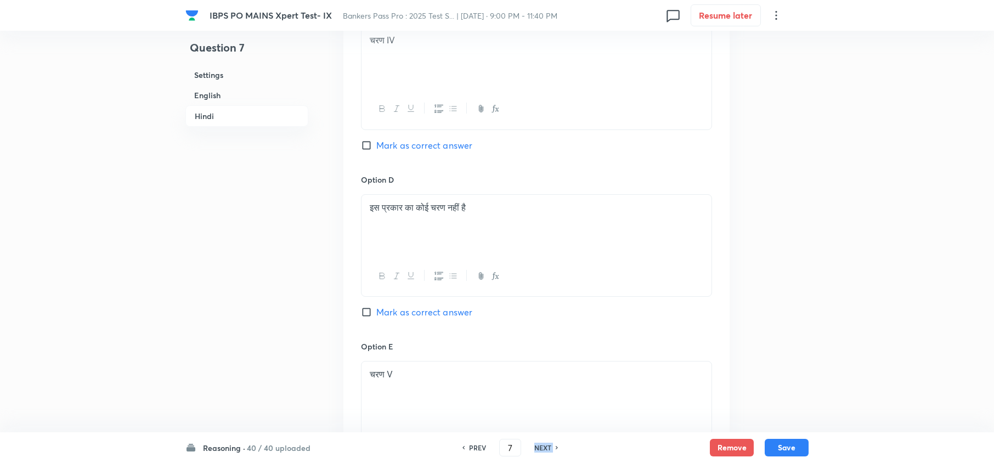
click at [545, 450] on h6 "NEXT" at bounding box center [542, 448] width 17 height 10
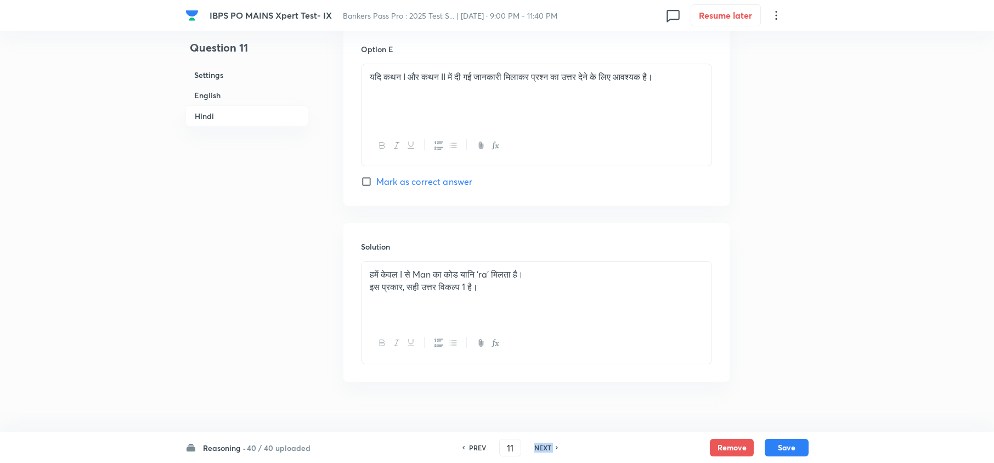
click at [545, 450] on h6 "NEXT" at bounding box center [542, 448] width 17 height 10
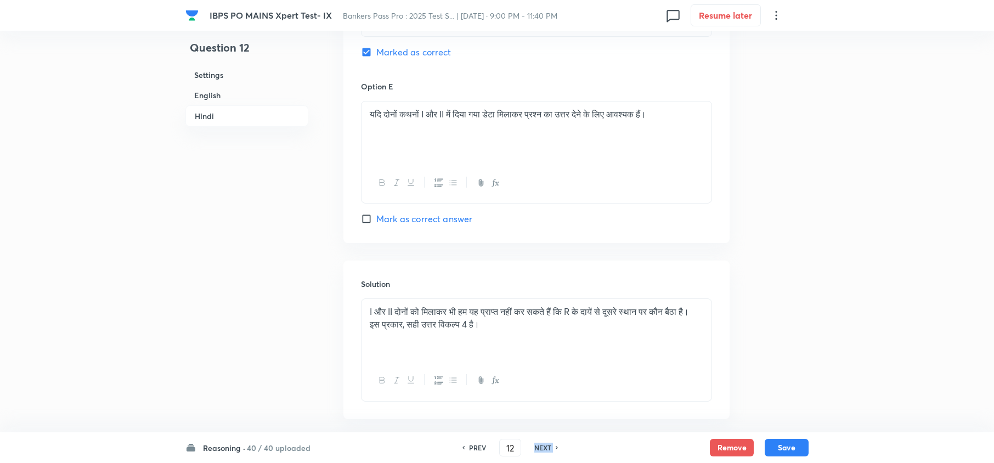
click at [545, 450] on h6 "NEXT" at bounding box center [542, 448] width 17 height 10
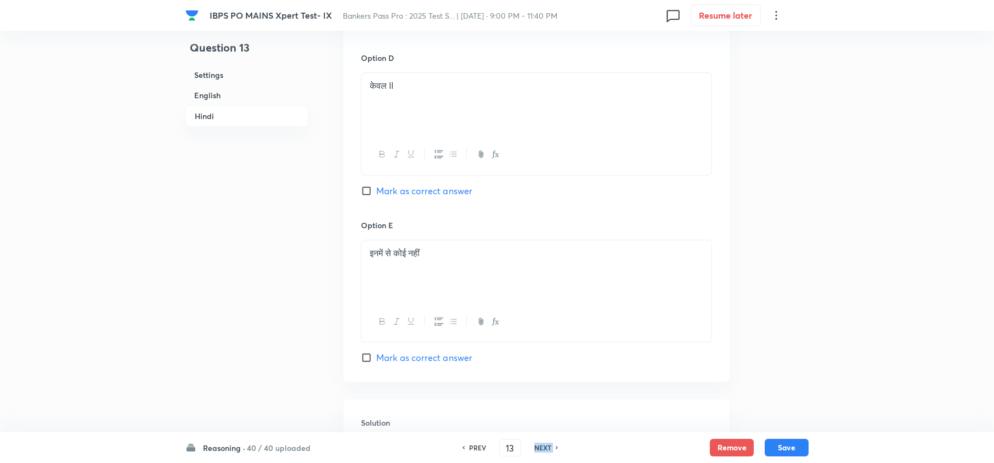
click at [545, 450] on h6 "NEXT" at bounding box center [542, 448] width 17 height 10
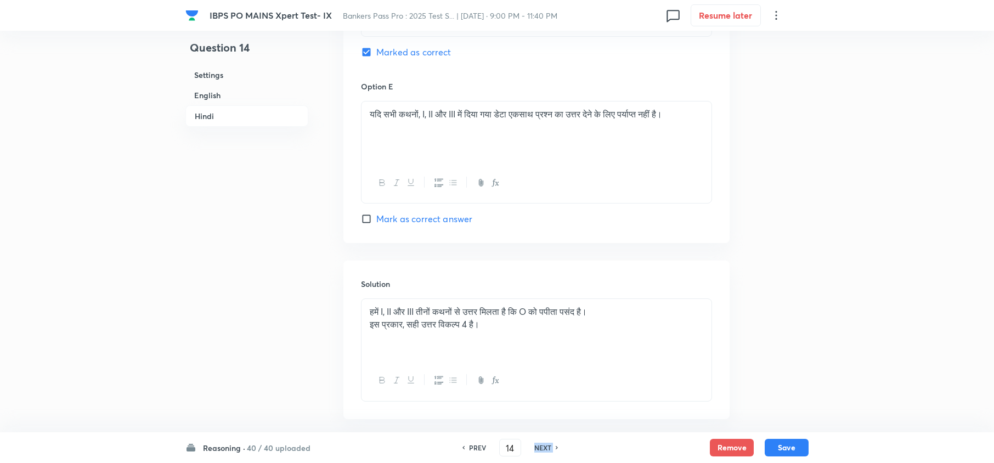
click at [545, 450] on h6 "NEXT" at bounding box center [542, 448] width 17 height 10
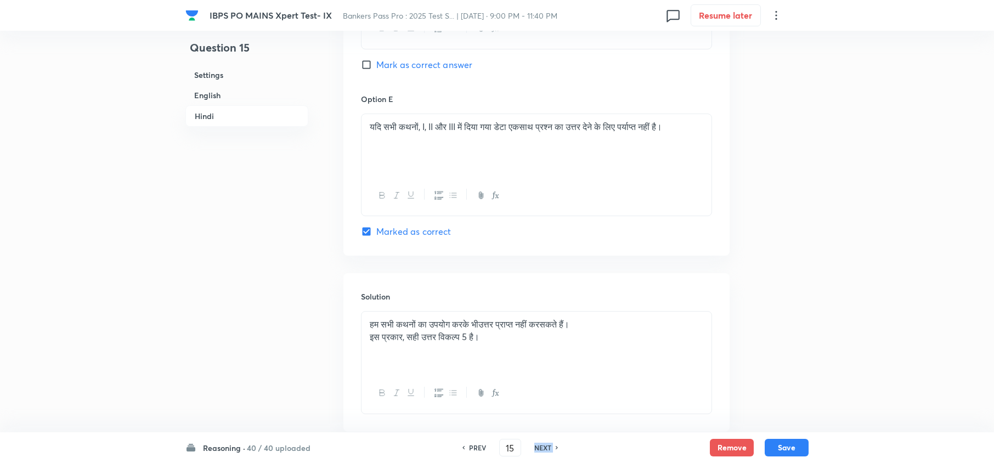
click at [545, 450] on h6 "NEXT" at bounding box center [542, 448] width 17 height 10
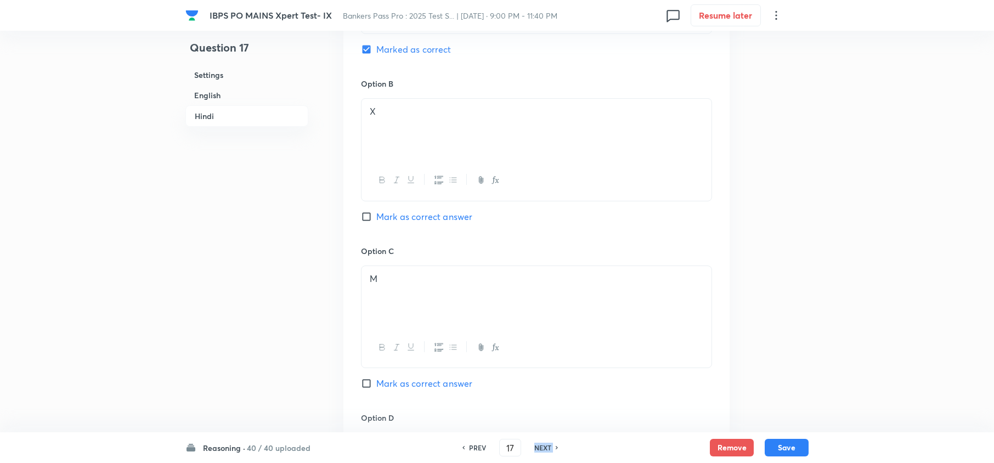
click at [545, 450] on h6 "NEXT" at bounding box center [542, 448] width 17 height 10
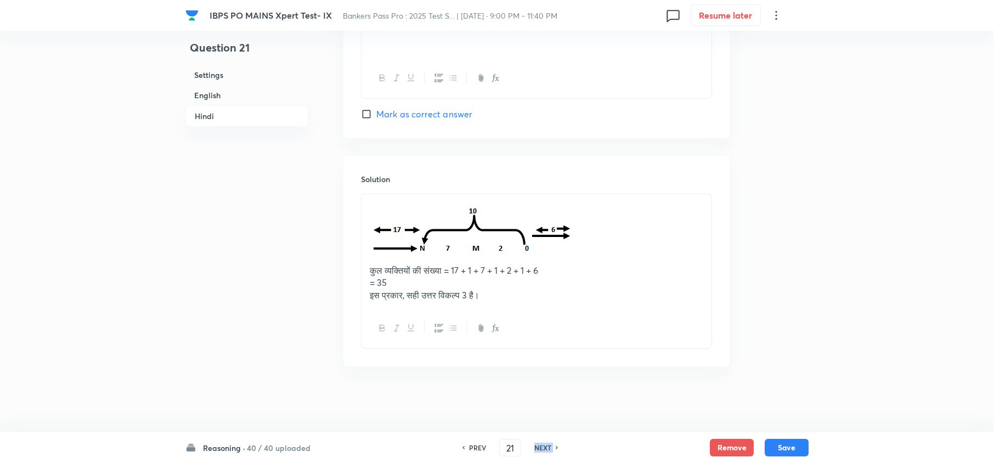
click at [545, 450] on h6 "NEXT" at bounding box center [542, 448] width 17 height 10
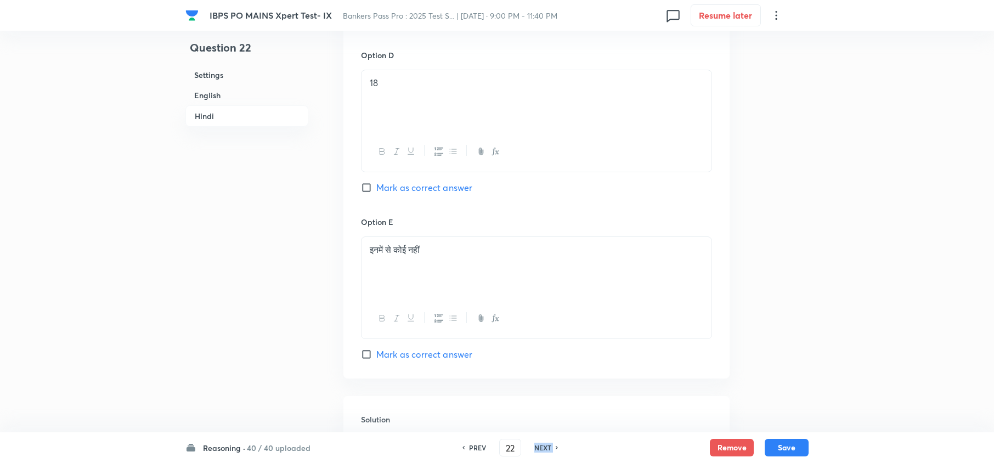
click at [545, 450] on h6 "NEXT" at bounding box center [542, 448] width 17 height 10
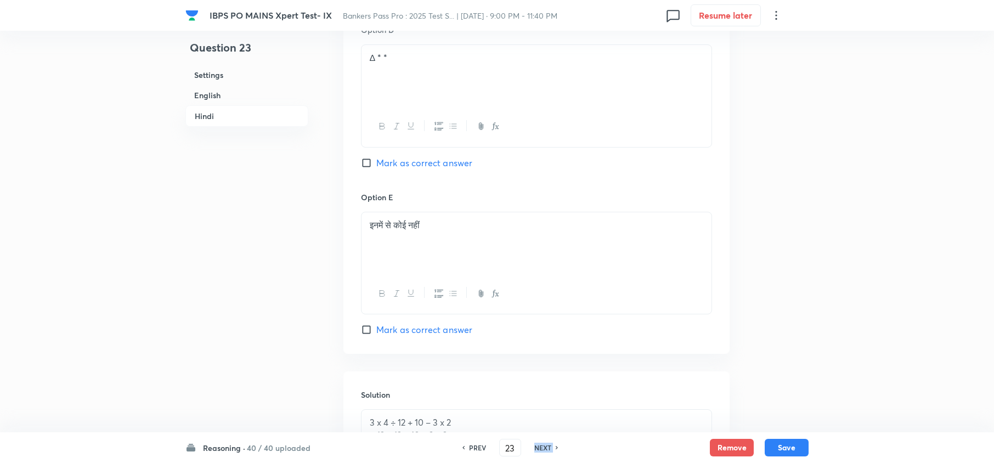
click at [545, 450] on h6 "NEXT" at bounding box center [542, 448] width 17 height 10
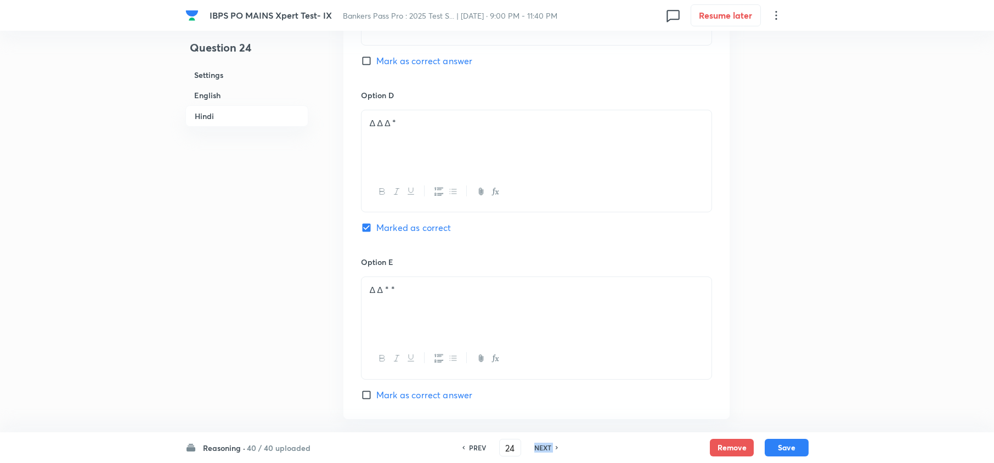
click at [545, 450] on h6 "NEXT" at bounding box center [542, 448] width 17 height 10
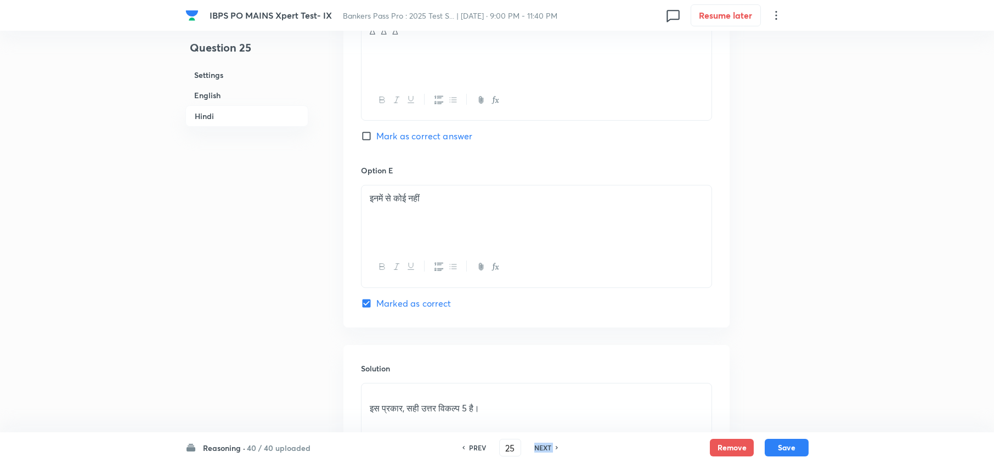
click at [545, 450] on h6 "NEXT" at bounding box center [542, 448] width 17 height 10
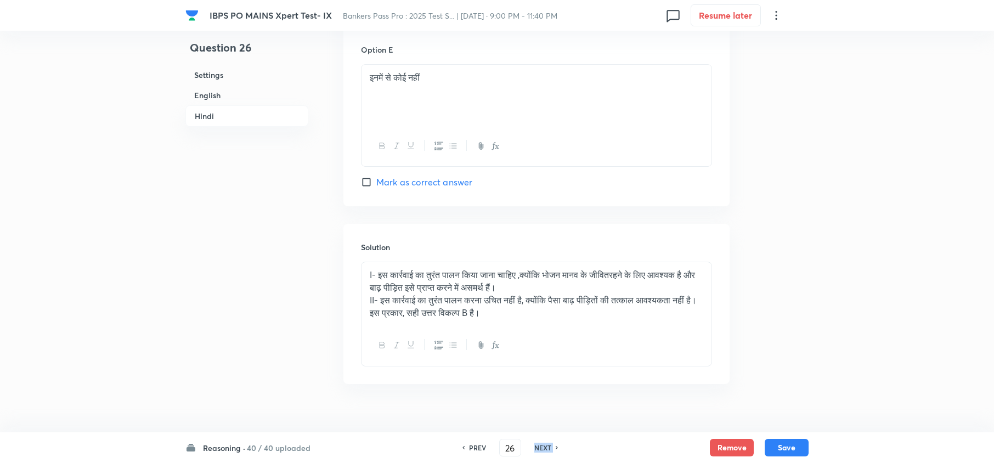
click at [545, 450] on h6 "NEXT" at bounding box center [542, 448] width 17 height 10
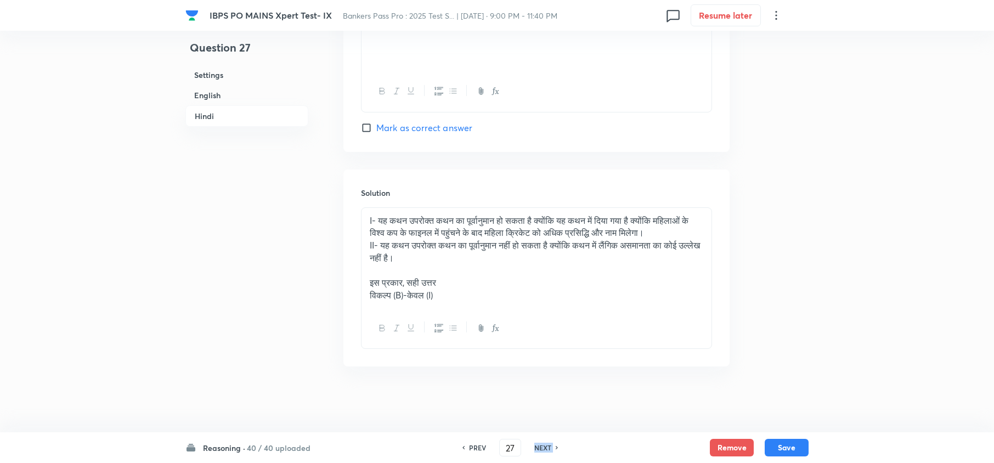
click at [545, 450] on h6 "NEXT" at bounding box center [542, 448] width 17 height 10
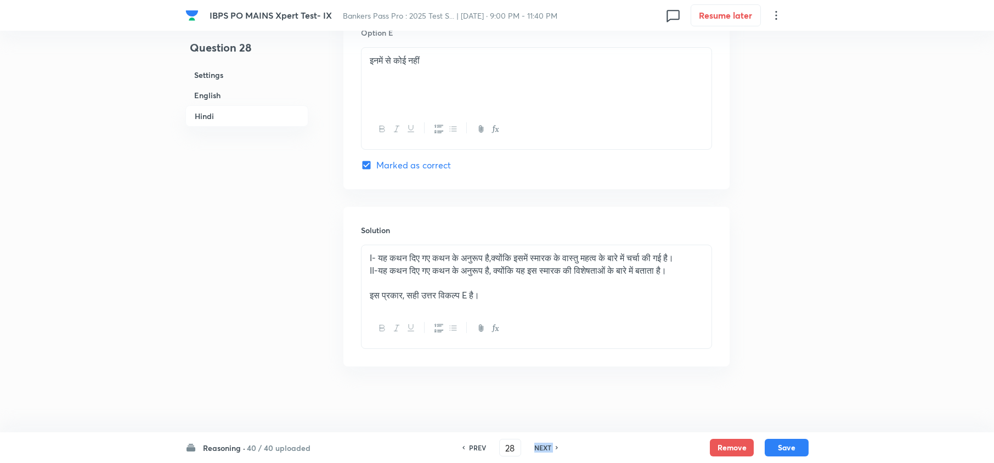
click at [545, 450] on h6 "NEXT" at bounding box center [542, 448] width 17 height 10
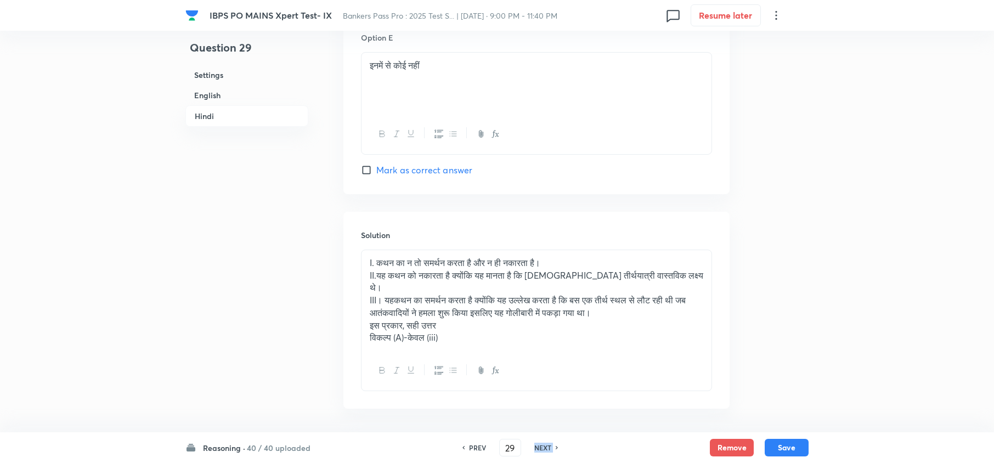
click at [545, 450] on h6 "NEXT" at bounding box center [542, 448] width 17 height 10
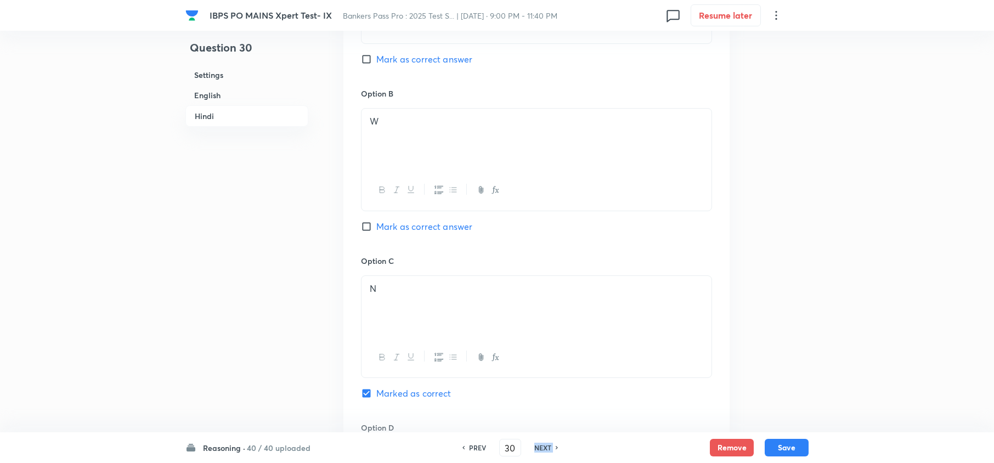
click at [545, 450] on h6 "NEXT" at bounding box center [542, 448] width 17 height 10
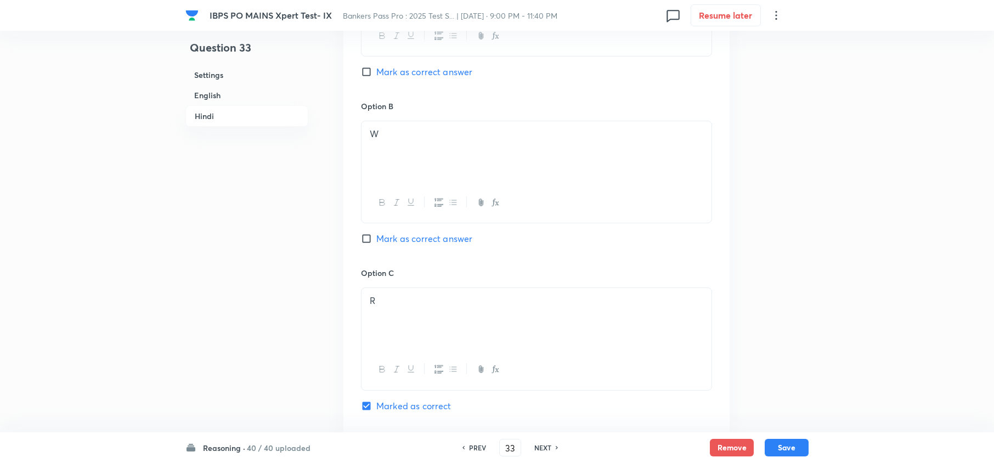
click at [545, 450] on h6 "NEXT" at bounding box center [542, 448] width 17 height 10
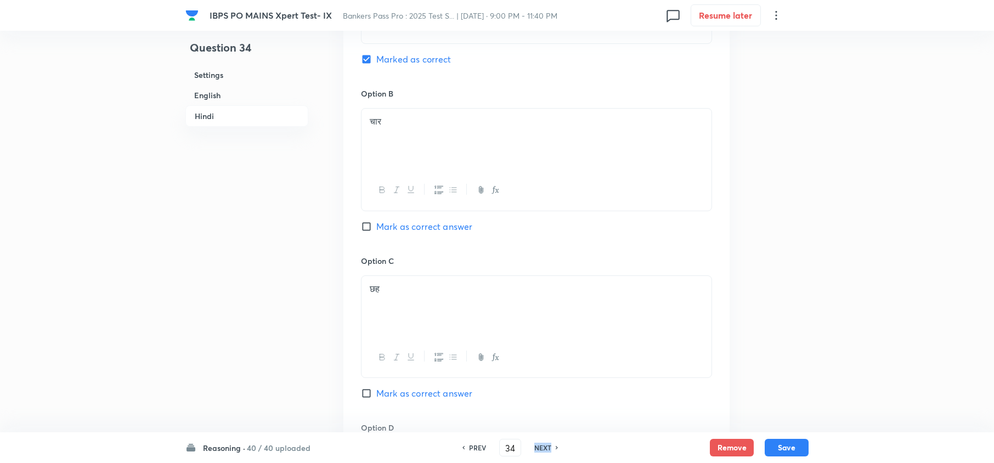
click at [545, 450] on h6 "NEXT" at bounding box center [542, 448] width 17 height 10
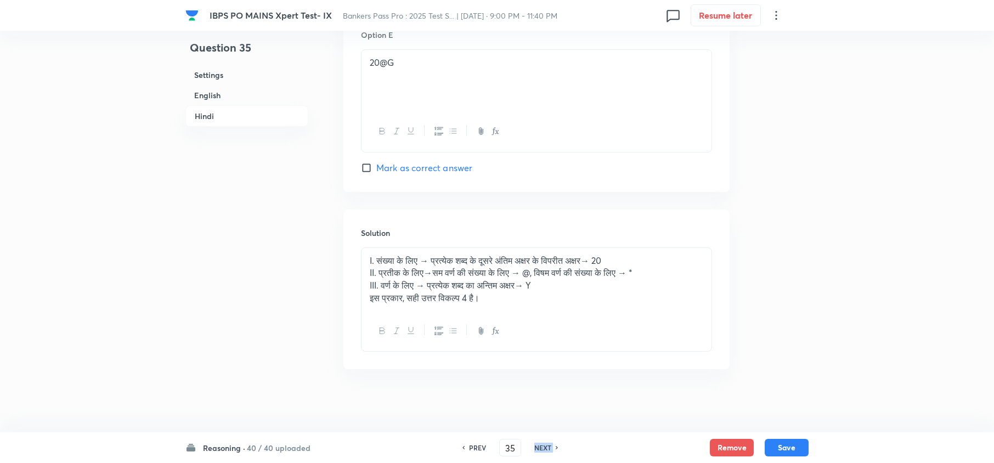
click at [545, 450] on h6 "NEXT" at bounding box center [542, 448] width 17 height 10
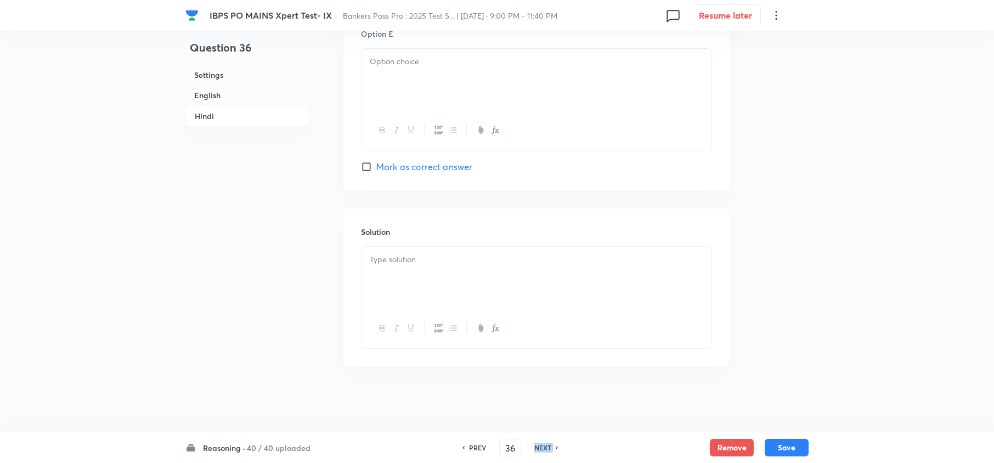
click at [545, 450] on h6 "NEXT" at bounding box center [542, 448] width 17 height 10
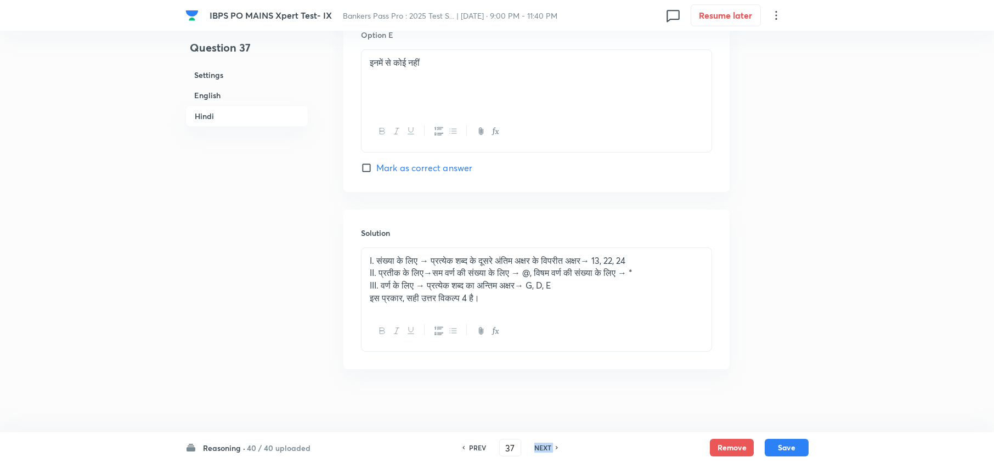
click at [545, 450] on h6 "NEXT" at bounding box center [542, 448] width 17 height 10
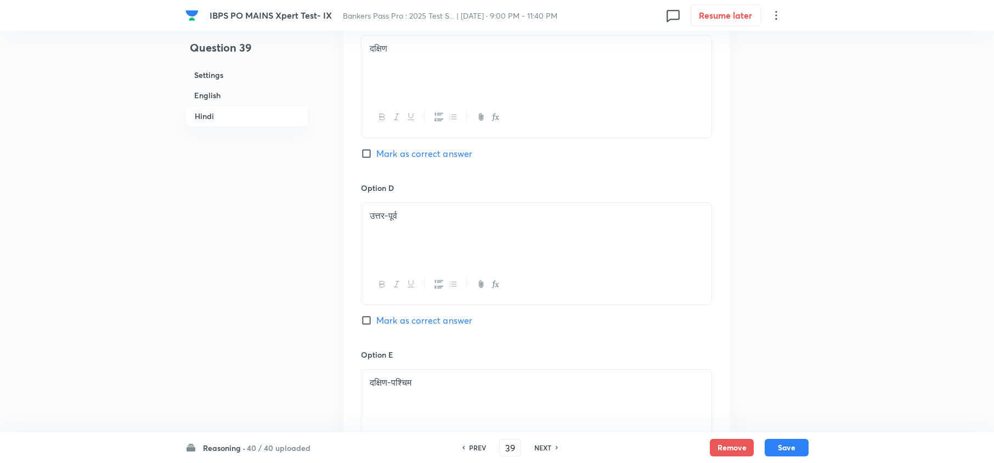
click at [545, 450] on h6 "NEXT" at bounding box center [542, 448] width 17 height 10
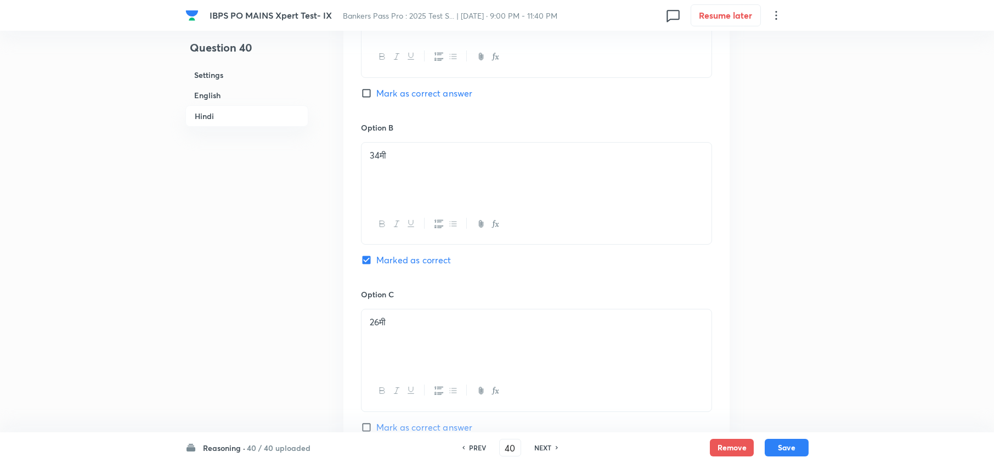
scroll to position [2568, 0]
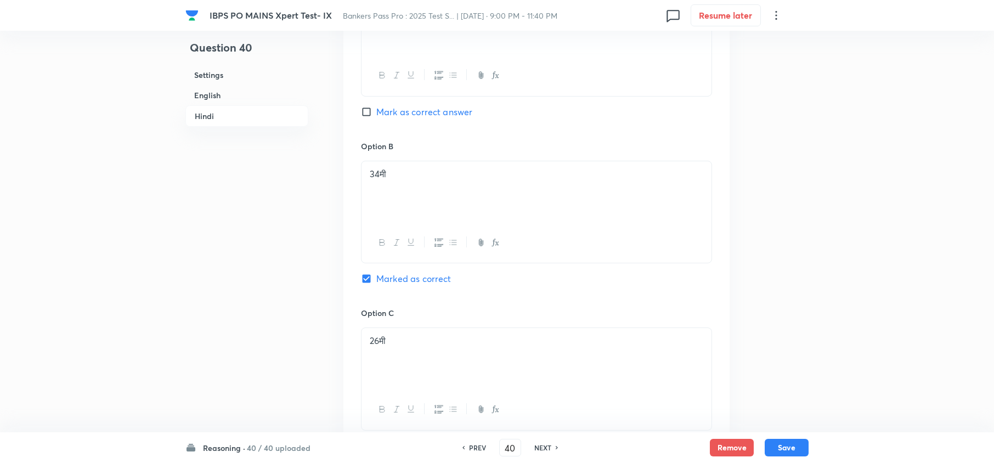
click at [481, 451] on h6 "PREV" at bounding box center [477, 448] width 17 height 10
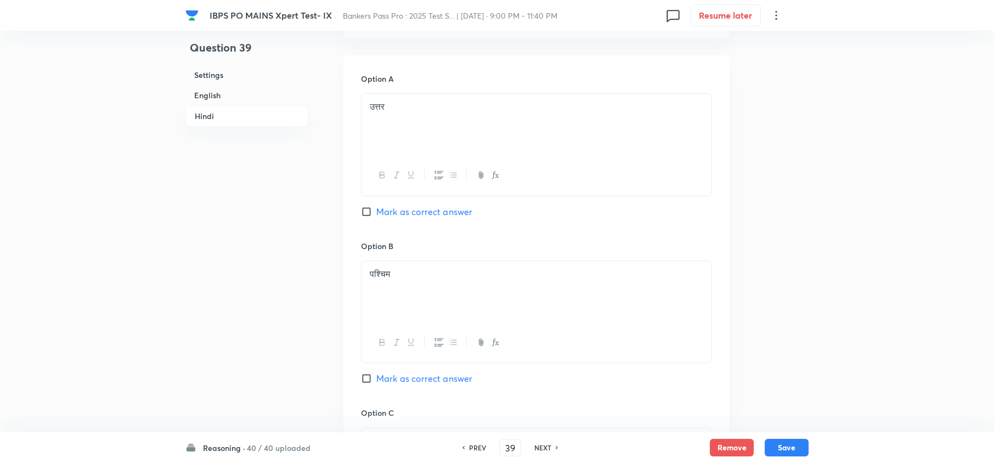
scroll to position [2348, 0]
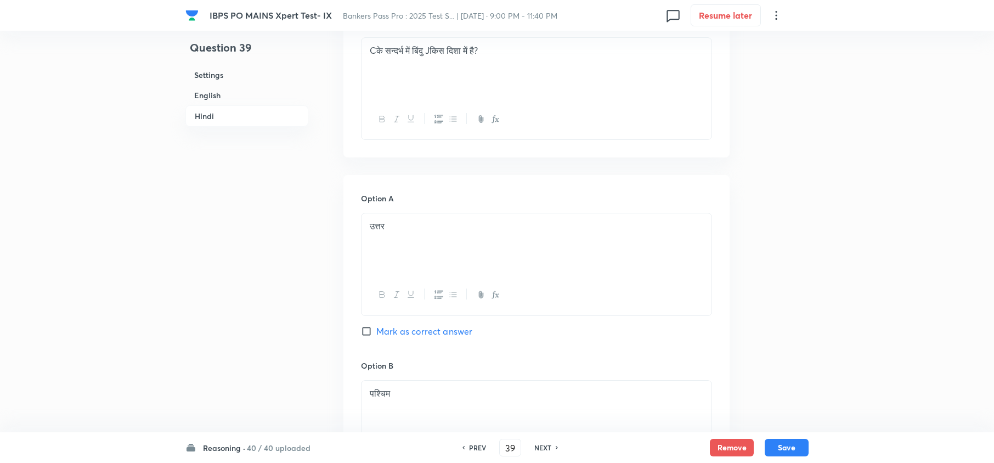
click at [484, 450] on h6 "PREV" at bounding box center [477, 448] width 17 height 10
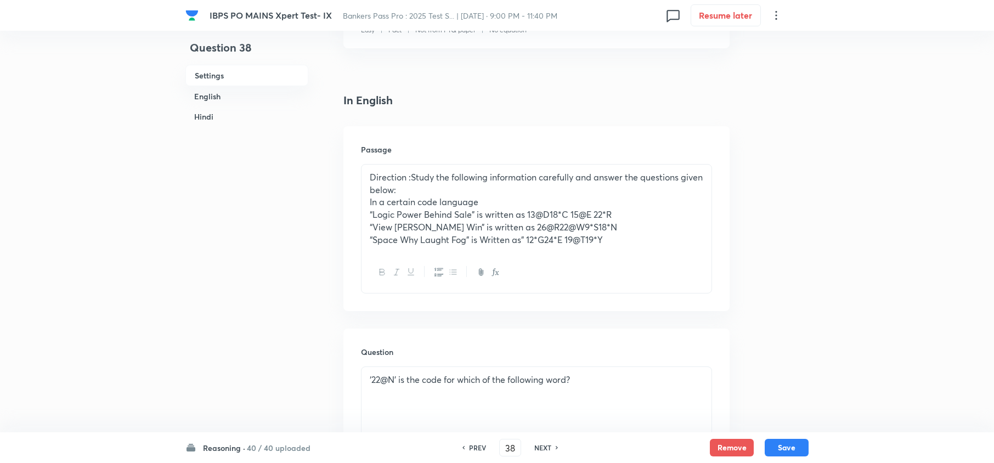
scroll to position [154, 0]
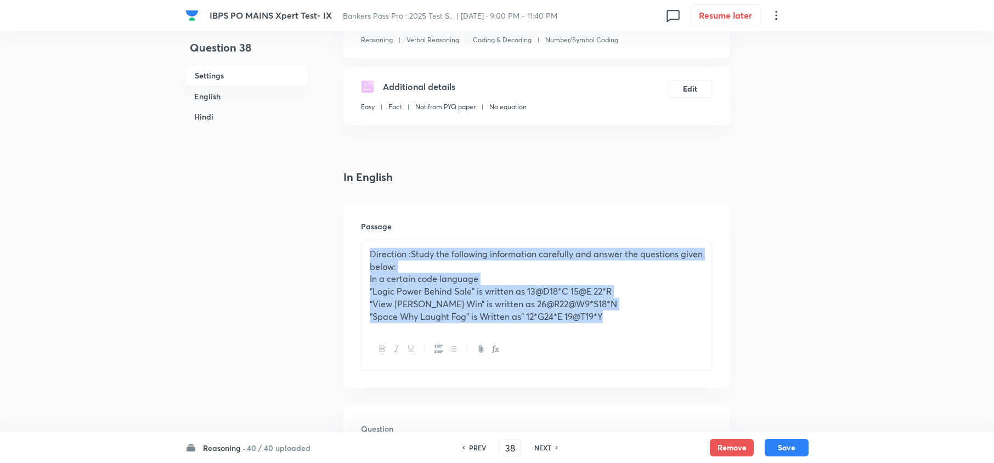
drag, startPoint x: 368, startPoint y: 249, endPoint x: 610, endPoint y: 324, distance: 253.7
click at [610, 324] on div "Direction :Study the following information carefully and answer the questions g…" at bounding box center [537, 285] width 350 height 88
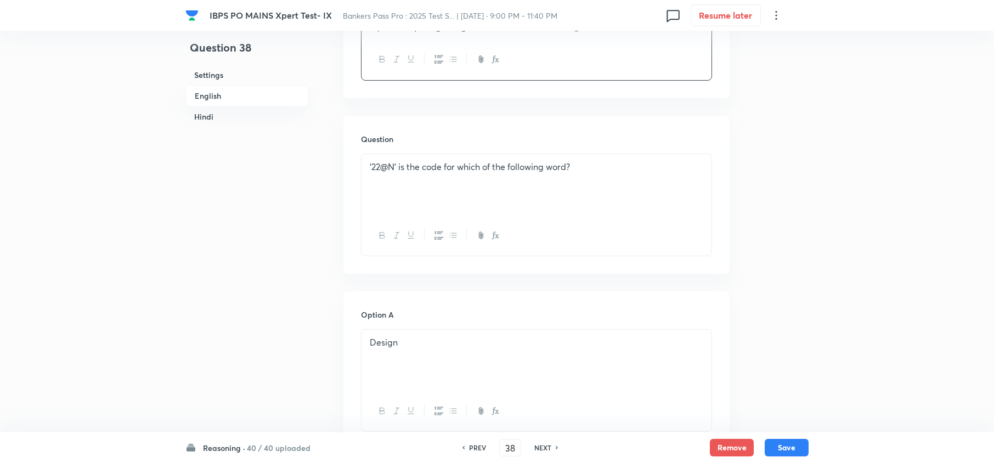
scroll to position [446, 0]
click at [430, 159] on p "‘22@N’ is the code for which of the following word?" at bounding box center [537, 164] width 334 height 13
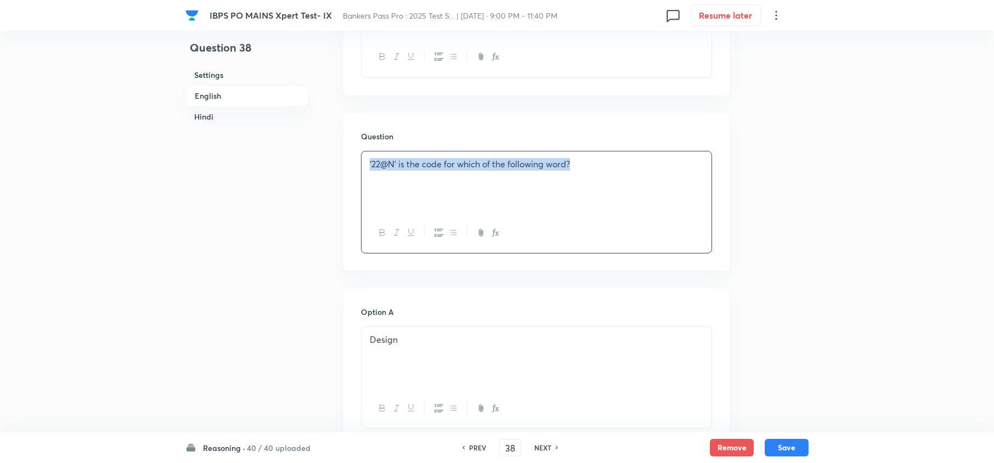
click at [430, 159] on p "‘22@N’ is the code for which of the following word?" at bounding box center [537, 164] width 334 height 13
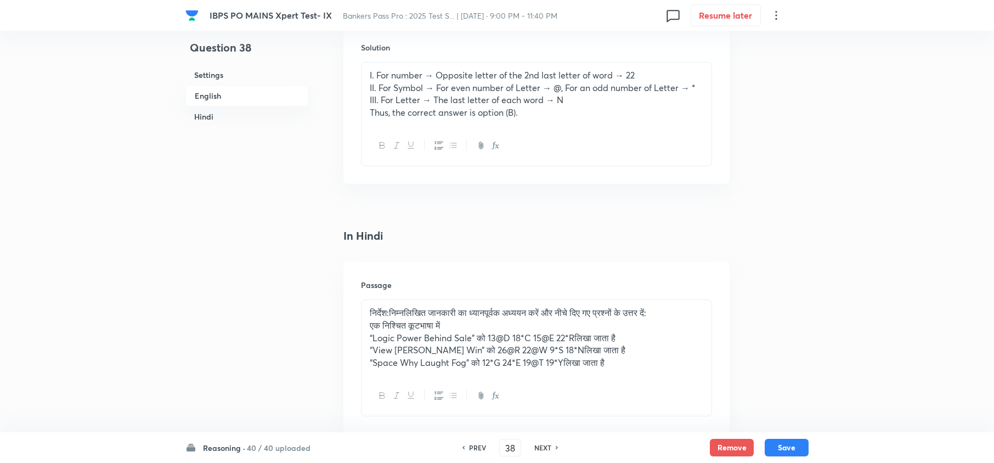
scroll to position [1543, 0]
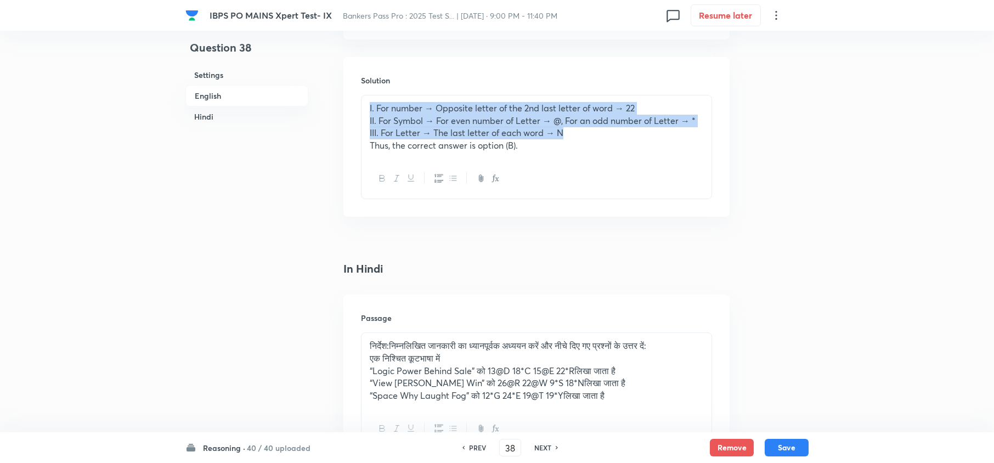
drag, startPoint x: 365, startPoint y: 106, endPoint x: 593, endPoint y: 138, distance: 230.0
click at [593, 138] on div "I. For number → Opposite letter of the 2nd last letter of word → 22 II. For Sym…" at bounding box center [537, 126] width 350 height 63
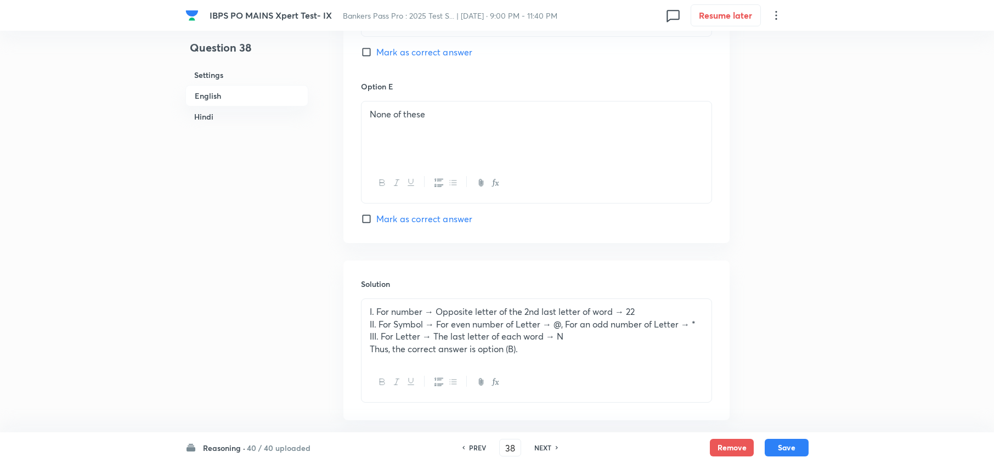
scroll to position [1251, 0]
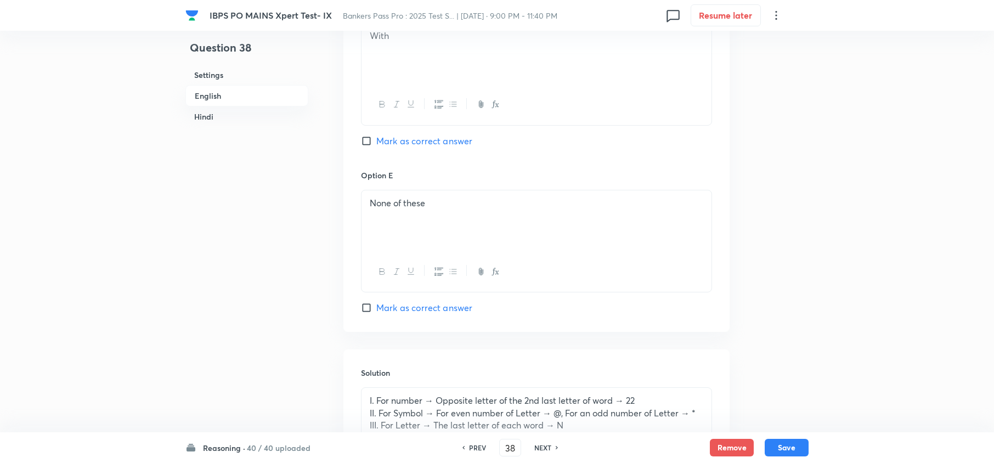
click at [477, 447] on h6 "PREV" at bounding box center [477, 448] width 17 height 10
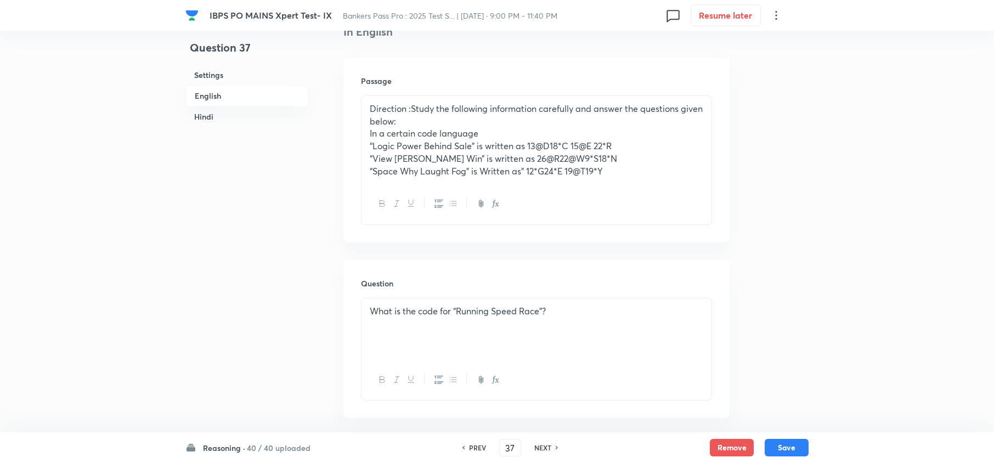
scroll to position [227, 0]
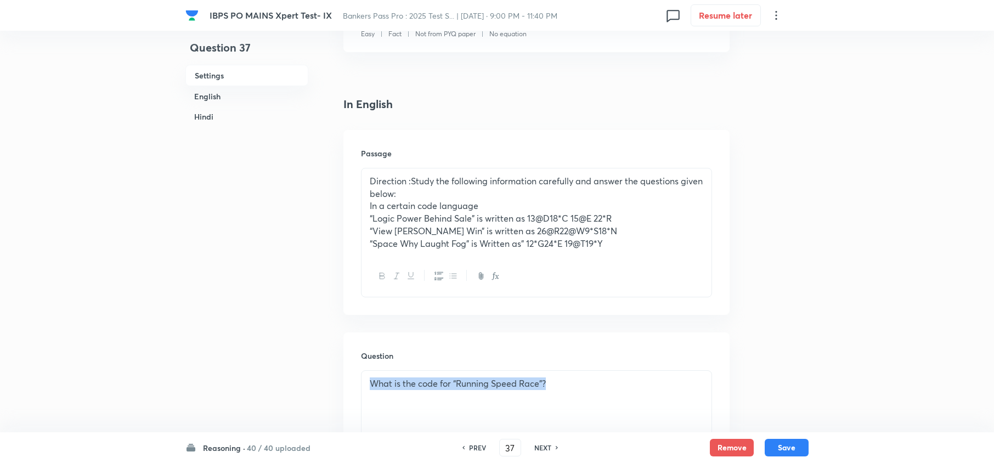
drag, startPoint x: 365, startPoint y: 384, endPoint x: 549, endPoint y: 385, distance: 183.3
click at [549, 385] on div "What is the code for “Running Speed Race”?" at bounding box center [537, 401] width 350 height 61
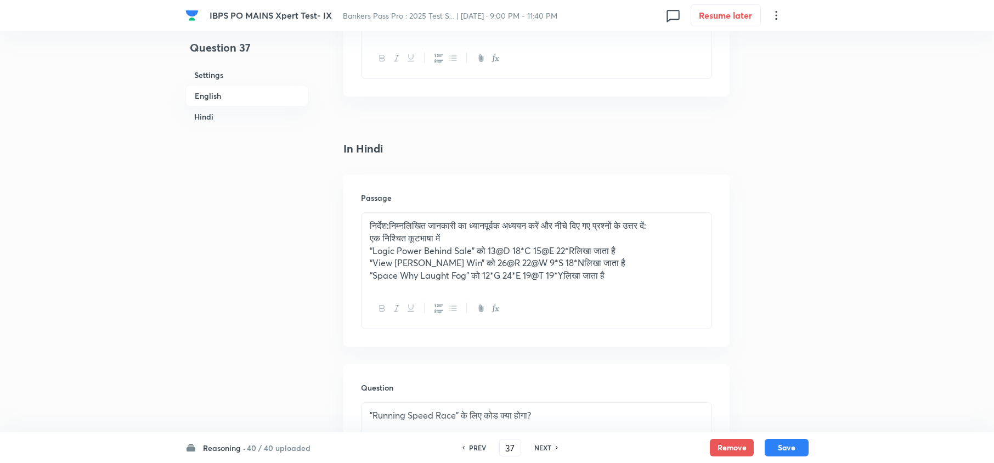
scroll to position [1543, 0]
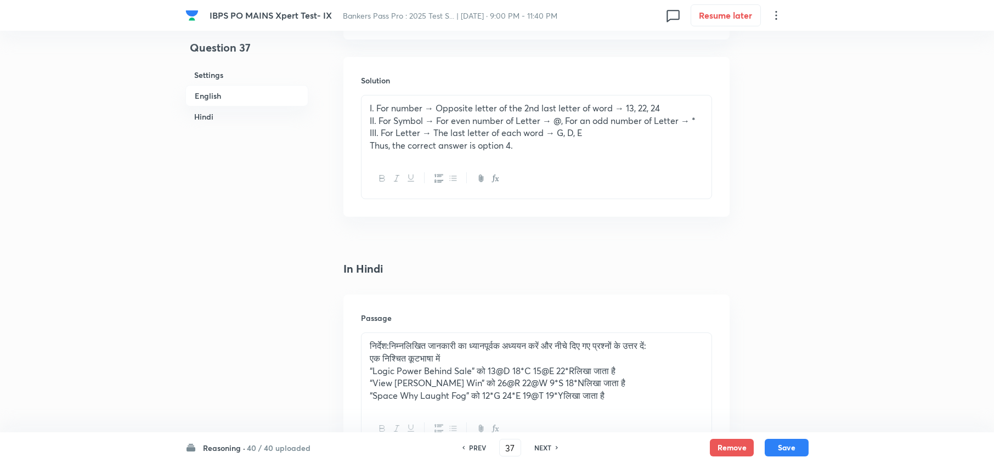
click at [474, 449] on h6 "PREV" at bounding box center [477, 448] width 17 height 10
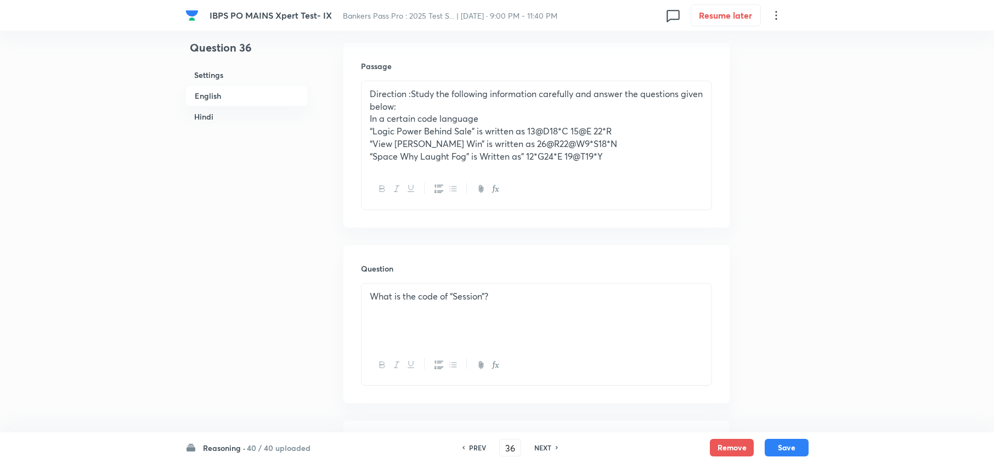
scroll to position [300, 0]
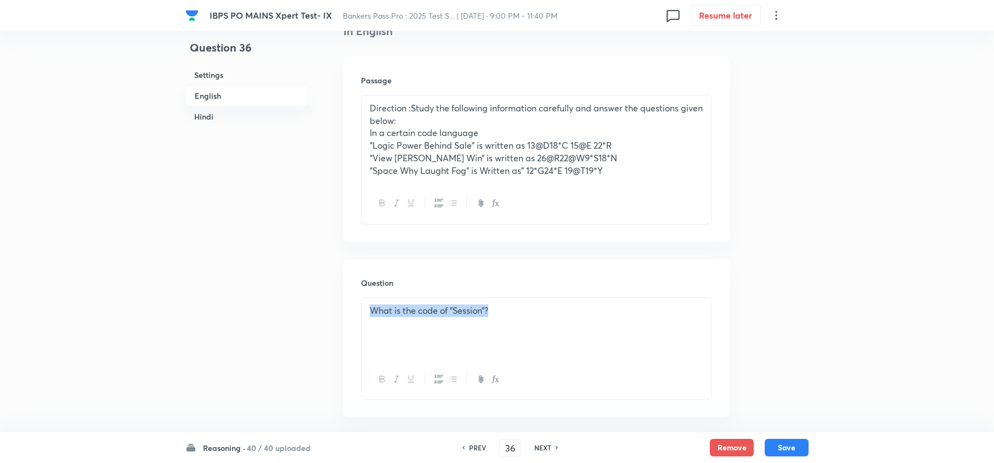
drag, startPoint x: 368, startPoint y: 312, endPoint x: 506, endPoint y: 305, distance: 138.4
click at [506, 305] on div "What is the code of “Session”?" at bounding box center [537, 328] width 350 height 61
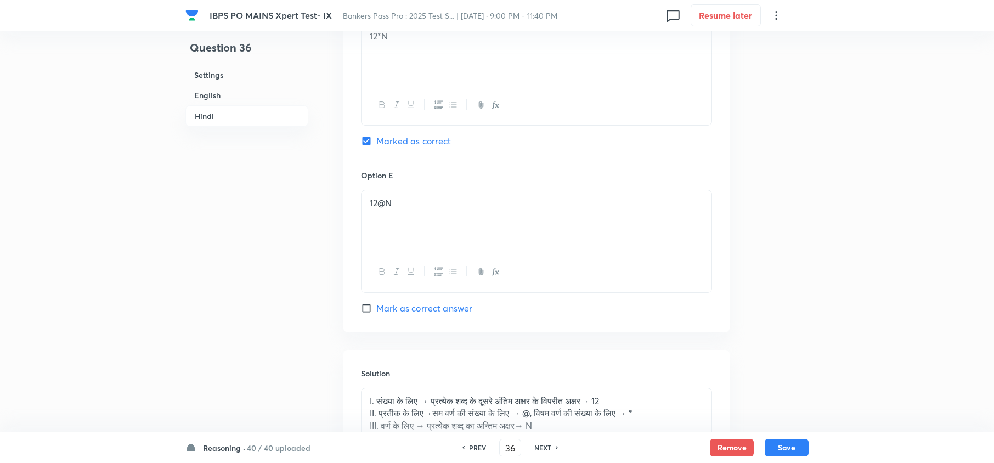
scroll to position [2568, 0]
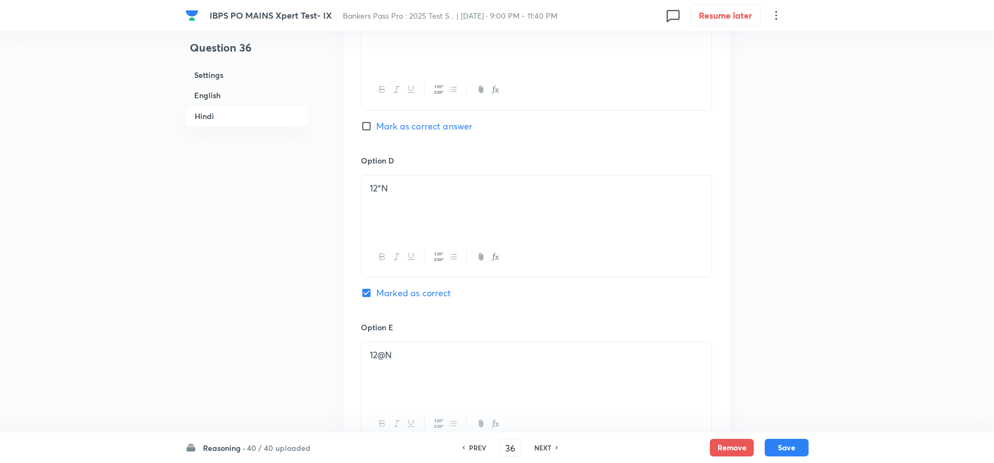
click at [477, 453] on div "PREV 36 ​ NEXT" at bounding box center [510, 448] width 142 height 18
click at [474, 441] on div "PREV 36 ​ NEXT" at bounding box center [510, 448] width 142 height 18
click at [472, 446] on h6 "PREV" at bounding box center [477, 448] width 17 height 10
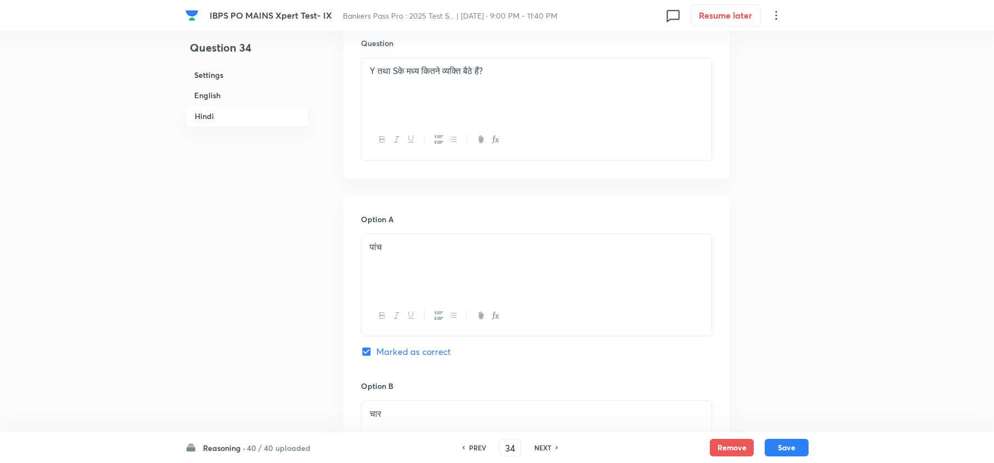
click at [548, 453] on div "PREV 34 ​ NEXT" at bounding box center [510, 448] width 142 height 18
click at [548, 448] on h6 "NEXT" at bounding box center [542, 448] width 17 height 10
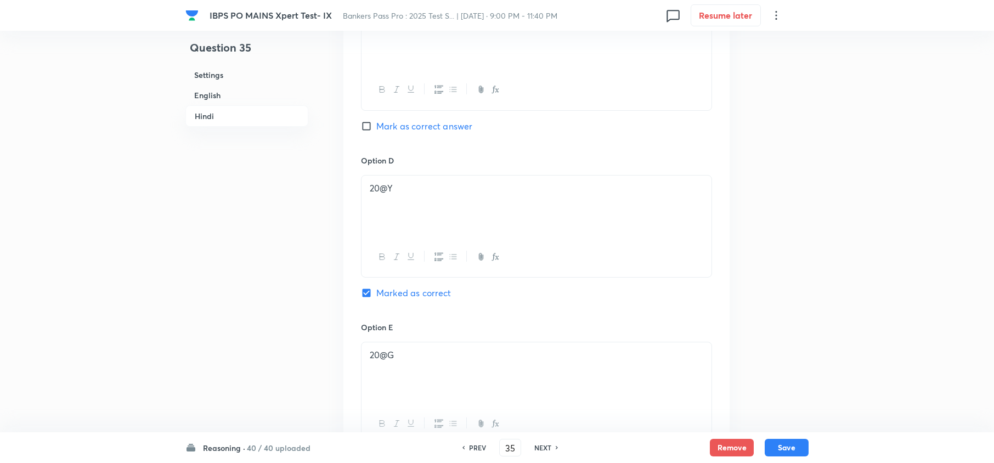
click at [548, 448] on h6 "NEXT" at bounding box center [542, 448] width 17 height 10
click at [472, 448] on h6 "PREV" at bounding box center [477, 448] width 17 height 10
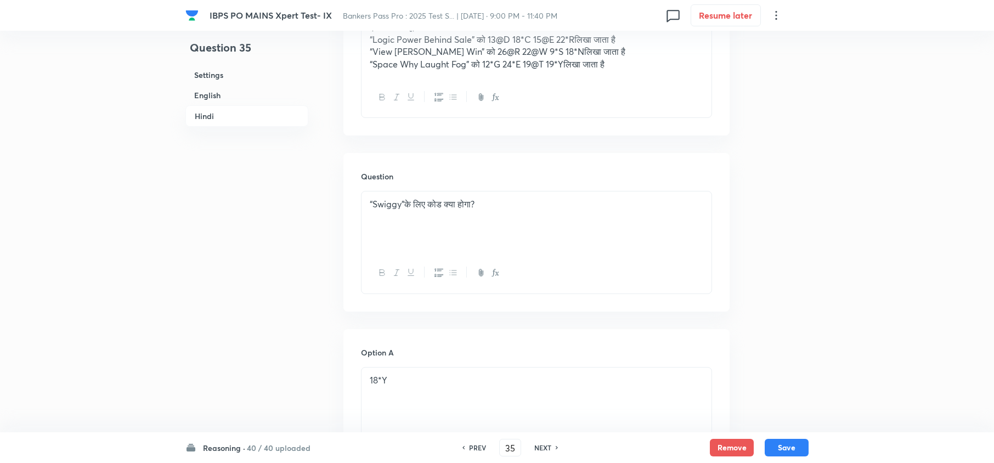
scroll to position [1836, 0]
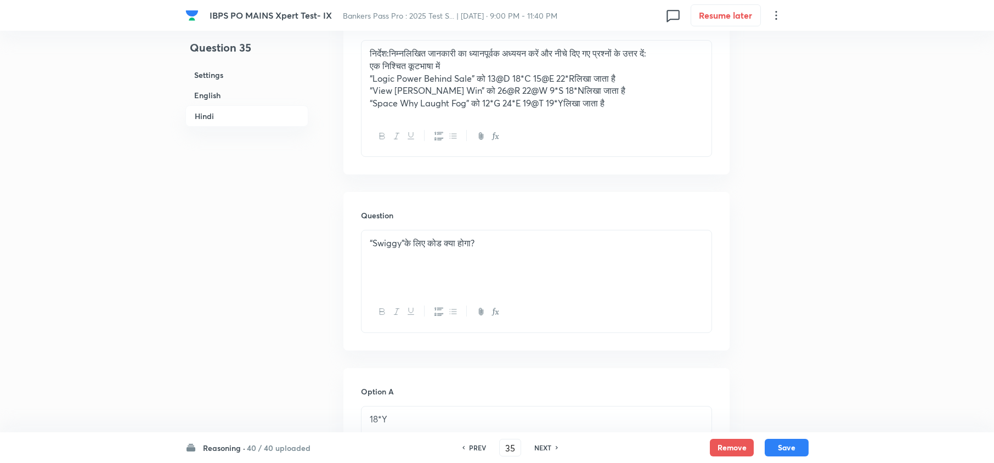
click at [407, 255] on div "“Swiggy”के लिए कोड क्‍या होगा?" at bounding box center [537, 260] width 350 height 61
click at [545, 262] on div "“Swiggy”के लिए कोड क्‍या होगा?" at bounding box center [537, 260] width 350 height 61
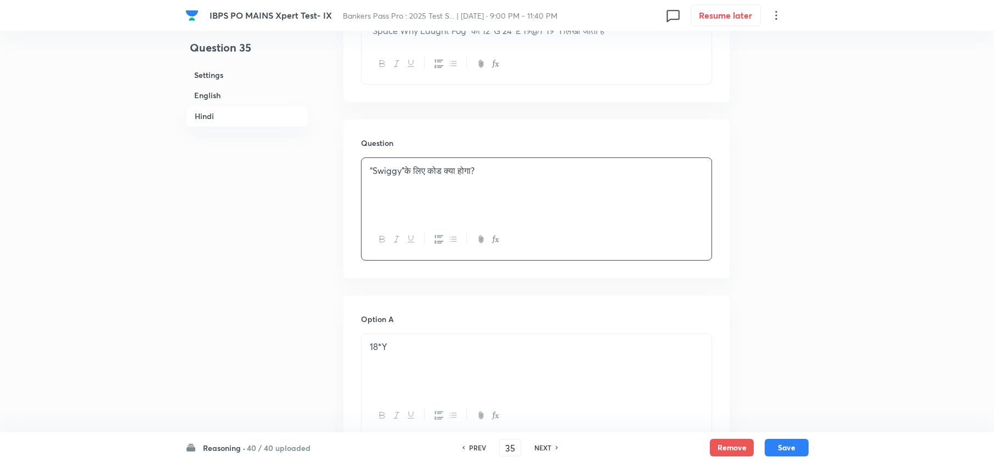
scroll to position [1909, 0]
click at [417, 176] on p "“Swiggy”के लिए कोड क्‍या होगा?" at bounding box center [537, 169] width 334 height 13
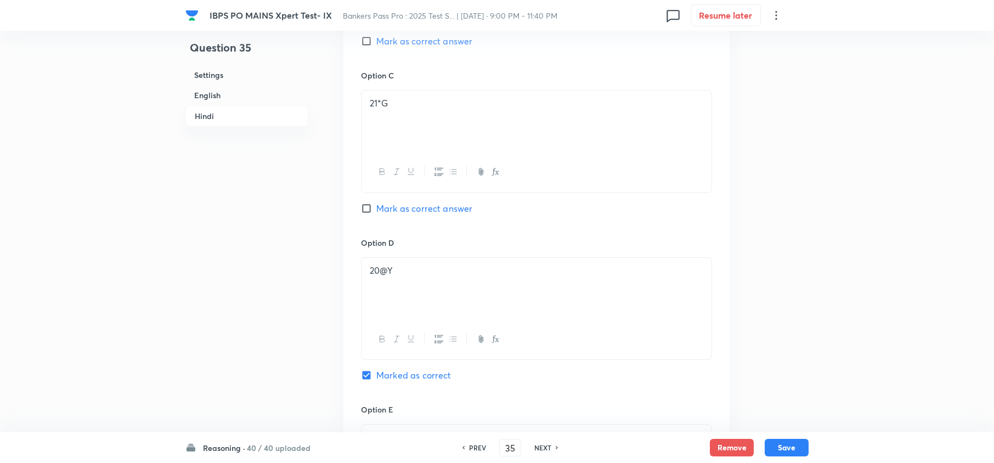
scroll to position [2494, 0]
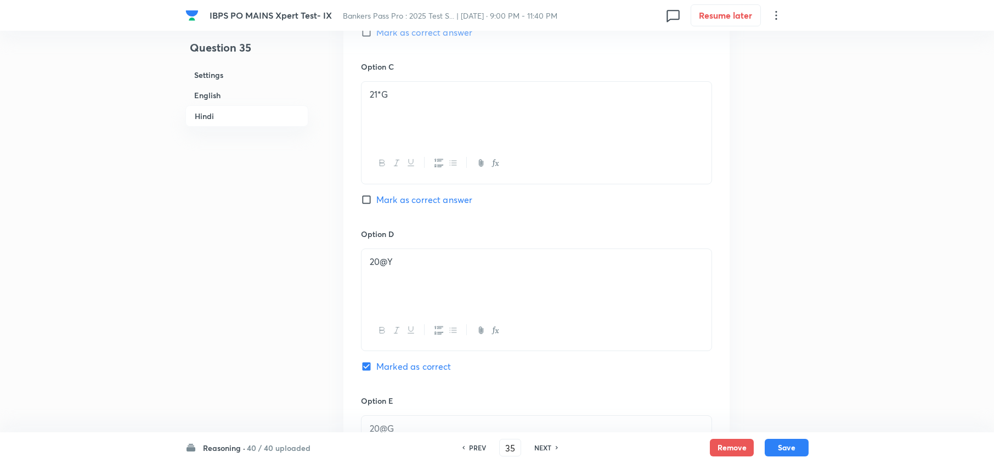
click at [544, 439] on div "PREV 35 ​ NEXT" at bounding box center [510, 448] width 142 height 18
drag, startPoint x: 544, startPoint y: 439, endPoint x: 543, endPoint y: 446, distance: 6.3
click at [544, 440] on div "PREV 35 ​ NEXT" at bounding box center [510, 448] width 142 height 18
click at [543, 446] on h6 "NEXT" at bounding box center [542, 448] width 17 height 10
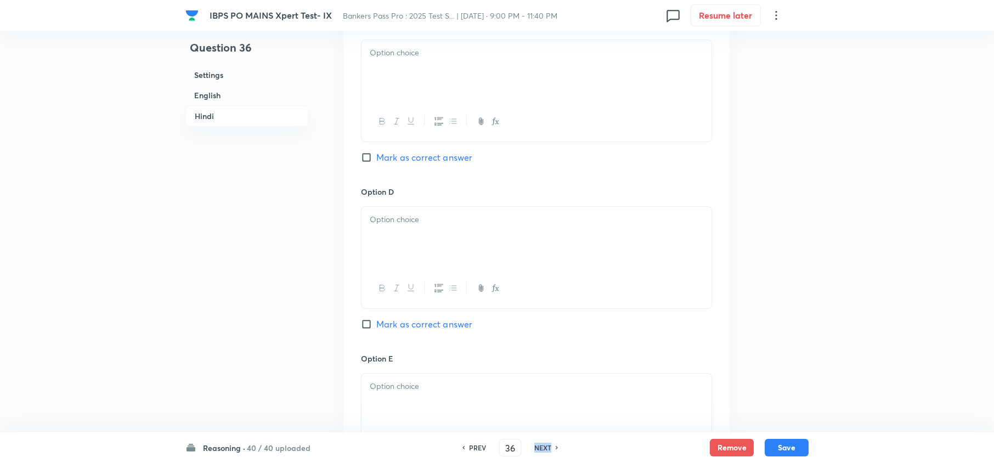
click at [543, 446] on h6 "NEXT" at bounding box center [542, 448] width 17 height 10
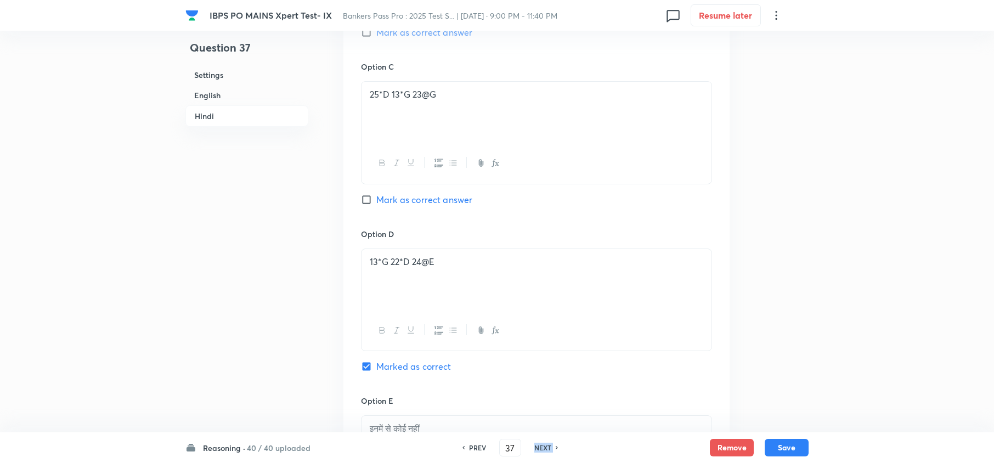
click at [543, 446] on h6 "NEXT" at bounding box center [542, 448] width 17 height 10
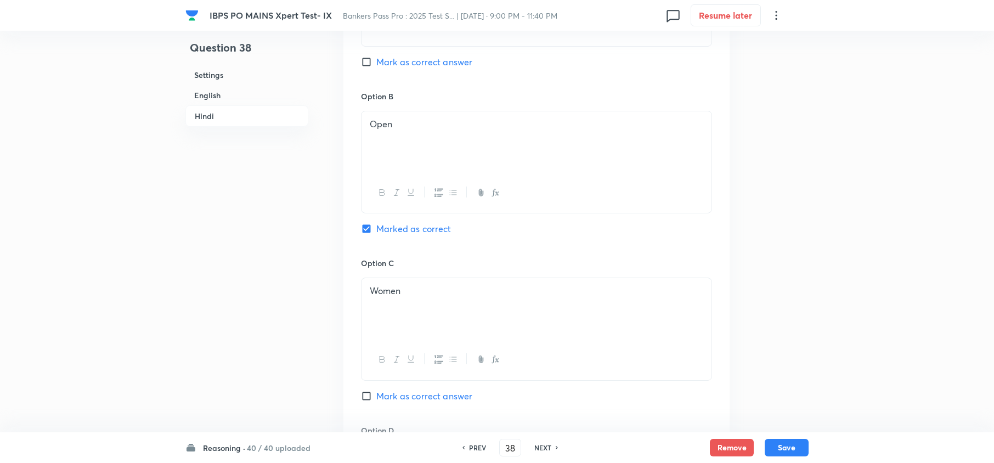
scroll to position [2275, 0]
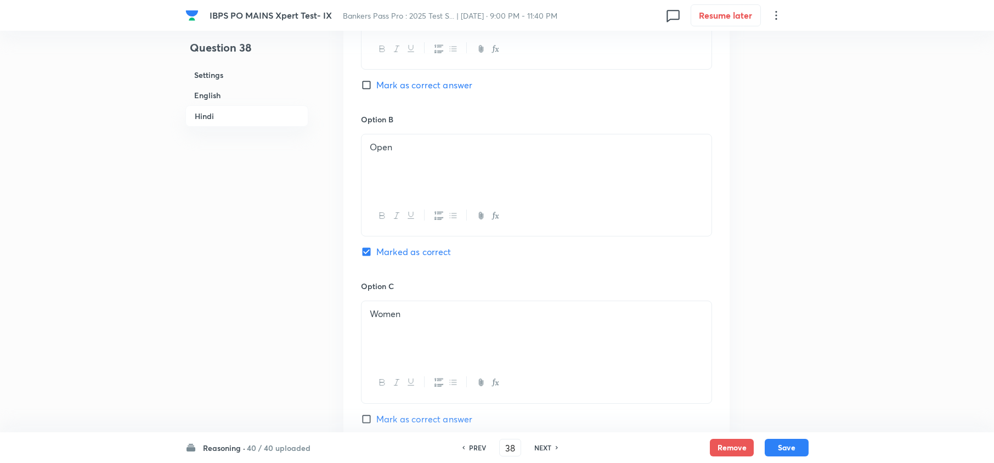
click at [538, 447] on h6 "NEXT" at bounding box center [542, 448] width 17 height 10
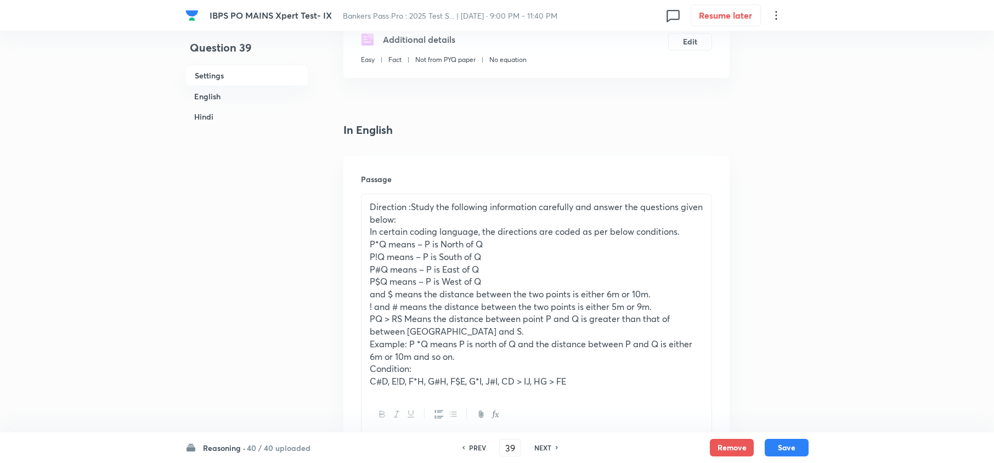
scroll to position [227, 0]
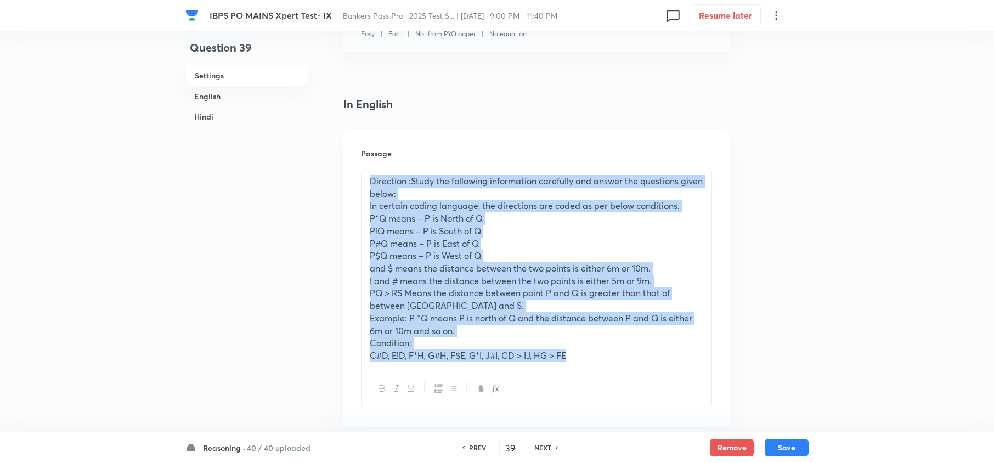
drag, startPoint x: 371, startPoint y: 178, endPoint x: 599, endPoint y: 368, distance: 296.5
click at [599, 368] on div "Direction :Study the following information carefully and answer the questions g…" at bounding box center [537, 268] width 350 height 200
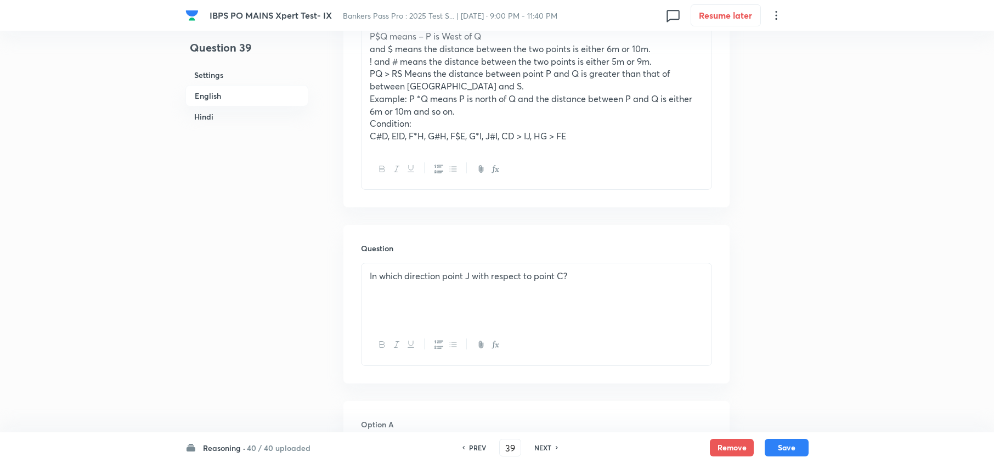
click at [534, 273] on p "In which direction point J with respect to point C?" at bounding box center [537, 276] width 334 height 13
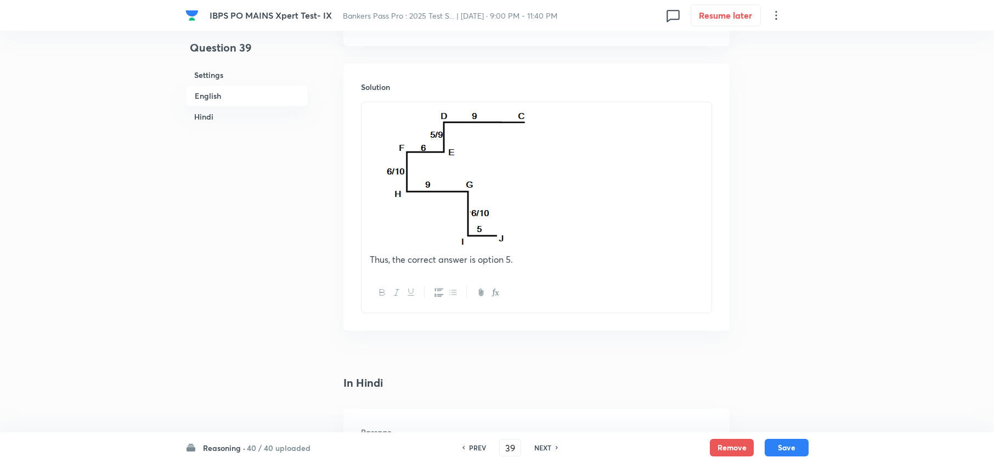
scroll to position [1616, 0]
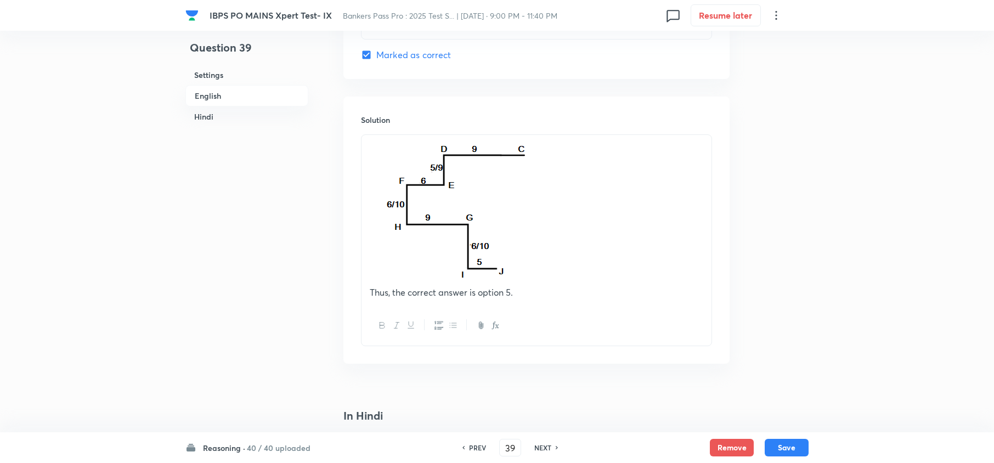
click at [457, 213] on img at bounding box center [454, 213] width 168 height 142
drag, startPoint x: 457, startPoint y: 213, endPoint x: 466, endPoint y: 216, distance: 9.6
click at [466, 216] on img at bounding box center [454, 213] width 168 height 142
click at [595, 242] on p at bounding box center [537, 214] width 334 height 145
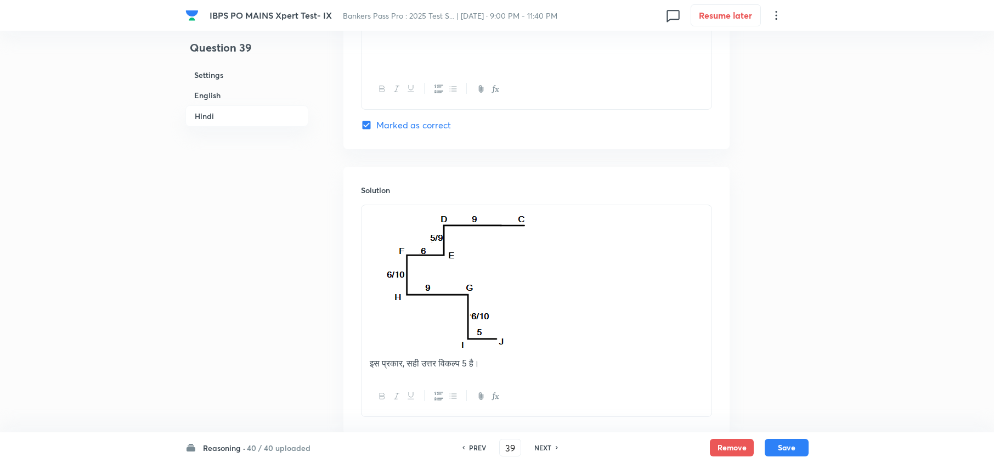
scroll to position [3226, 0]
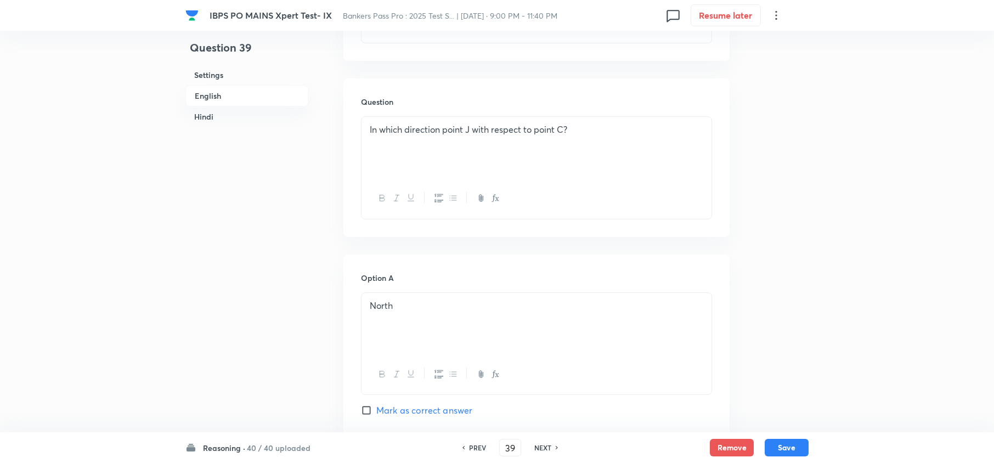
scroll to position [519, 0]
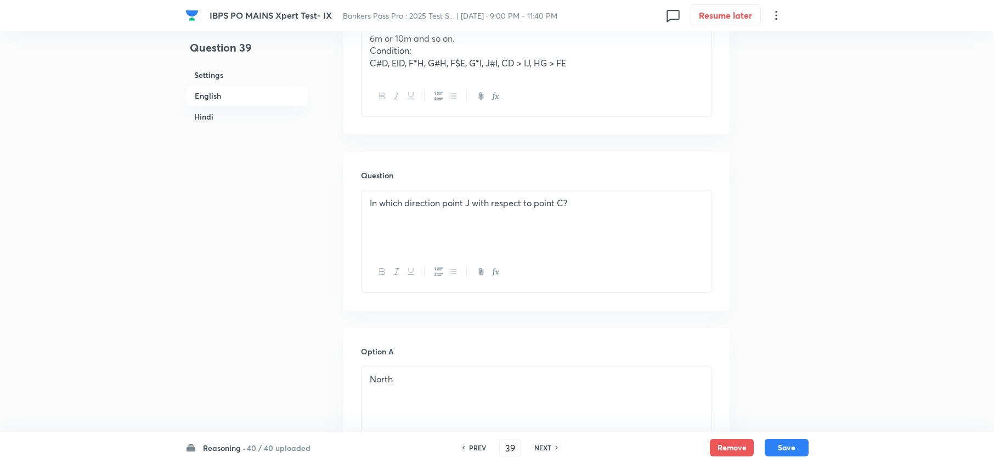
click at [490, 202] on p "In which direction point J with respect to point C?" at bounding box center [537, 203] width 334 height 13
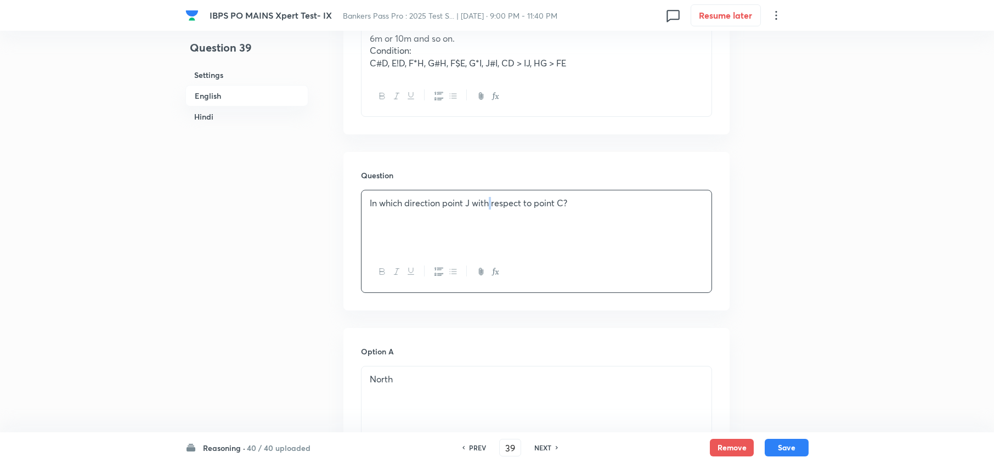
click at [490, 202] on p "In which direction point J with respect to point C?" at bounding box center [537, 203] width 334 height 13
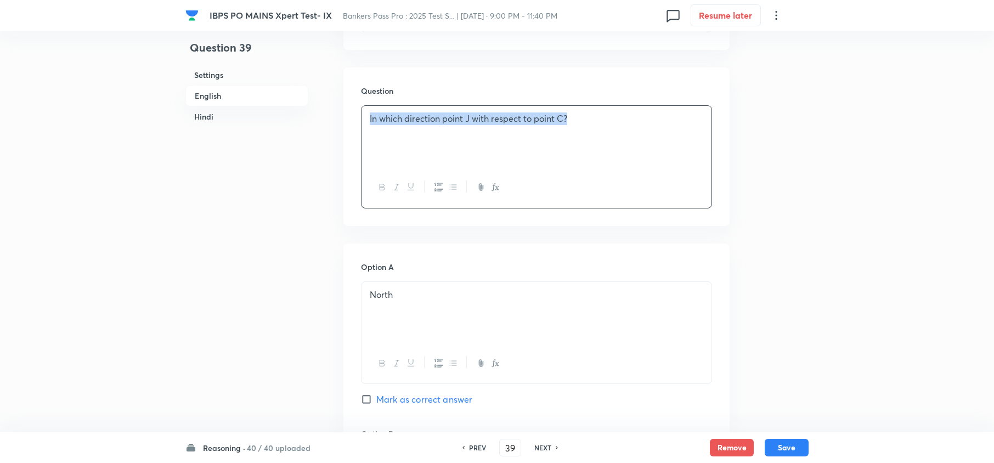
scroll to position [593, 0]
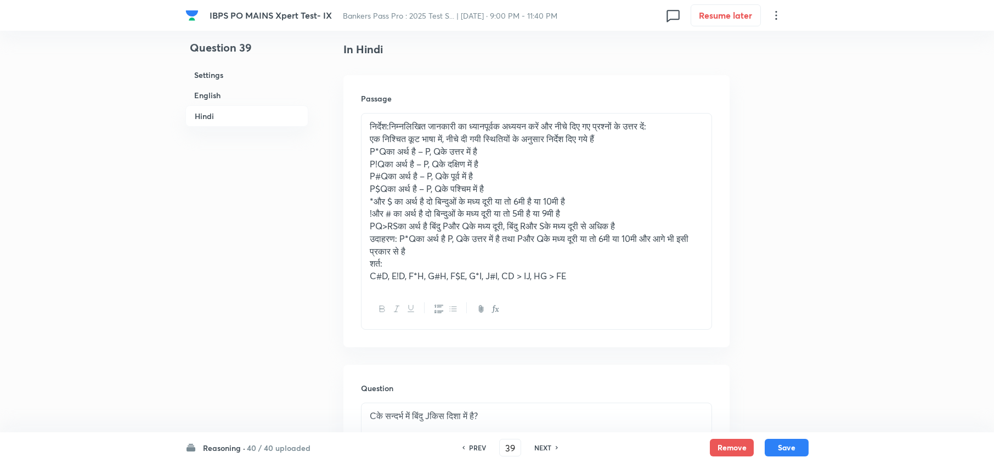
scroll to position [1982, 0]
click at [544, 450] on h6 "NEXT" at bounding box center [542, 448] width 17 height 10
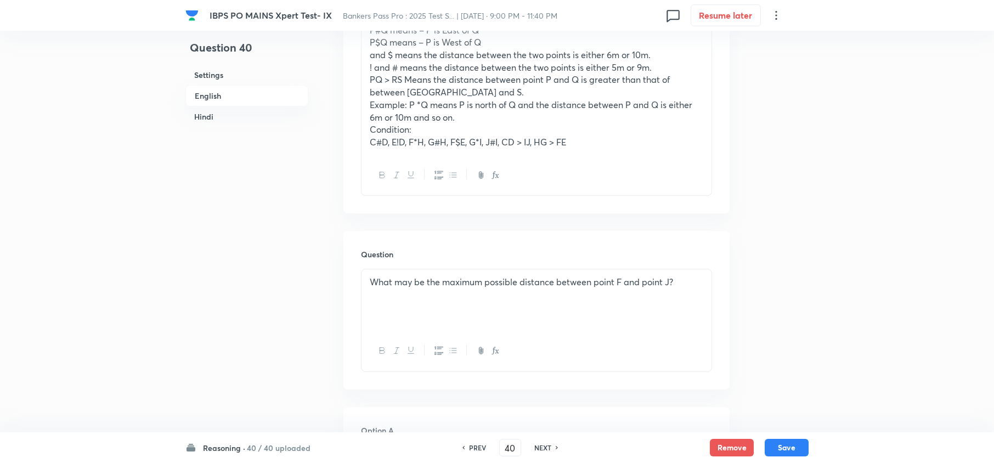
scroll to position [446, 0]
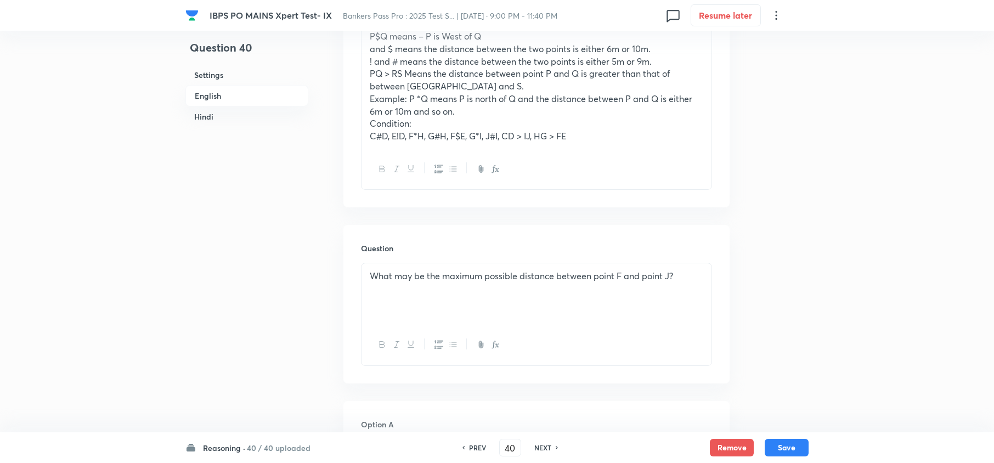
click at [508, 283] on div "What may be the maximum possible distance between point F and point J?" at bounding box center [537, 293] width 350 height 61
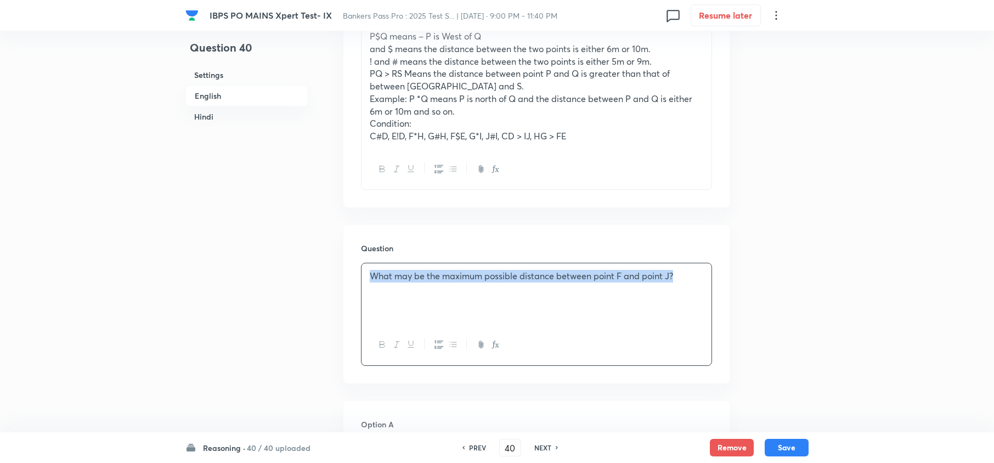
click at [508, 283] on div "What may be the maximum possible distance between point F and point J?" at bounding box center [537, 293] width 350 height 61
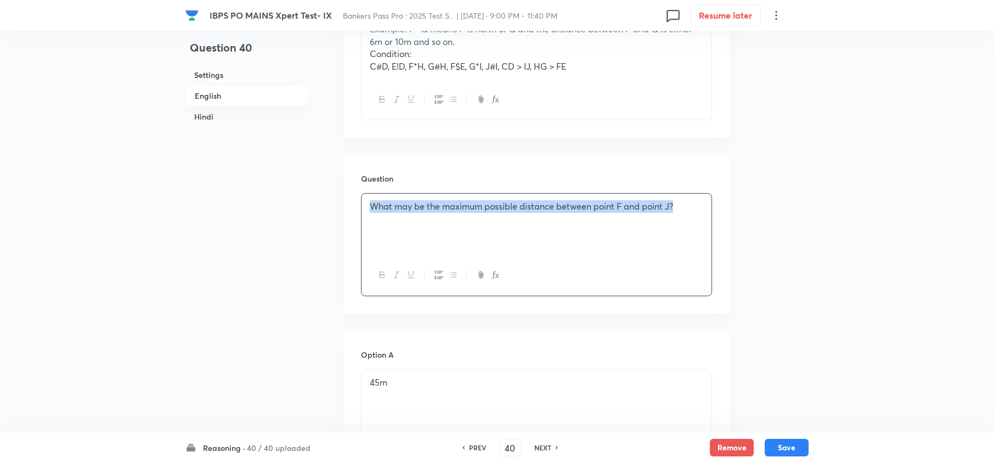
scroll to position [666, 0]
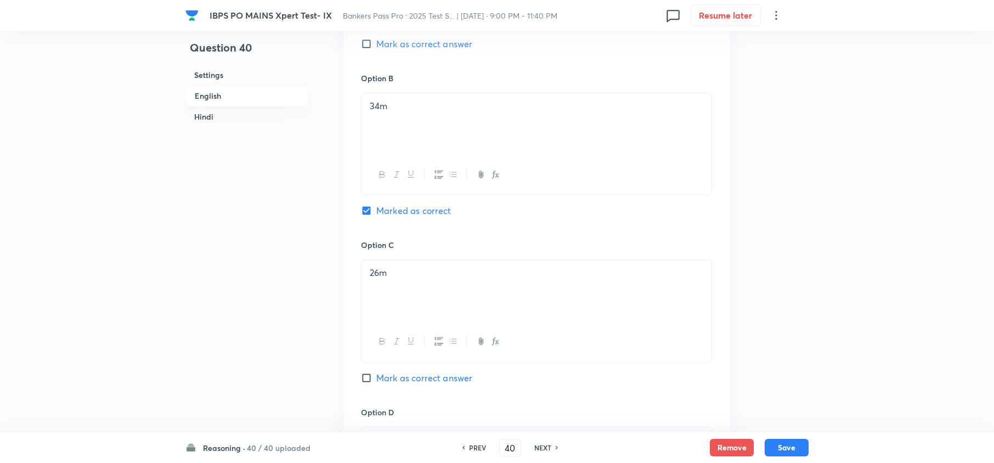
scroll to position [958, 0]
click at [478, 444] on h6 "PREV" at bounding box center [477, 448] width 17 height 10
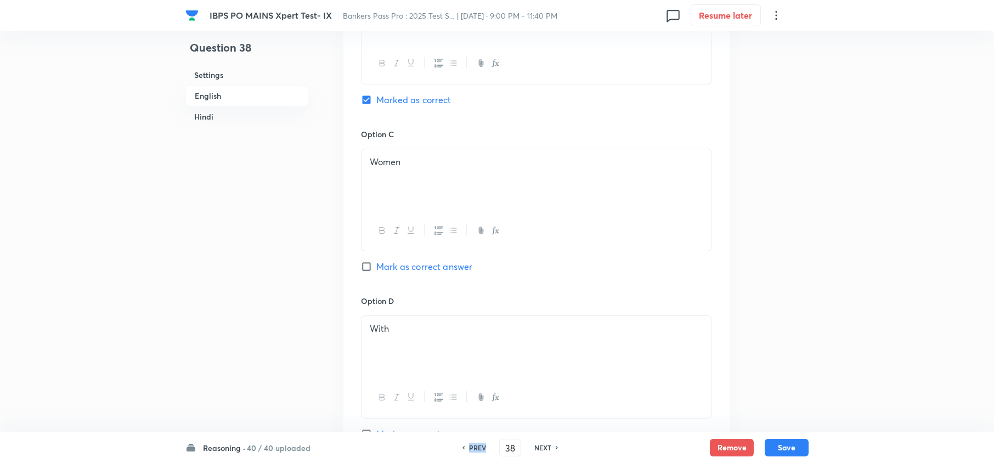
click at [478, 444] on h6 "PREV" at bounding box center [477, 448] width 17 height 10
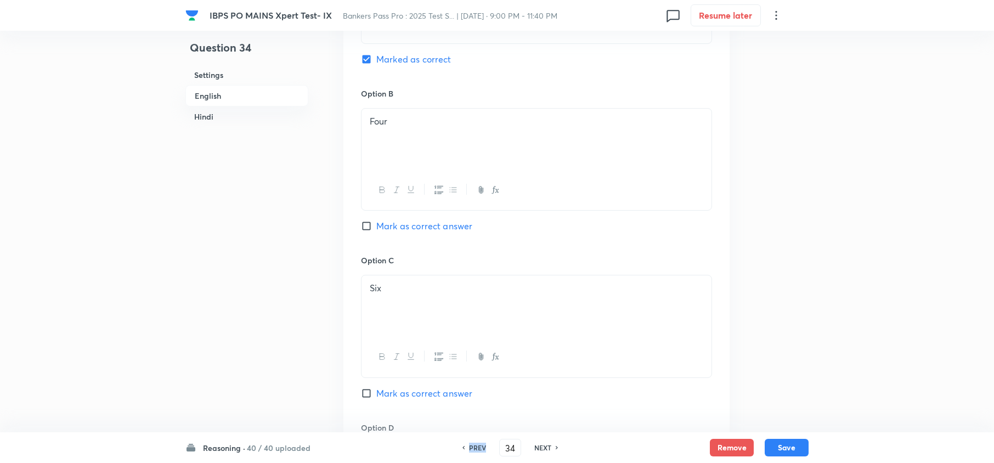
click at [478, 444] on h6 "PREV" at bounding box center [477, 448] width 17 height 10
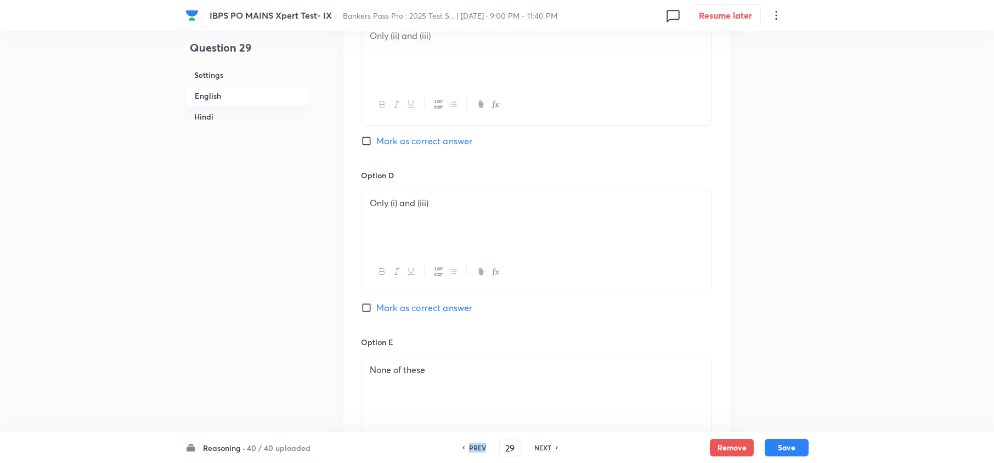
click at [478, 444] on h6 "PREV" at bounding box center [477, 448] width 17 height 10
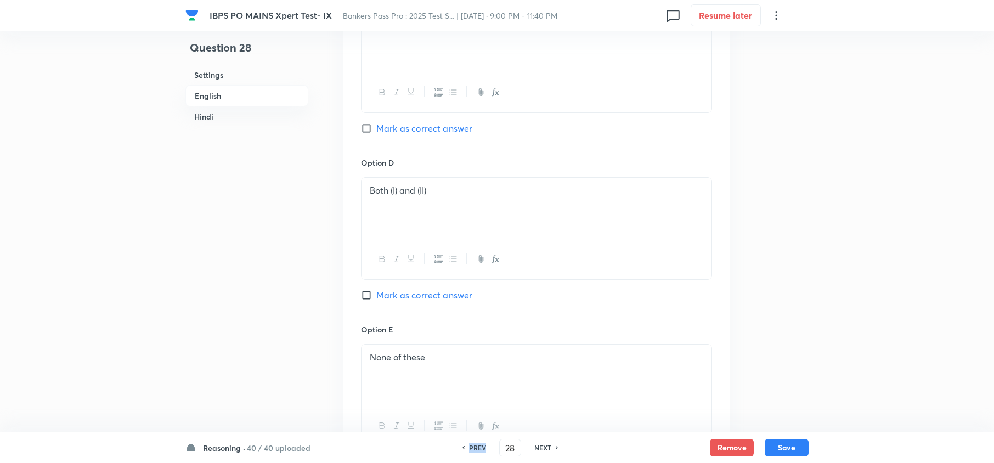
click at [478, 444] on h6 "PREV" at bounding box center [477, 448] width 17 height 10
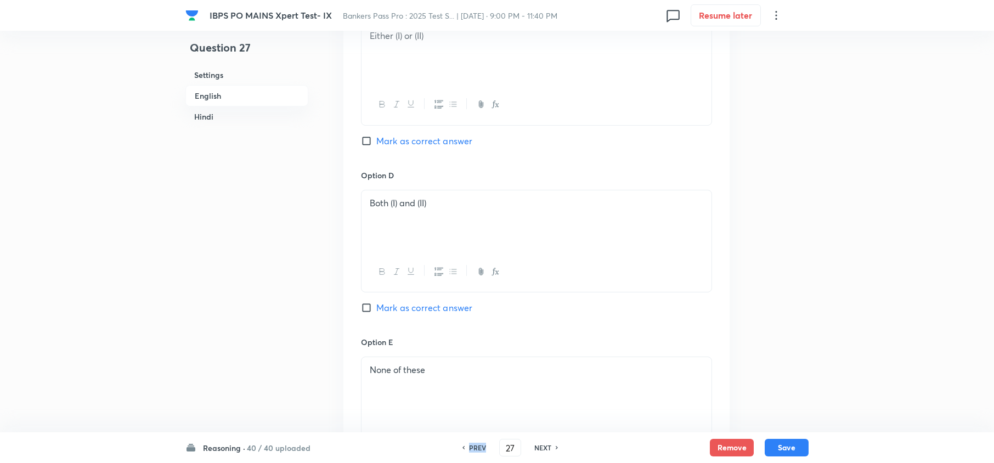
click at [478, 444] on h6 "PREV" at bounding box center [477, 448] width 17 height 10
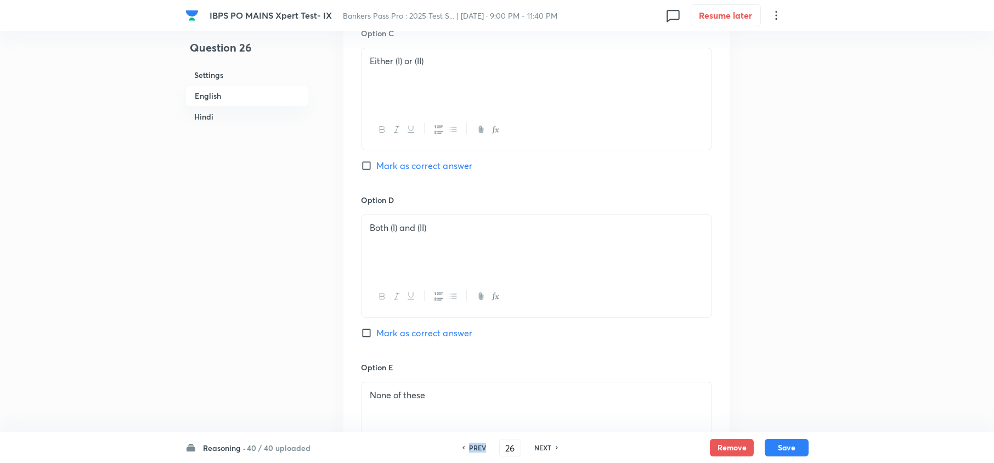
click at [478, 444] on h6 "PREV" at bounding box center [477, 448] width 17 height 10
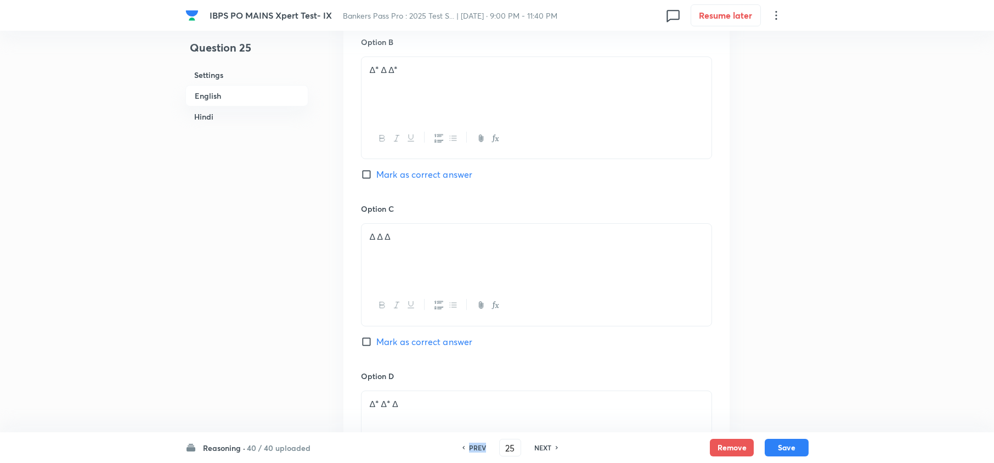
click at [478, 444] on h6 "PREV" at bounding box center [477, 448] width 17 height 10
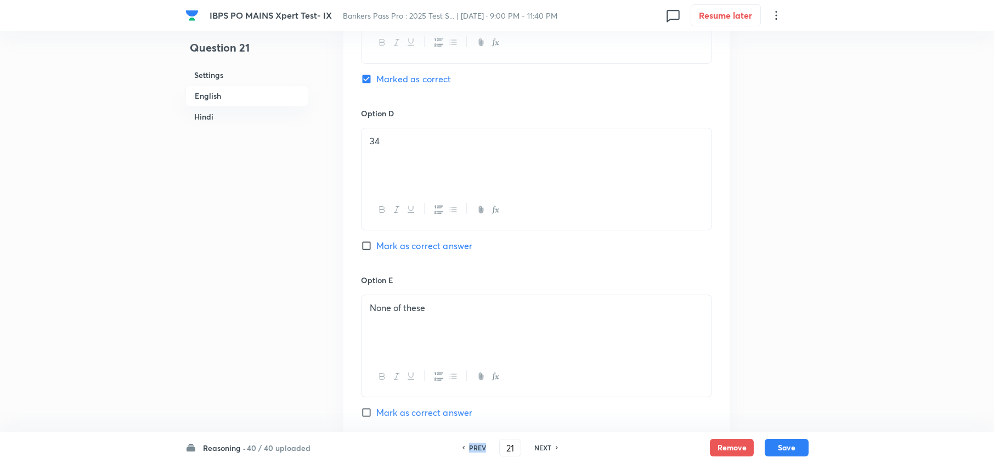
click at [478, 444] on h6 "PREV" at bounding box center [477, 448] width 17 height 10
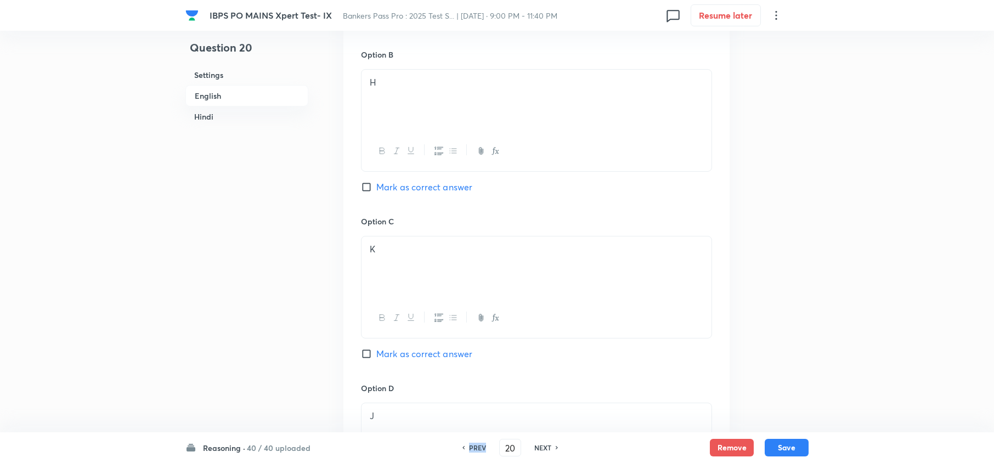
click at [478, 444] on h6 "PREV" at bounding box center [477, 448] width 17 height 10
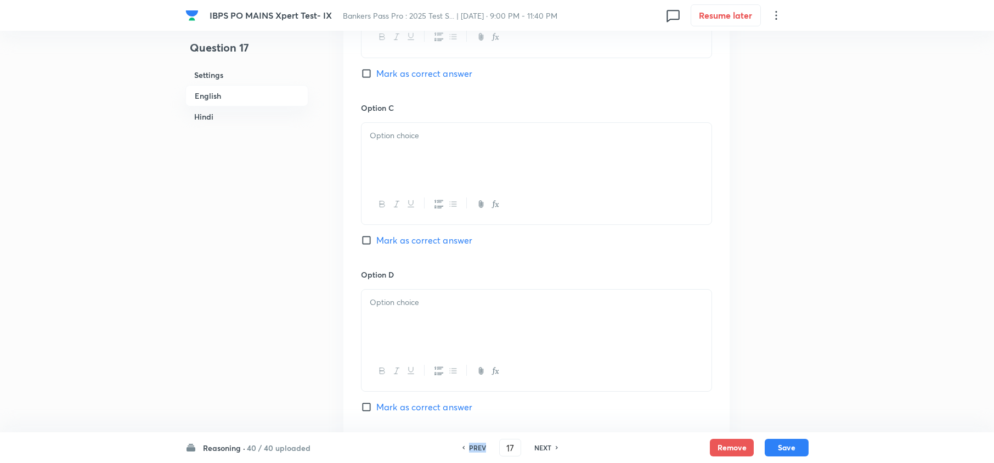
click at [478, 444] on h6 "PREV" at bounding box center [477, 448] width 17 height 10
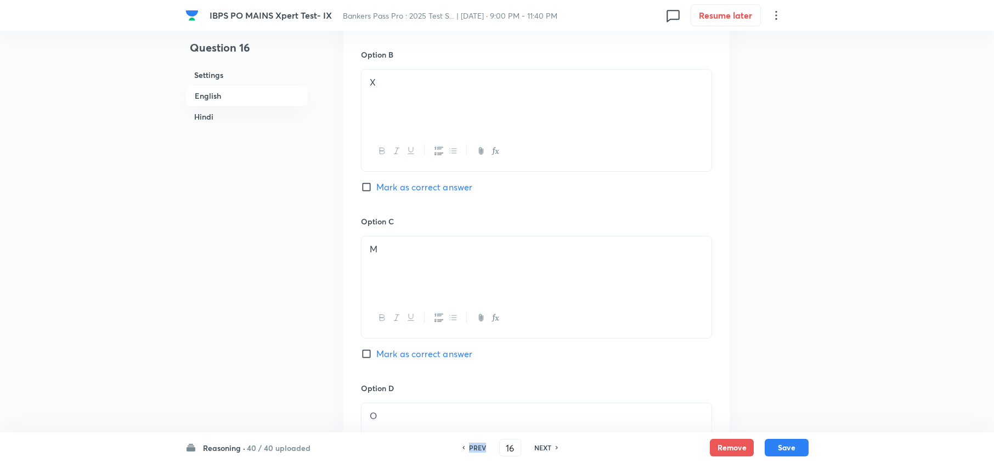
click at [478, 444] on h6 "PREV" at bounding box center [477, 448] width 17 height 10
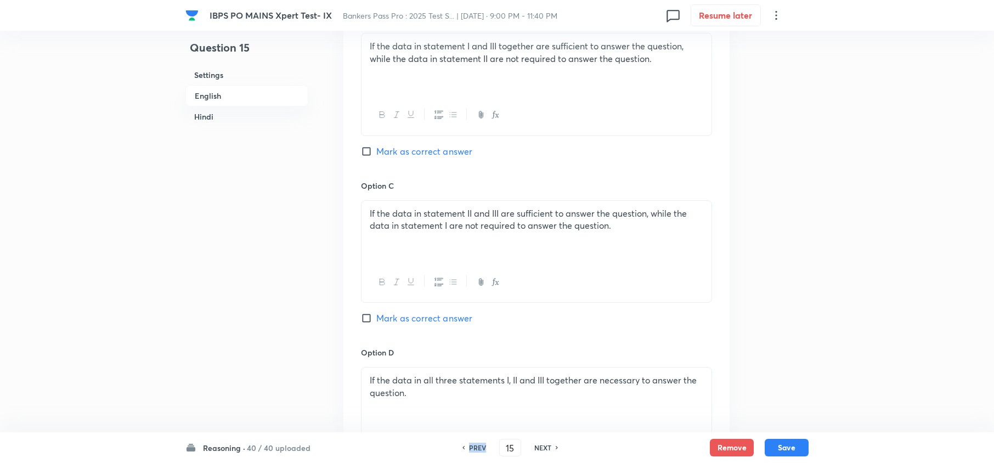
click at [478, 444] on h6 "PREV" at bounding box center [477, 448] width 17 height 10
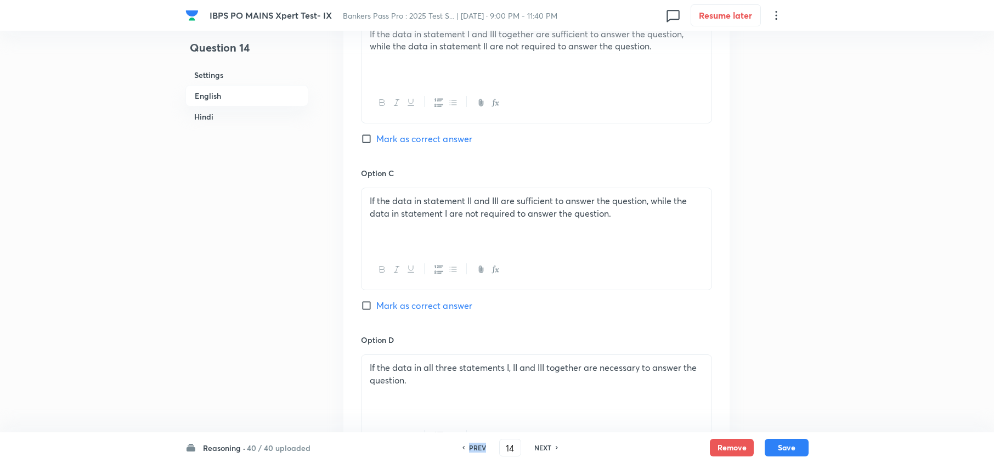
click at [478, 444] on h6 "PREV" at bounding box center [477, 448] width 17 height 10
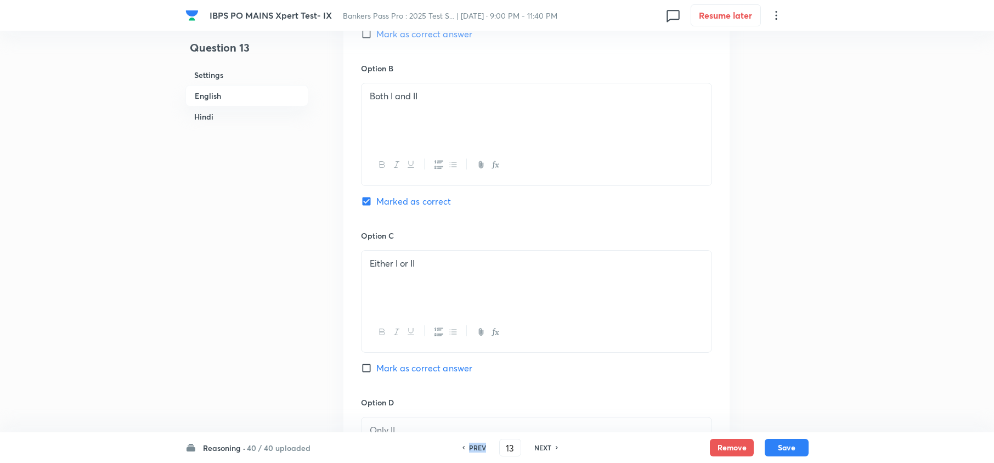
click at [478, 444] on h6 "PREV" at bounding box center [477, 448] width 17 height 10
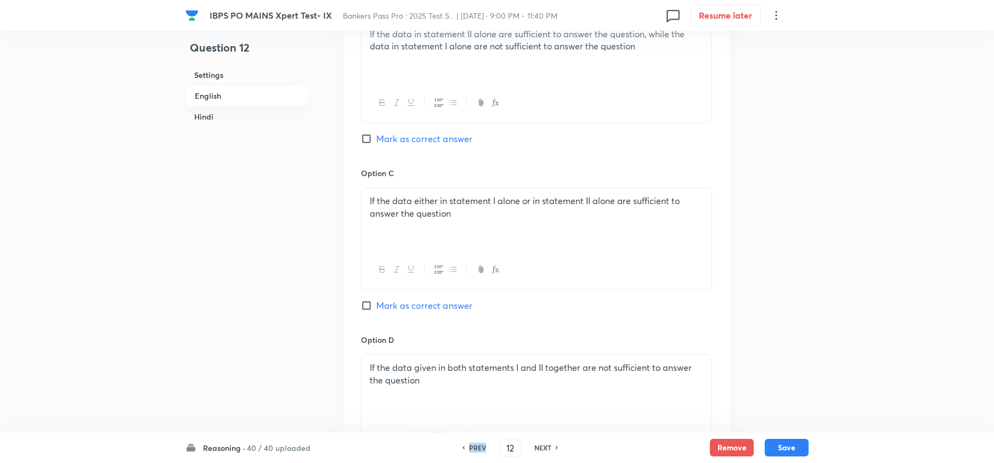
click at [478, 444] on h6 "PREV" at bounding box center [477, 448] width 17 height 10
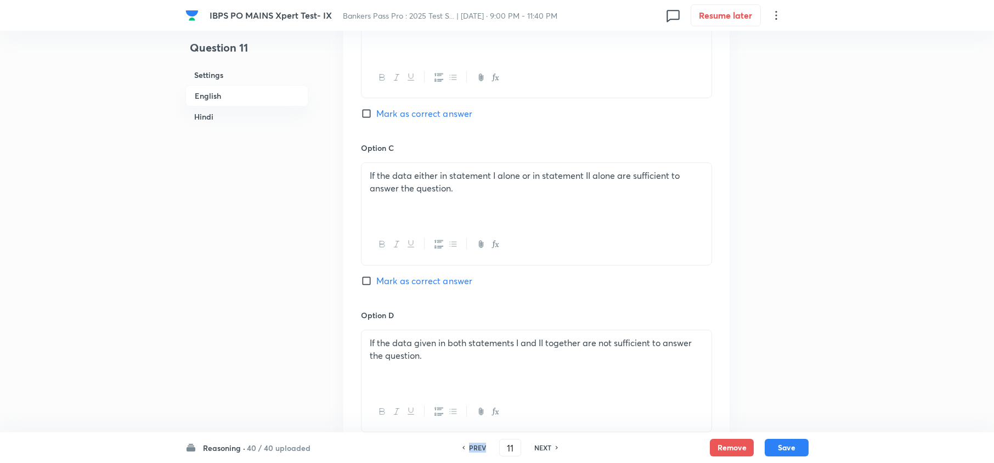
click at [478, 444] on h6 "PREV" at bounding box center [477, 448] width 17 height 10
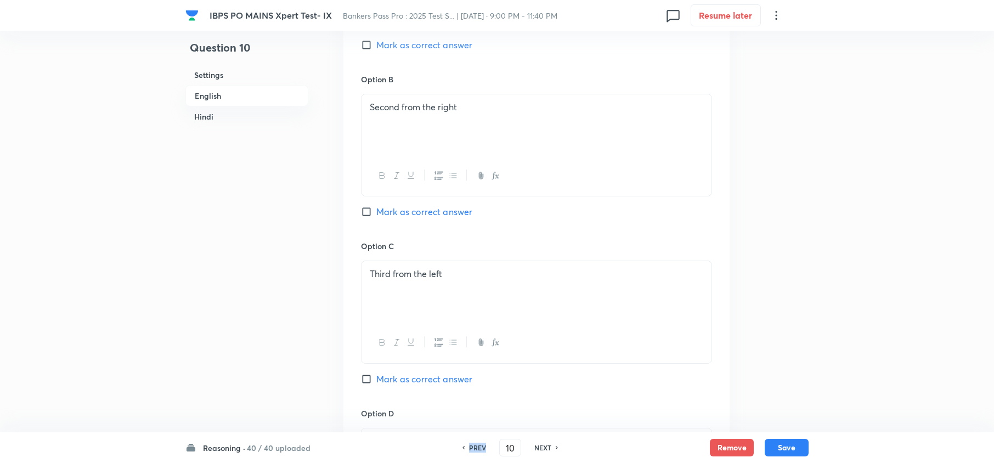
click at [478, 444] on h6 "PREV" at bounding box center [477, 448] width 17 height 10
click at [544, 447] on h6 "NEXT" at bounding box center [542, 448] width 17 height 10
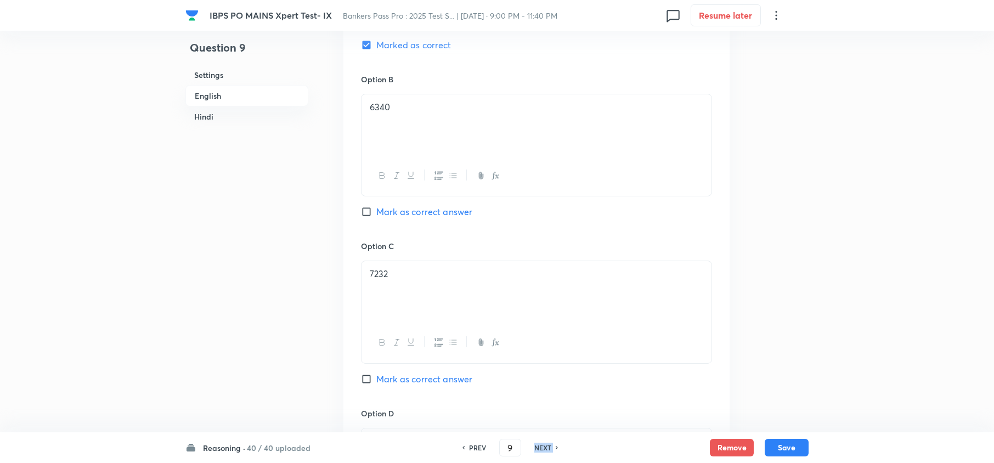
click at [544, 447] on h6 "NEXT" at bounding box center [542, 448] width 17 height 10
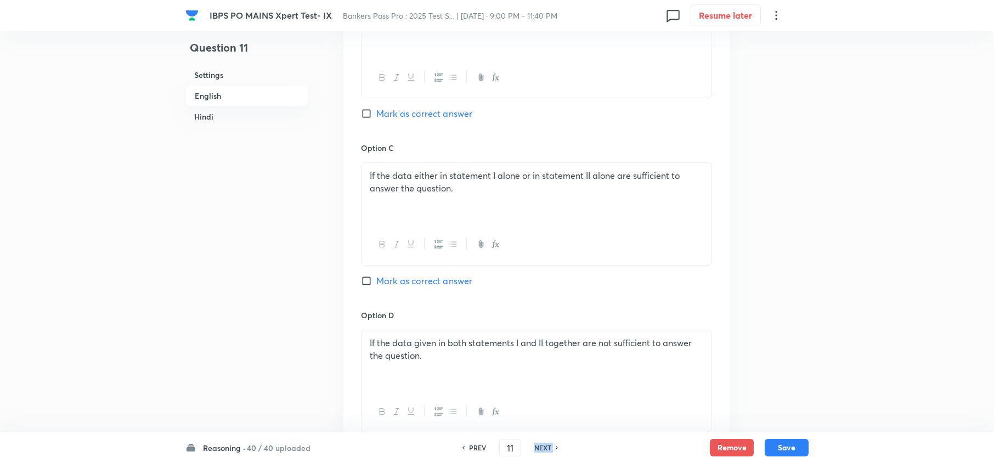
click at [544, 447] on h6 "NEXT" at bounding box center [542, 448] width 17 height 10
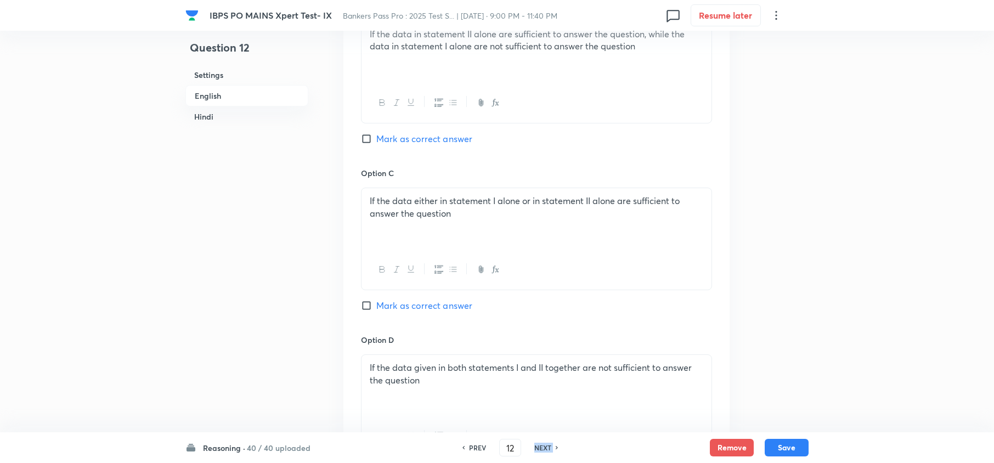
click at [544, 447] on h6 "NEXT" at bounding box center [542, 448] width 17 height 10
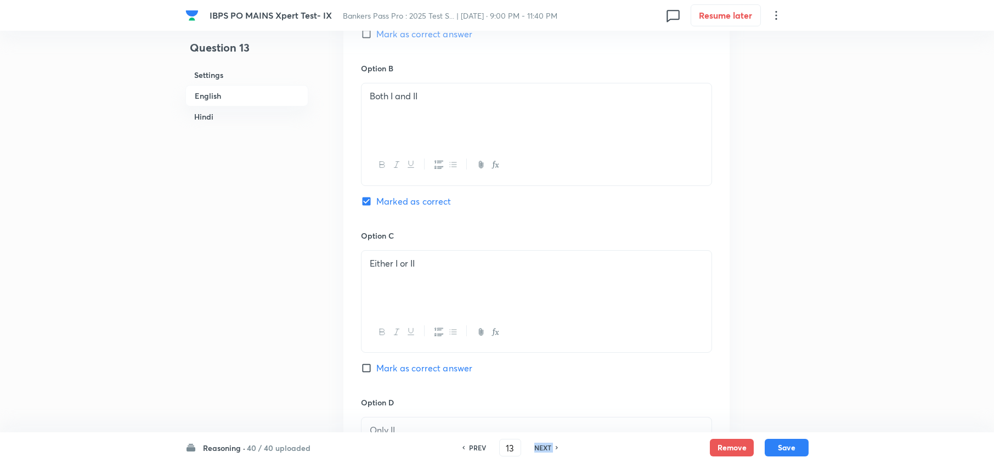
click at [544, 447] on h6 "NEXT" at bounding box center [542, 448] width 17 height 10
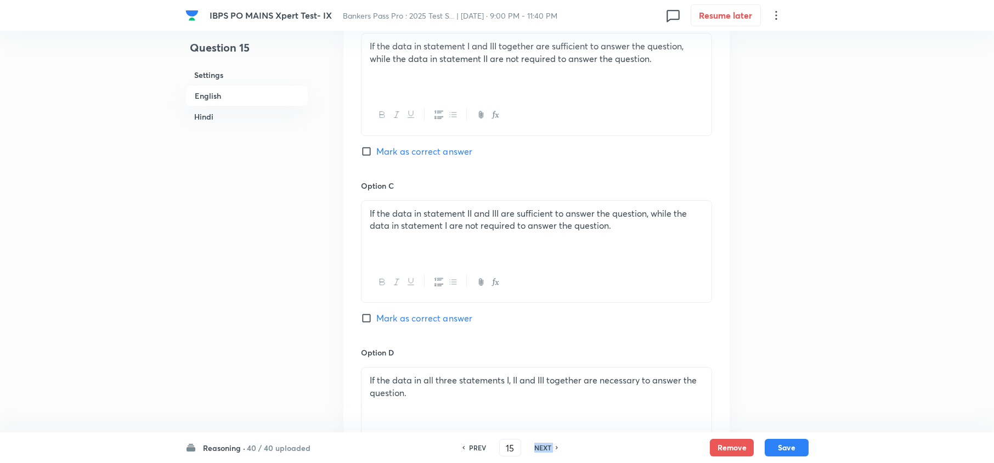
click at [544, 447] on h6 "NEXT" at bounding box center [542, 448] width 17 height 10
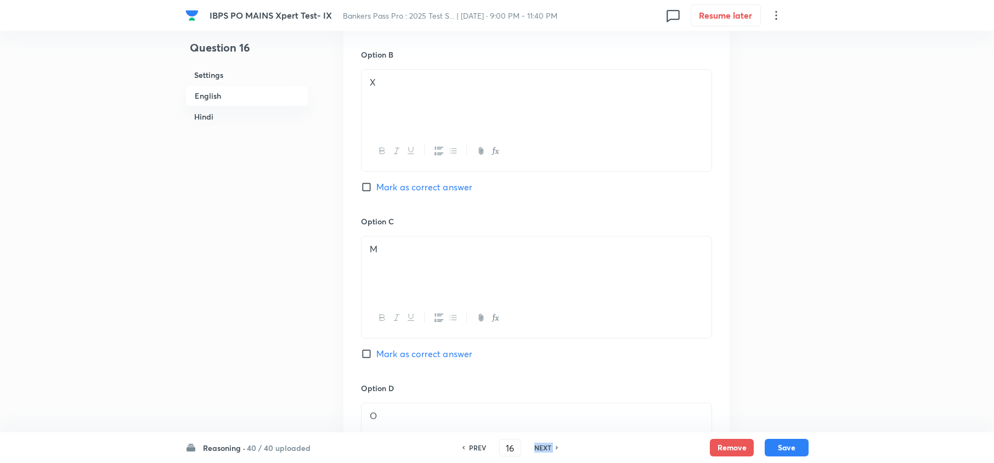
click at [544, 447] on h6 "NEXT" at bounding box center [542, 448] width 17 height 10
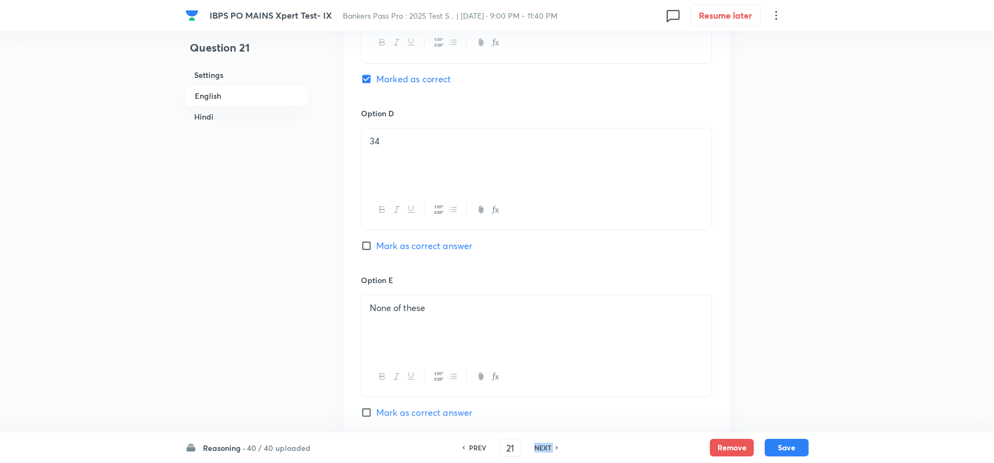
click at [544, 447] on h6 "NEXT" at bounding box center [542, 448] width 17 height 10
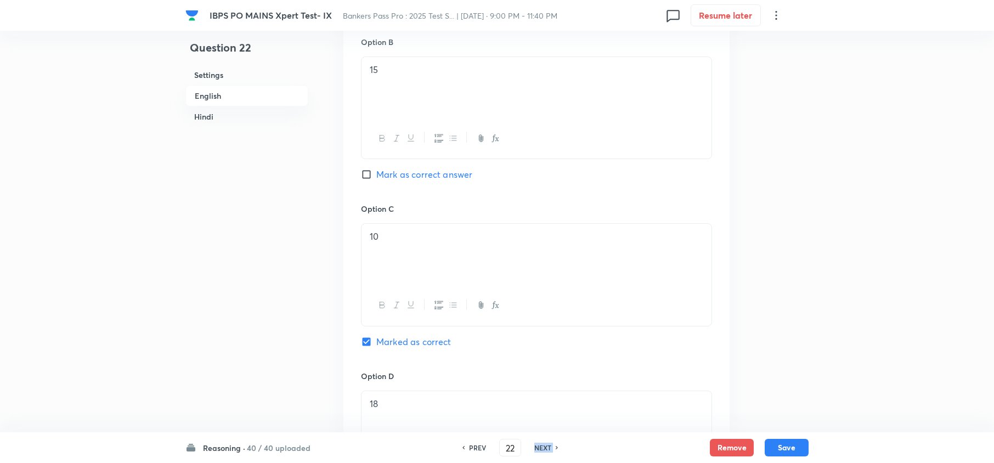
click at [544, 447] on h6 "NEXT" at bounding box center [542, 448] width 17 height 10
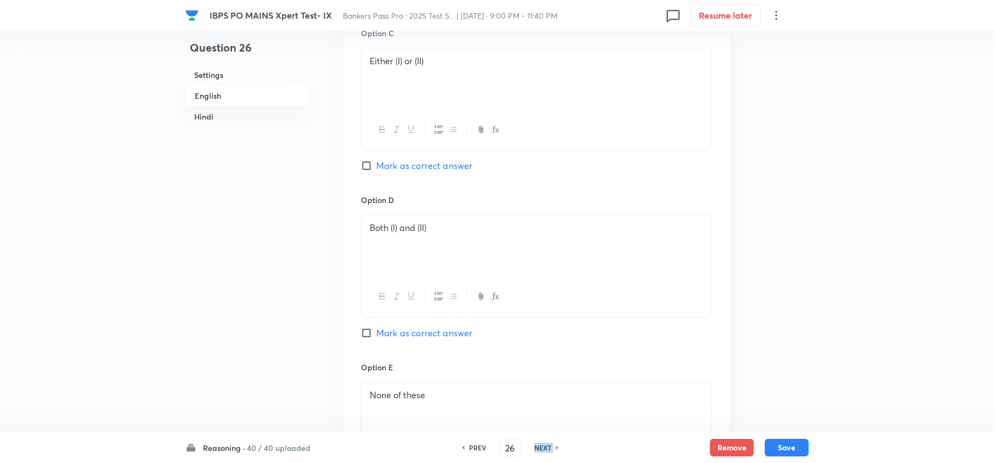
click at [544, 447] on h6 "NEXT" at bounding box center [542, 448] width 17 height 10
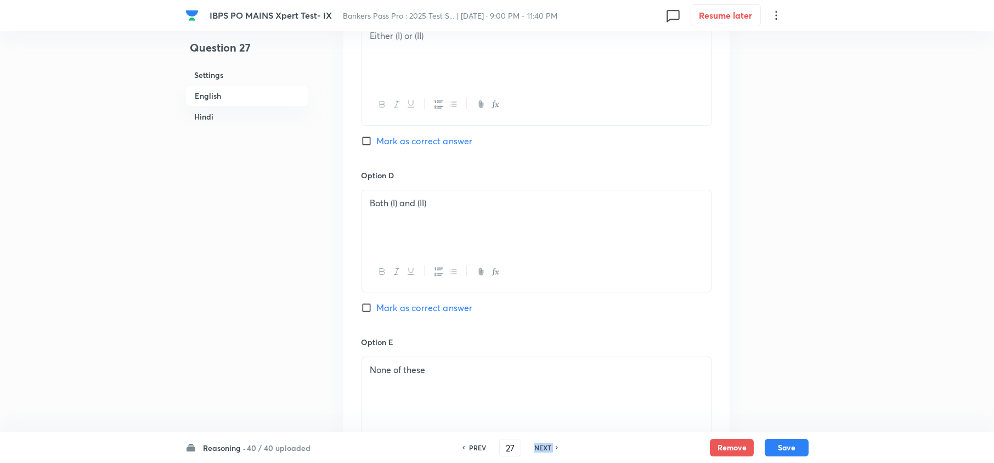
click at [544, 447] on h6 "NEXT" at bounding box center [542, 448] width 17 height 10
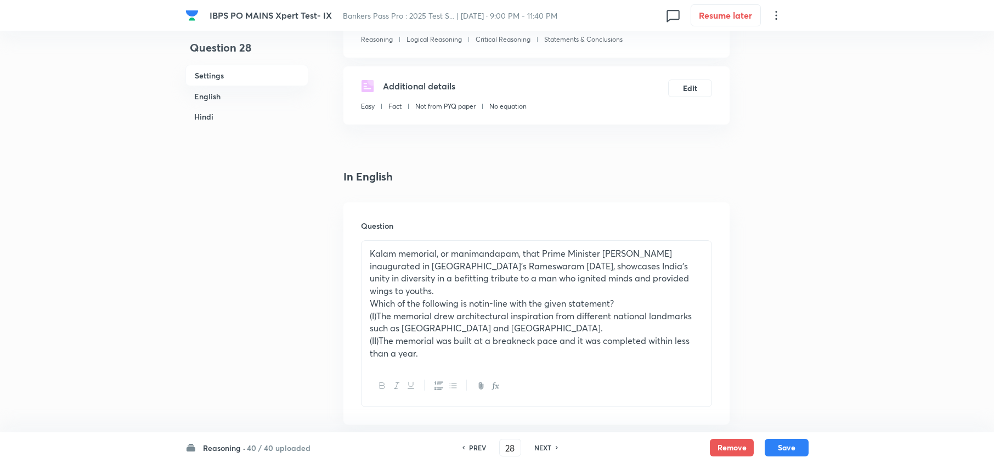
scroll to position [154, 0]
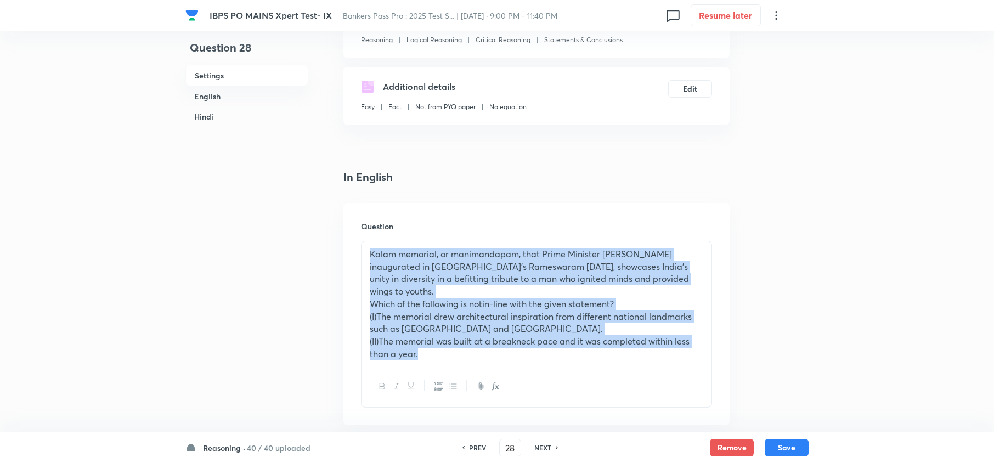
drag, startPoint x: 367, startPoint y: 242, endPoint x: 472, endPoint y: 374, distance: 169.4
click at [472, 374] on div "Kalam memorial, or manimandapam, that Prime Minister [PERSON_NAME] inaugurated …" at bounding box center [536, 324] width 351 height 167
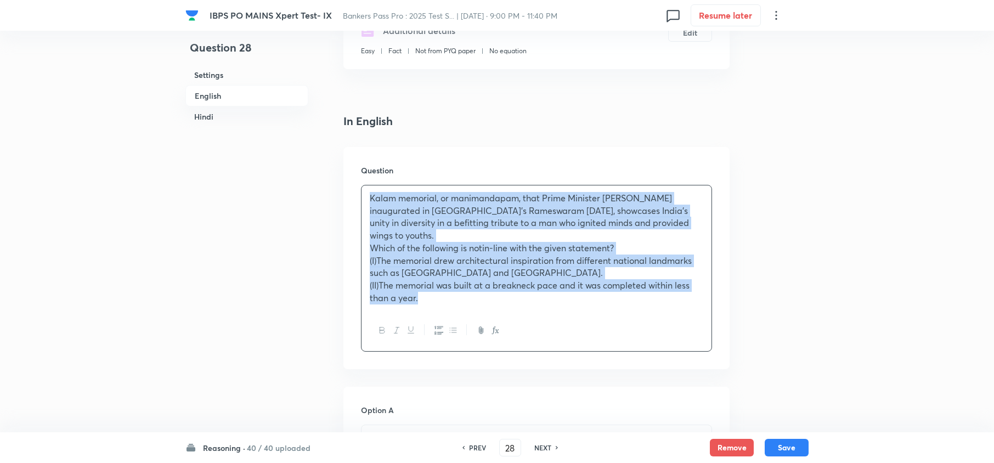
scroll to position [300, 0]
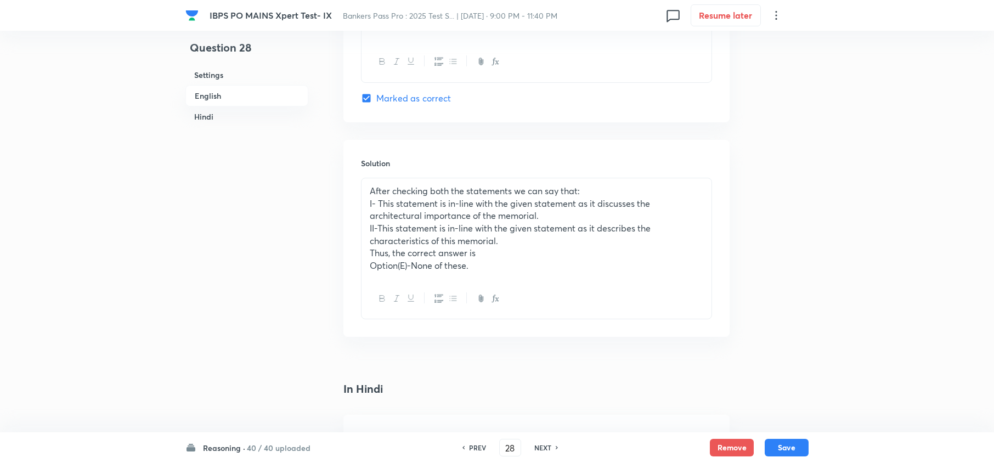
scroll to position [1324, 0]
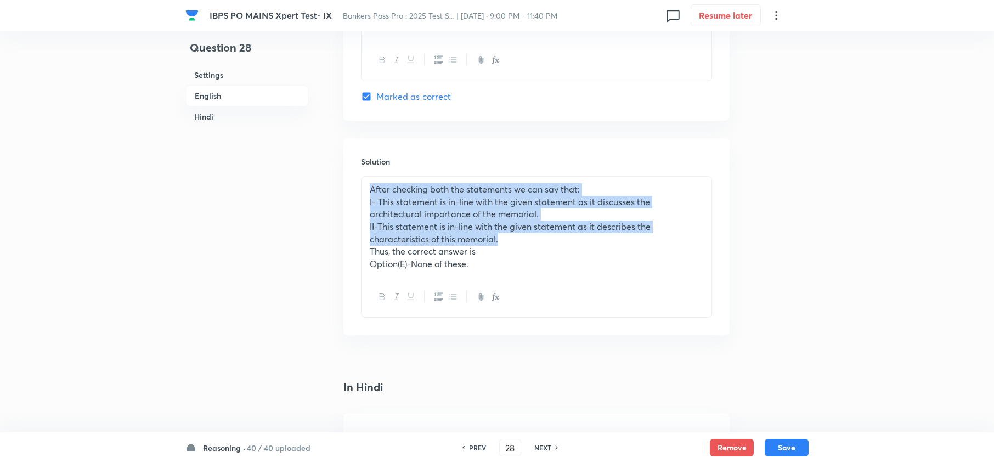
drag, startPoint x: 367, startPoint y: 194, endPoint x: 518, endPoint y: 238, distance: 158.3
click at [518, 238] on div "After checking both the statements we can say that: I- This statement is in-lin…" at bounding box center [537, 227] width 350 height 100
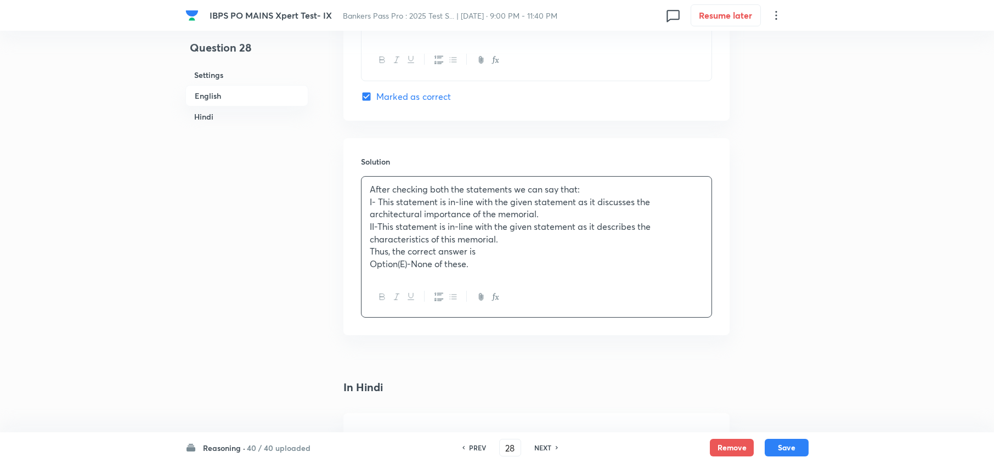
click at [652, 301] on div at bounding box center [537, 297] width 350 height 40
click at [469, 448] on h6 "PREV" at bounding box center [477, 448] width 17 height 10
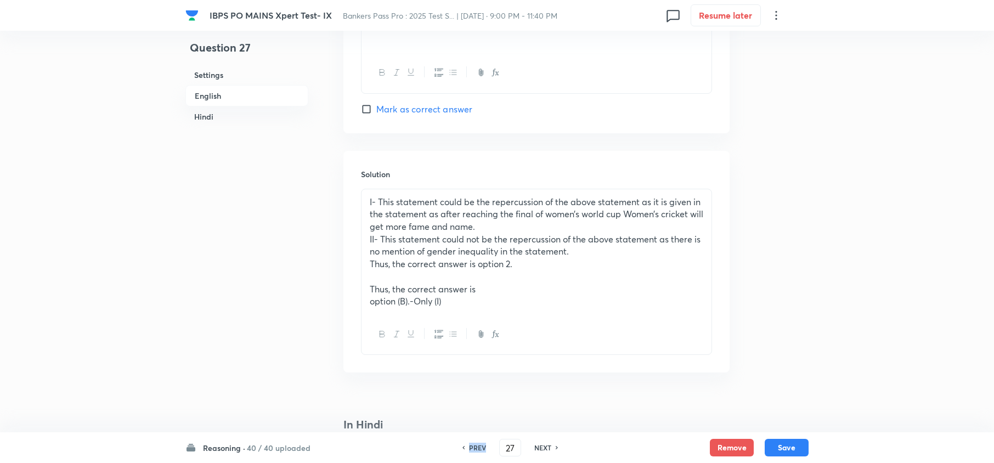
click at [469, 448] on h6 "PREV" at bounding box center [477, 448] width 17 height 10
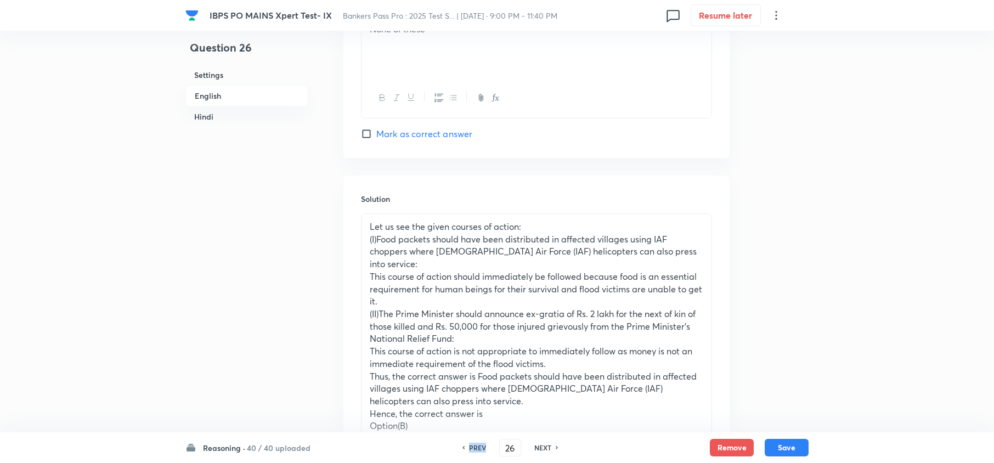
click at [469, 448] on h6 "PREV" at bounding box center [477, 448] width 17 height 10
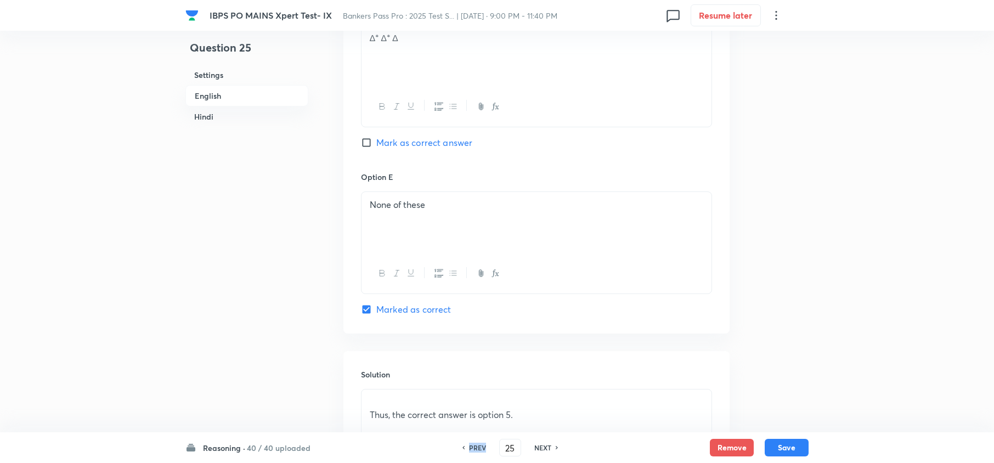
click at [469, 448] on h6 "PREV" at bounding box center [477, 448] width 17 height 10
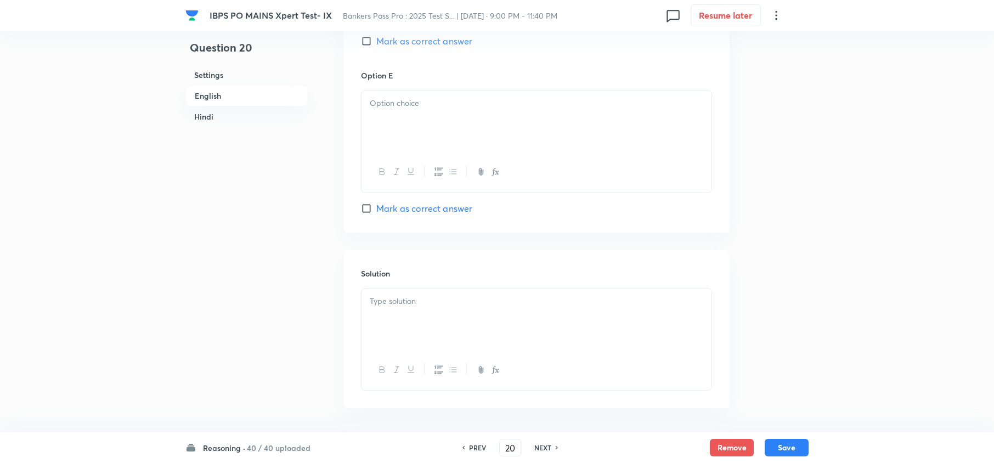
click at [469, 448] on h6 "PREV" at bounding box center [477, 448] width 17 height 10
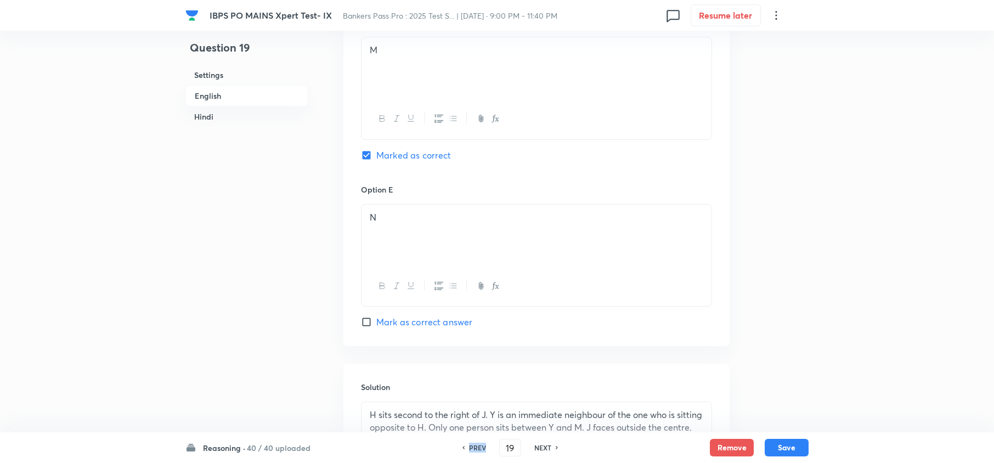
click at [469, 448] on h6 "PREV" at bounding box center [477, 448] width 17 height 10
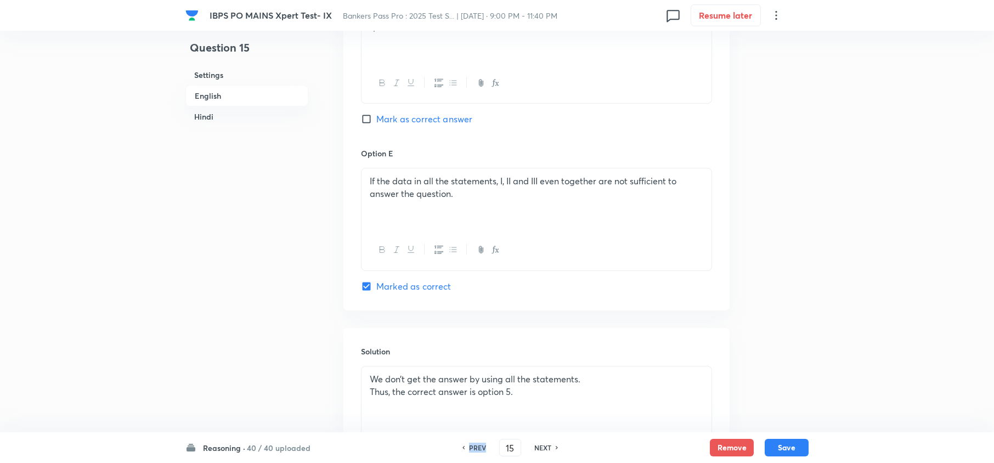
click at [469, 448] on h6 "PREV" at bounding box center [477, 448] width 17 height 10
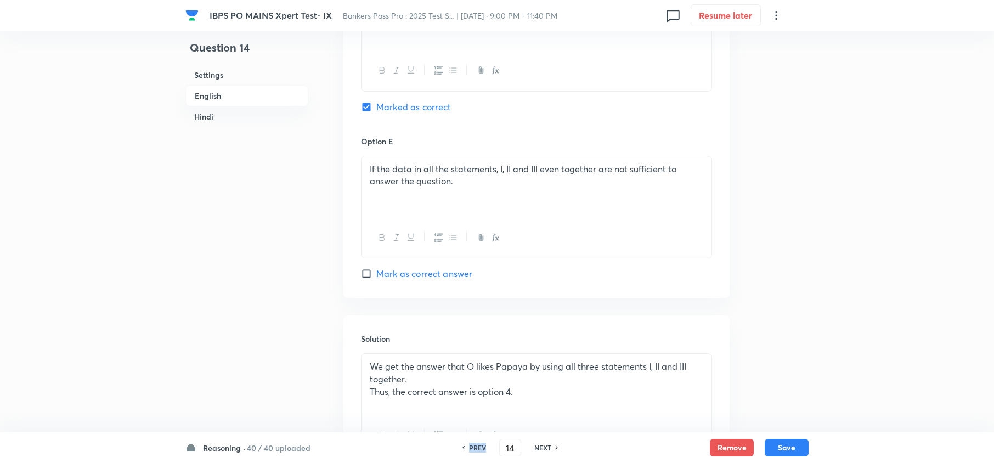
click at [469, 448] on h6 "PREV" at bounding box center [477, 448] width 17 height 10
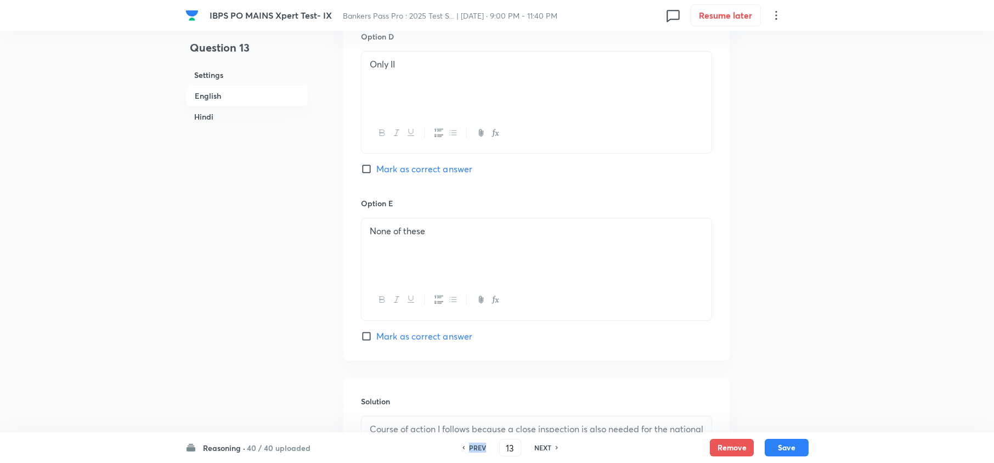
click at [469, 448] on h6 "PREV" at bounding box center [477, 448] width 17 height 10
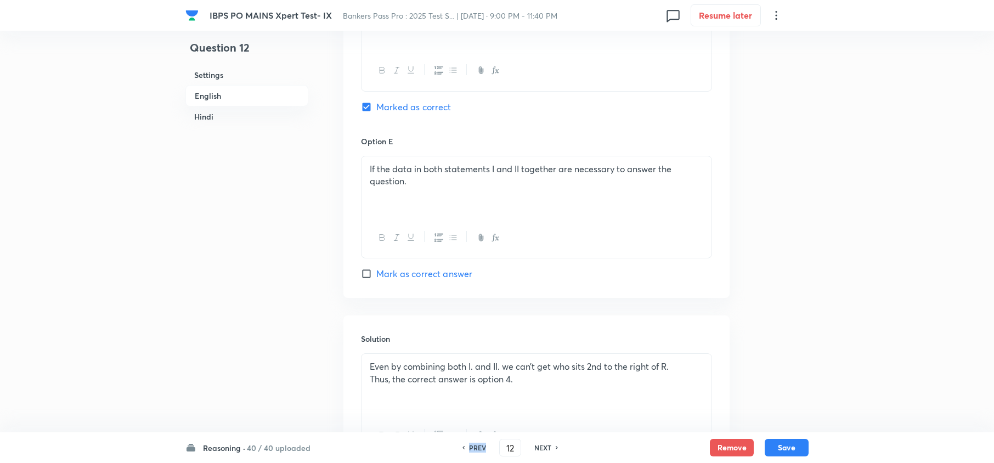
click at [469, 448] on h6 "PREV" at bounding box center [477, 448] width 17 height 10
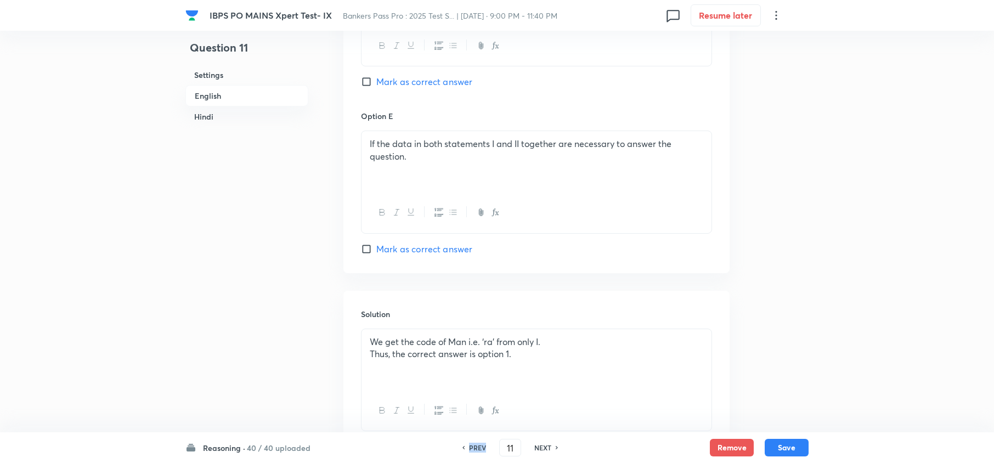
click at [469, 448] on h6 "PREV" at bounding box center [477, 448] width 17 height 10
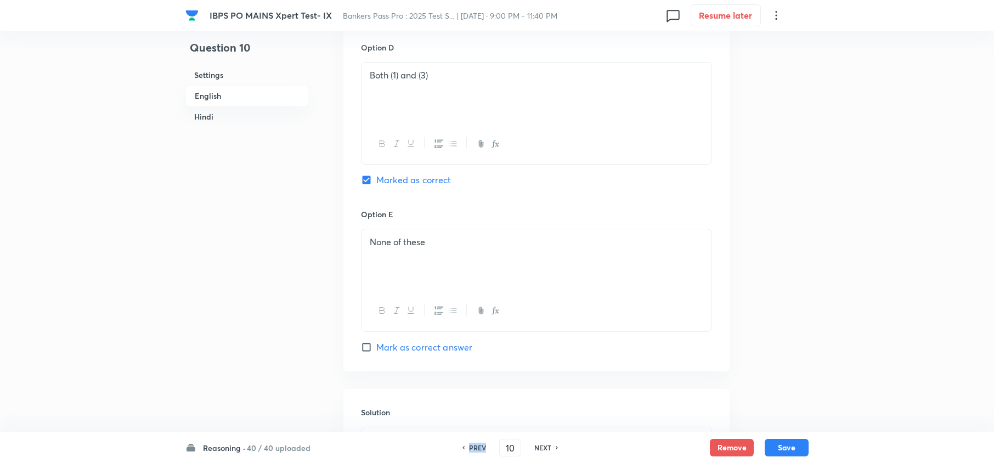
click at [469, 448] on h6 "PREV" at bounding box center [477, 448] width 17 height 10
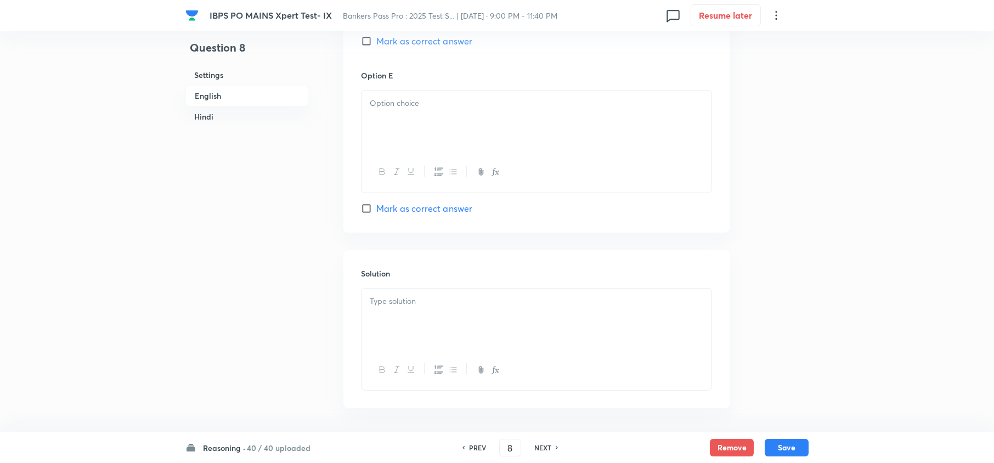
click at [469, 448] on h6 "PREV" at bounding box center [477, 448] width 17 height 10
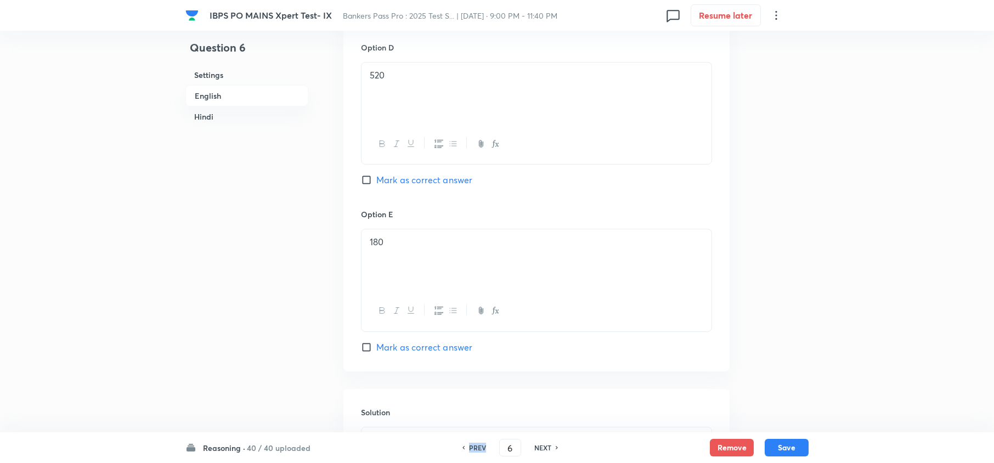
click at [469, 448] on h6 "PREV" at bounding box center [477, 448] width 17 height 10
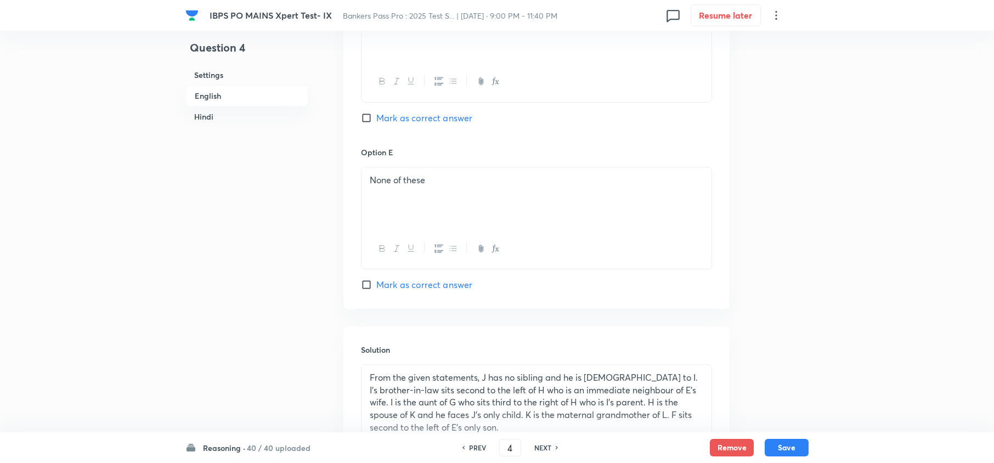
click at [469, 448] on h6 "PREV" at bounding box center [477, 448] width 17 height 10
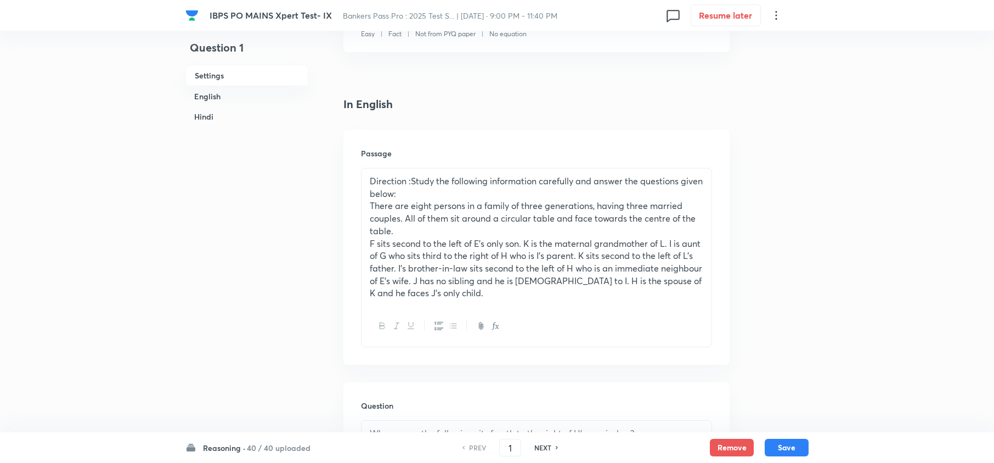
scroll to position [300, 0]
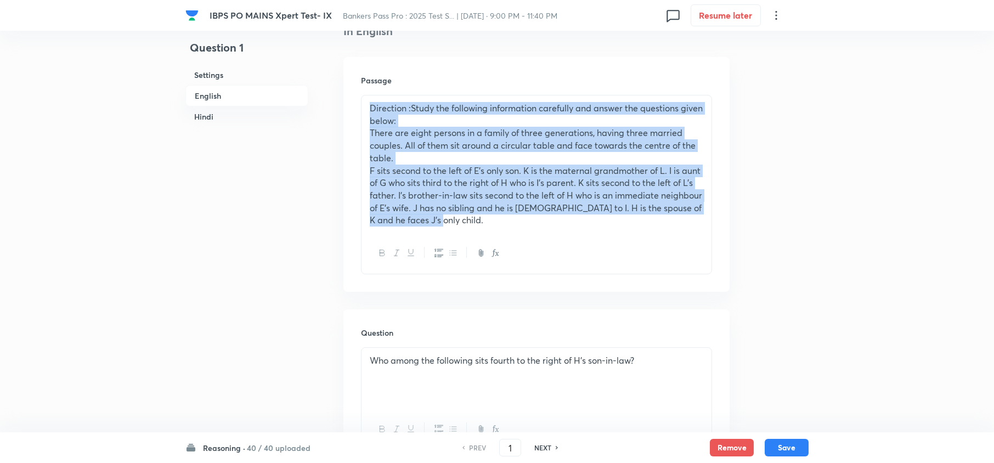
drag, startPoint x: 365, startPoint y: 102, endPoint x: 493, endPoint y: 229, distance: 180.4
click at [493, 229] on div "Direction :Study the following information carefully and answer the questions g…" at bounding box center [537, 164] width 350 height 138
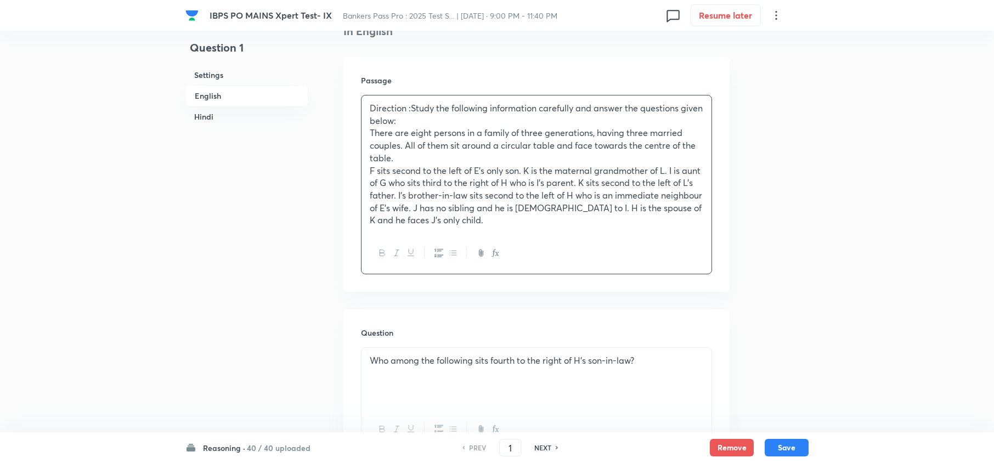
drag, startPoint x: 786, startPoint y: 189, endPoint x: 751, endPoint y: 212, distance: 42.2
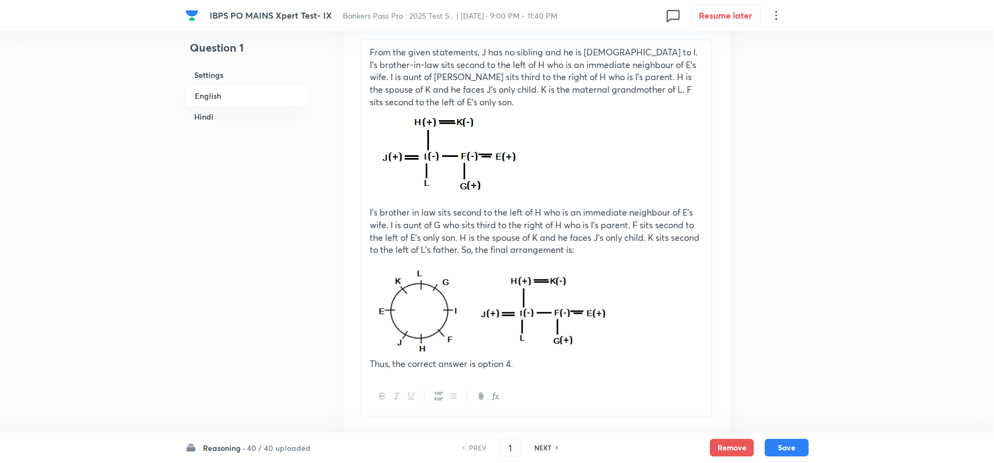
scroll to position [1616, 0]
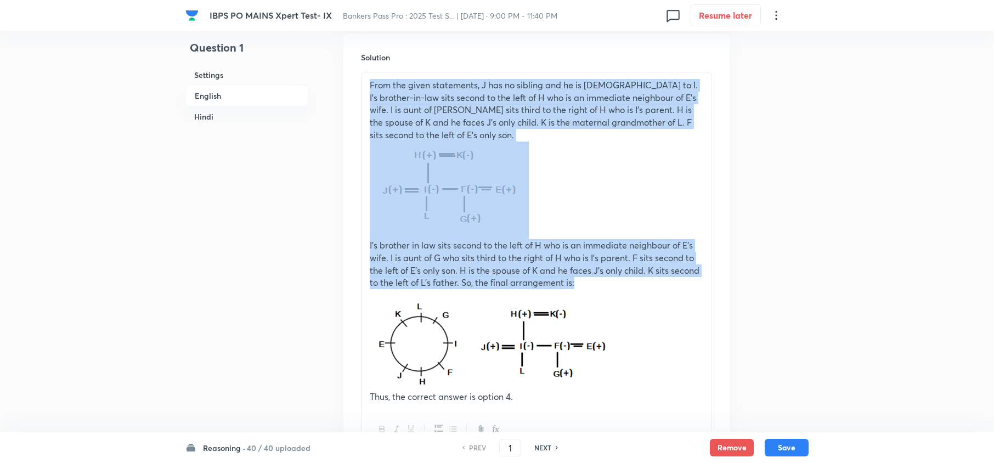
drag, startPoint x: 363, startPoint y: 87, endPoint x: 631, endPoint y: 281, distance: 331.2
click at [631, 281] on div "From the given statements, J has no sibling and he is [DEMOGRAPHIC_DATA] to I. …" at bounding box center [537, 240] width 350 height 337
click at [555, 200] on p at bounding box center [537, 191] width 334 height 98
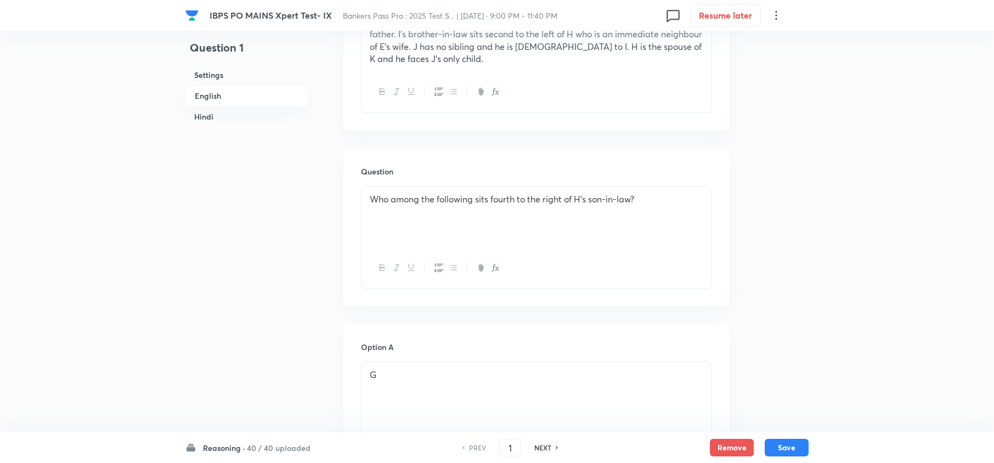
scroll to position [446, 0]
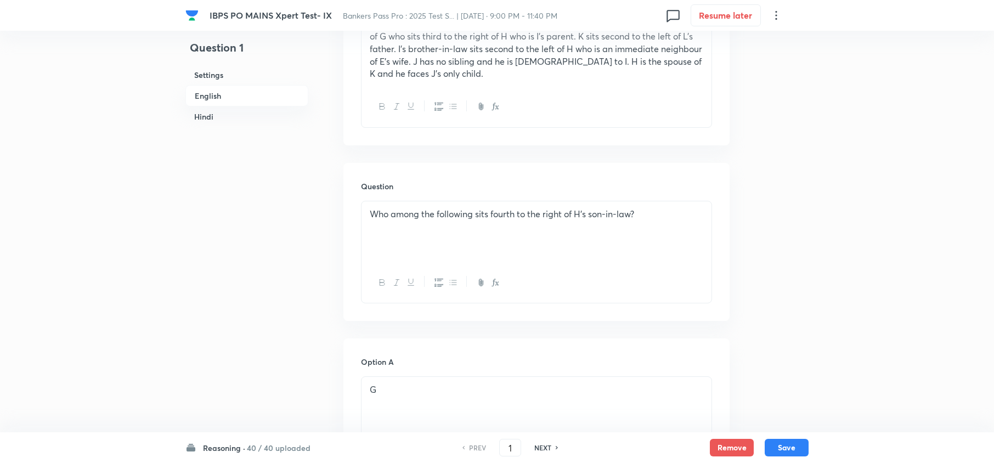
click at [542, 212] on p "Who among the following sits fourth to the right of H’s son-in-law?" at bounding box center [537, 214] width 334 height 13
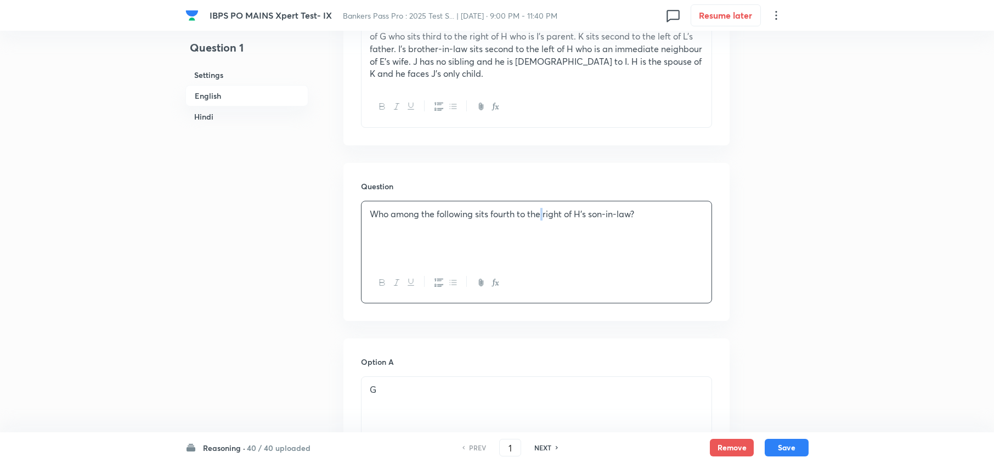
click at [542, 212] on p "Who among the following sits fourth to the right of H’s son-in-law?" at bounding box center [537, 214] width 334 height 13
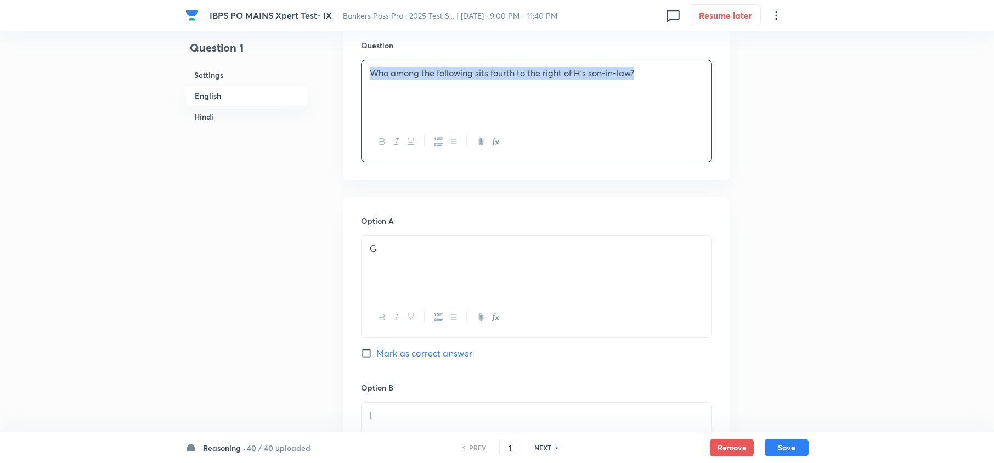
scroll to position [585, 0]
